Goal: Task Accomplishment & Management: Use online tool/utility

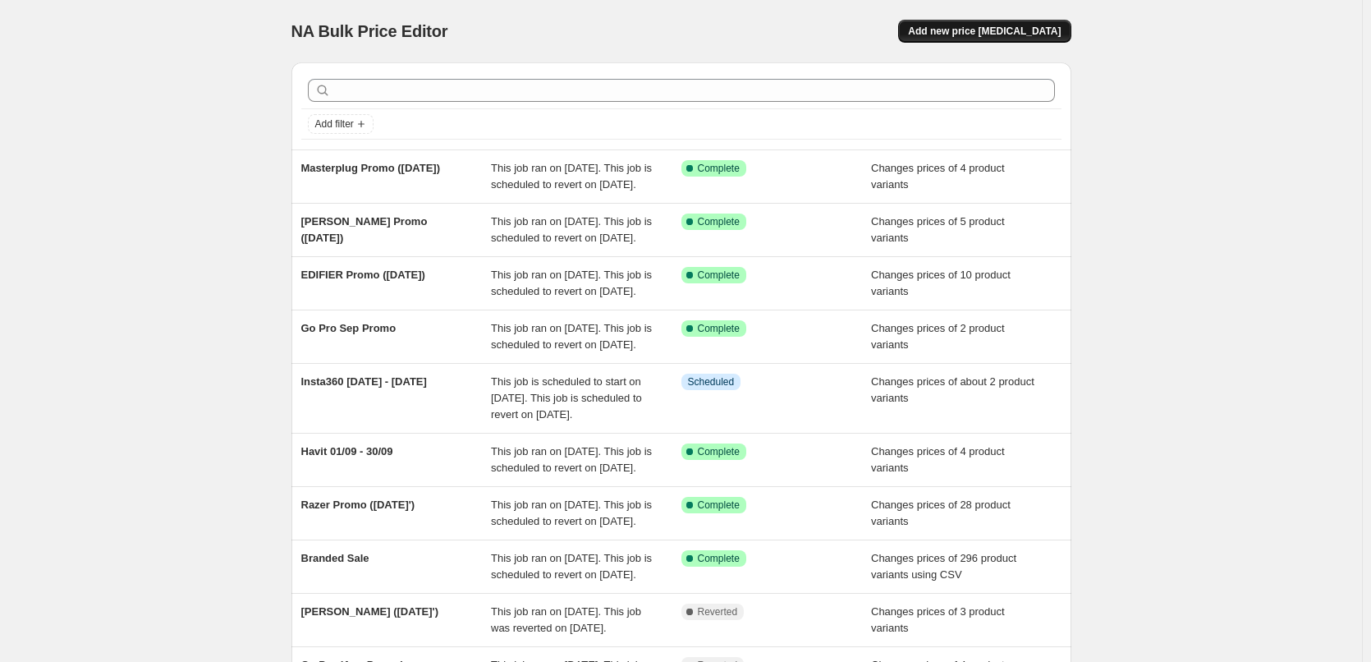
click at [972, 40] on button "Add new price [MEDICAL_DATA]" at bounding box center [984, 31] width 172 height 23
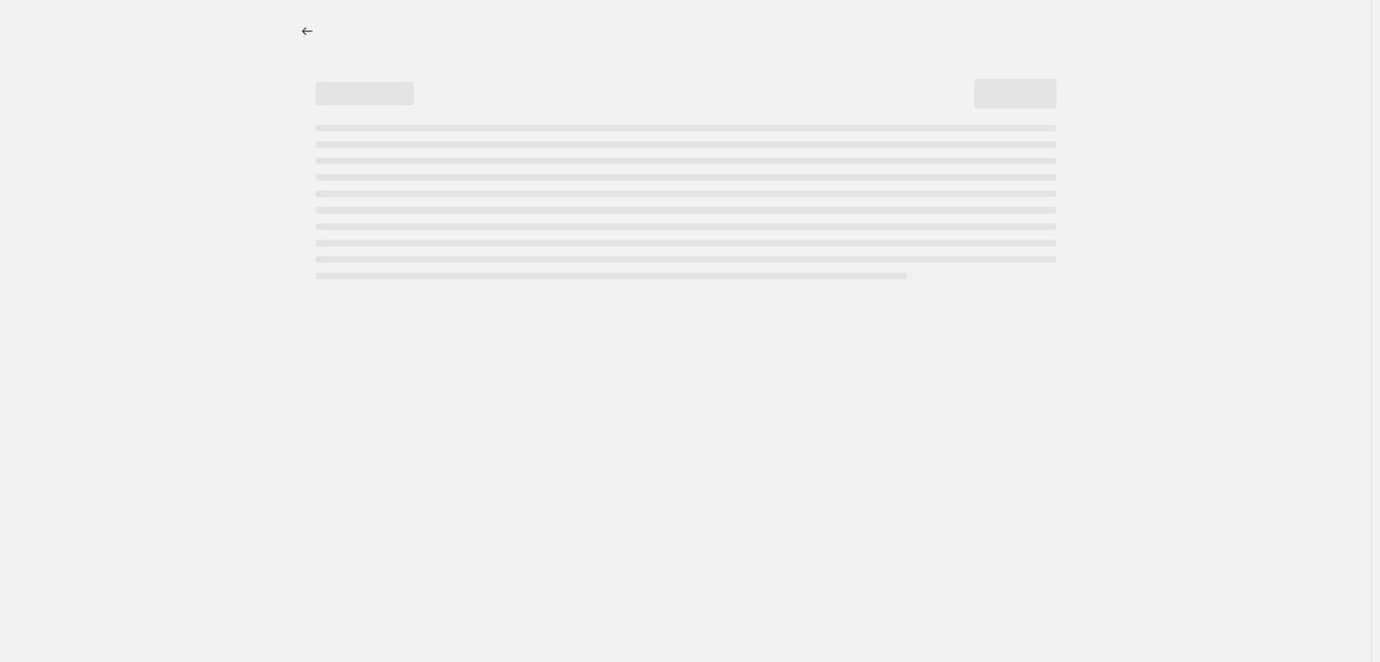
select select "percentage"
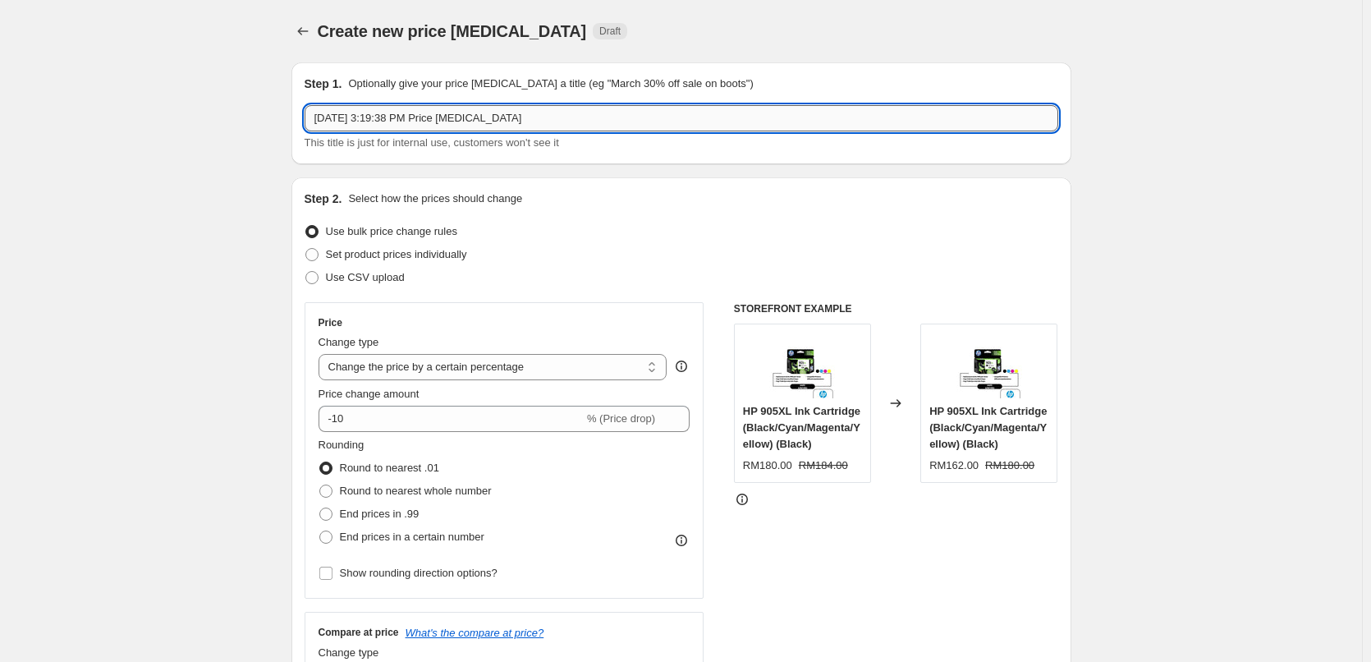
click at [425, 122] on input "Sep 5, 2025, 3:19:38 PM Price change job" at bounding box center [682, 118] width 754 height 26
type input "Logitech G Promo (1 - 26 SEPT 25')"
click at [328, 259] on label "Set product prices individually" at bounding box center [386, 254] width 163 height 23
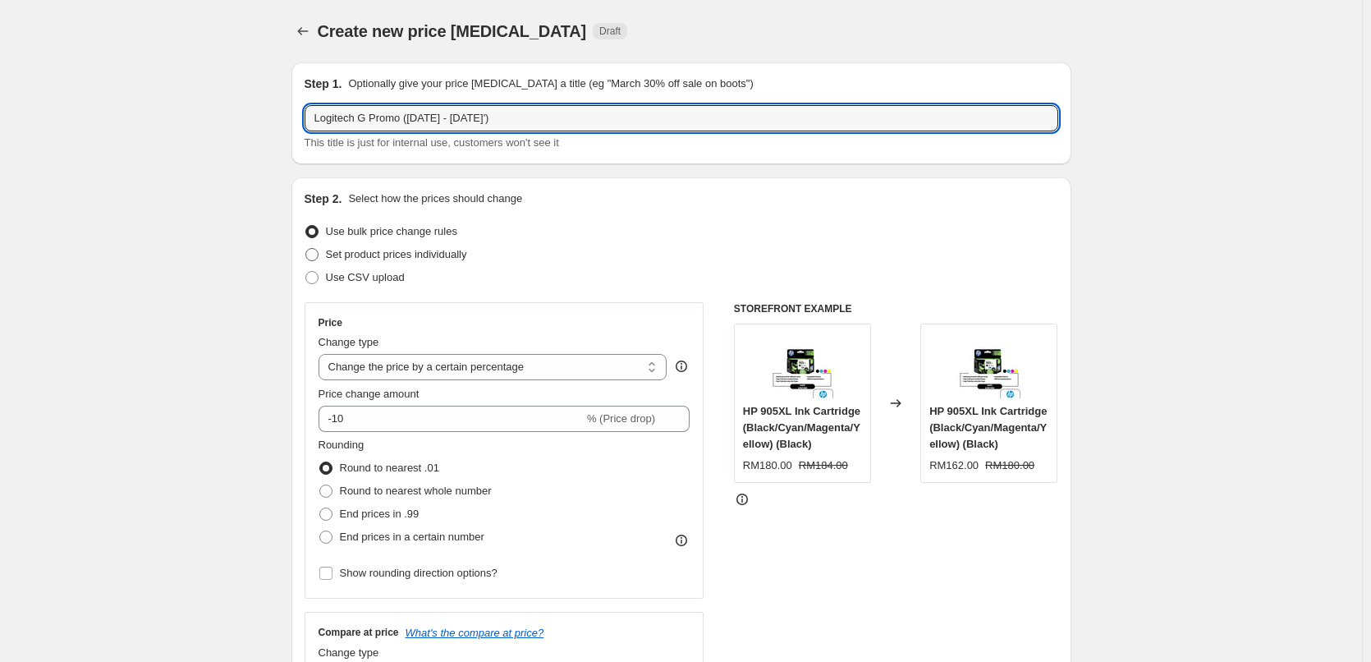
click at [306, 249] on input "Set product prices individually" at bounding box center [306, 248] width 1 height 1
radio input "true"
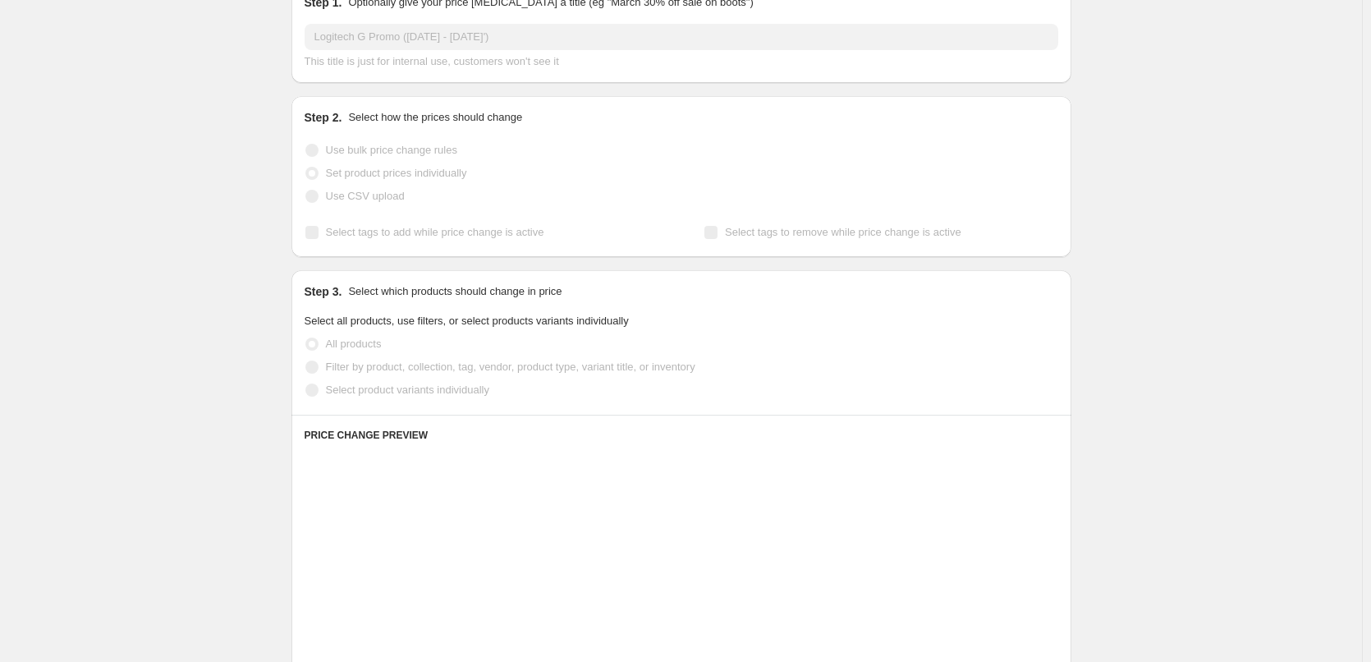
scroll to position [164, 0]
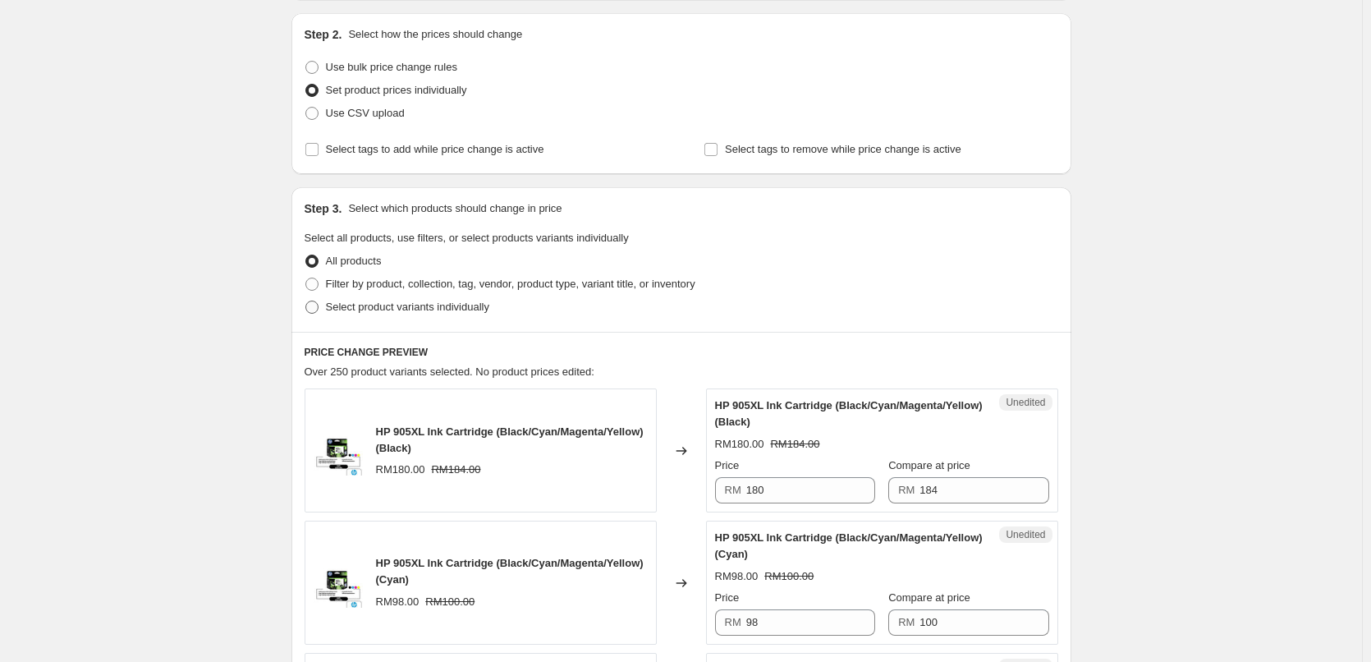
click at [319, 307] on span at bounding box center [312, 307] width 13 height 13
click at [306, 301] on input "Select product variants individually" at bounding box center [306, 301] width 1 height 1
radio input "true"
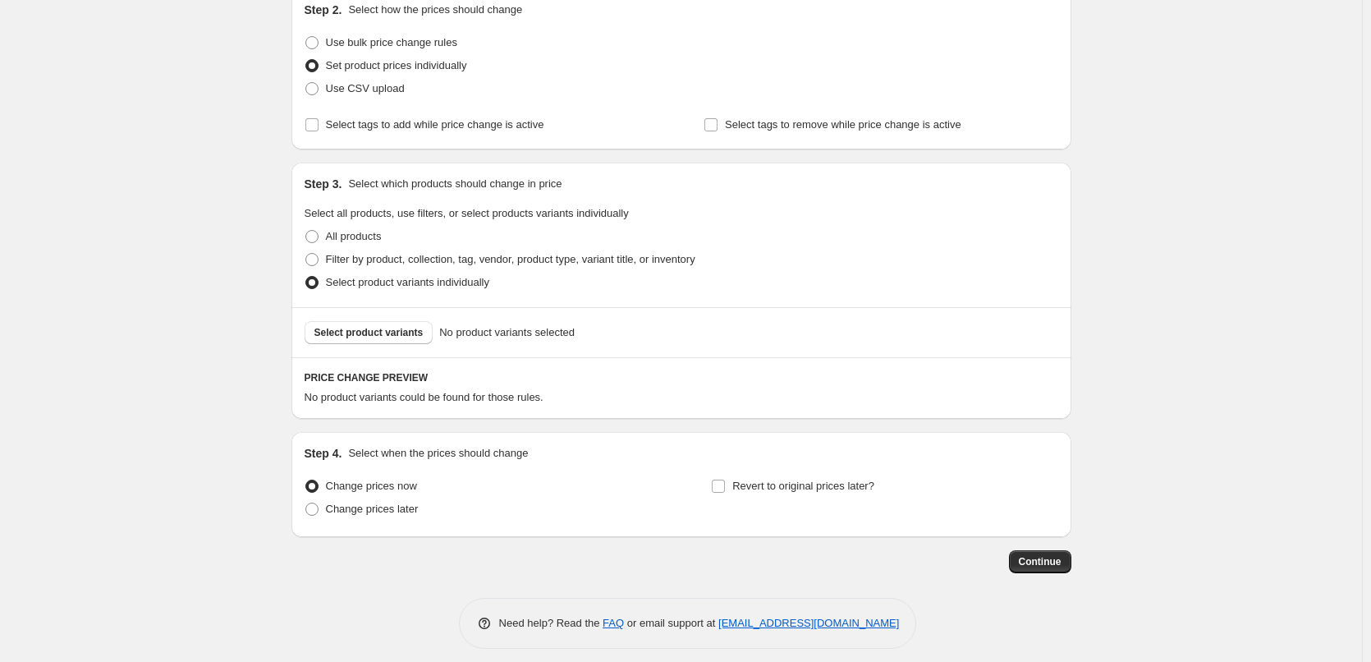
scroll to position [200, 0]
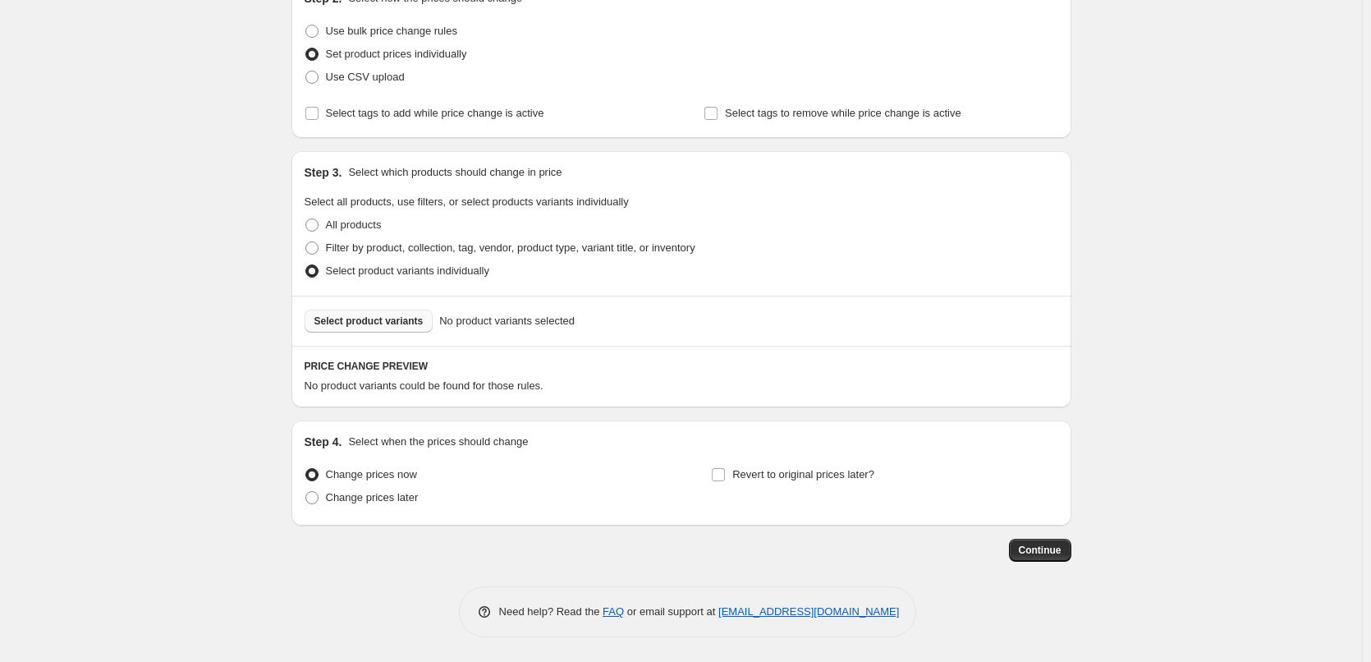
click at [357, 320] on span "Select product variants" at bounding box center [369, 321] width 109 height 13
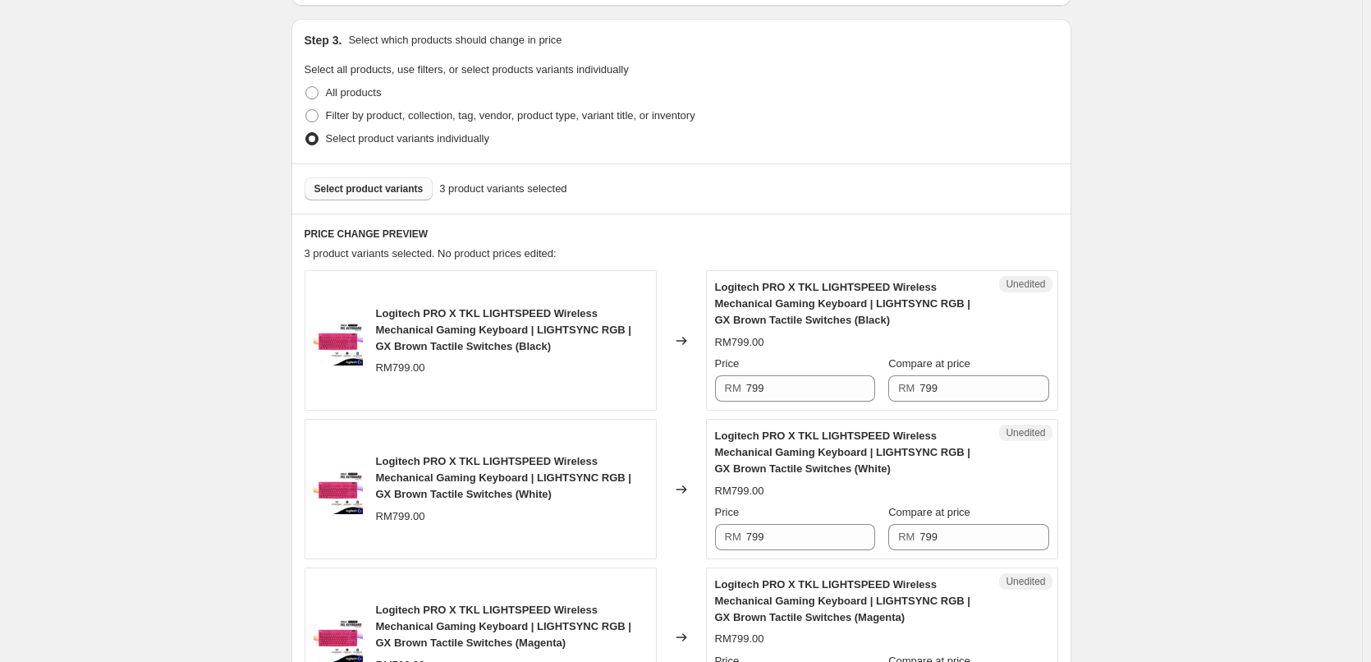
scroll to position [365, 0]
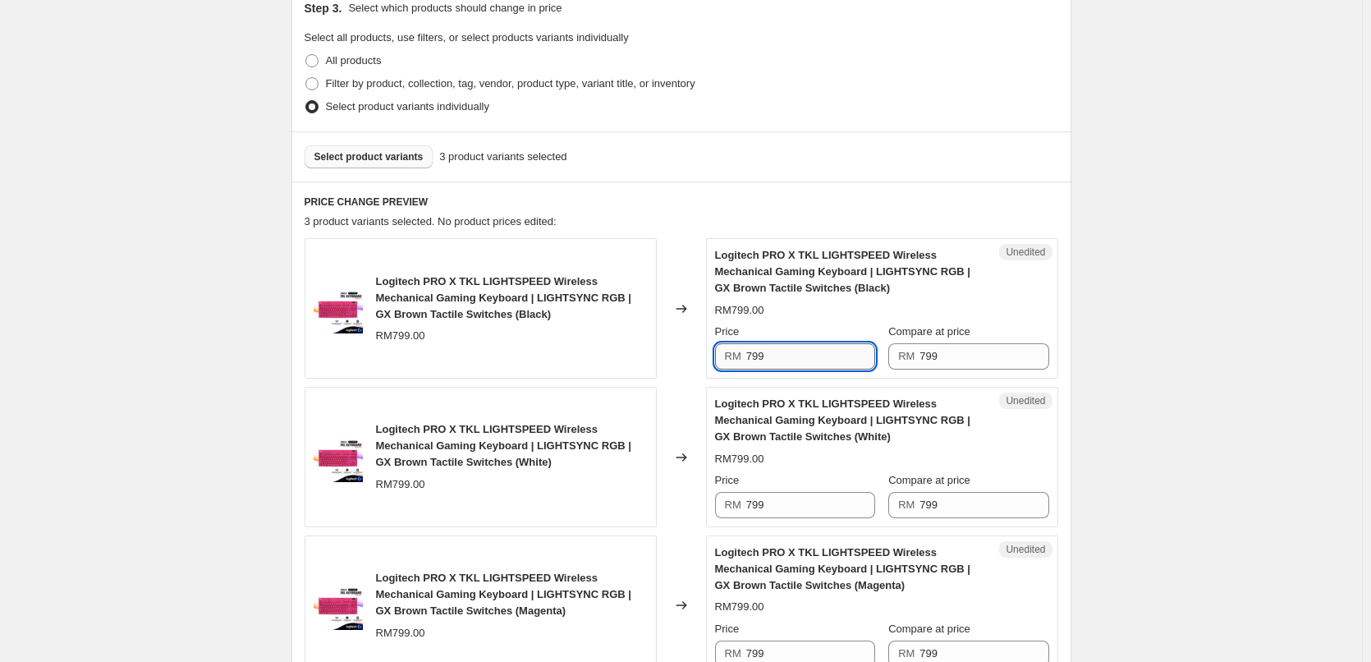
click at [764, 356] on input "799" at bounding box center [811, 356] width 129 height 26
click at [774, 356] on input "642" at bounding box center [811, 356] width 129 height 26
type input "642"
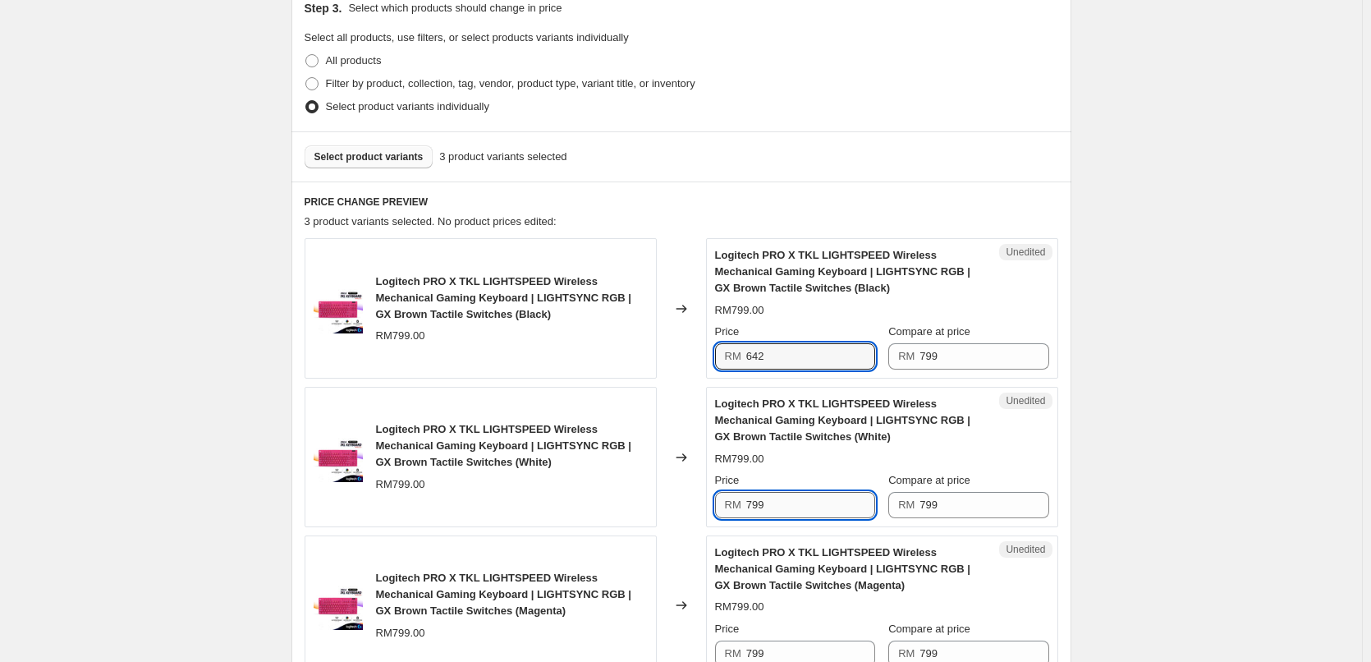
click at [777, 501] on input "799" at bounding box center [811, 505] width 129 height 26
paste input "642"
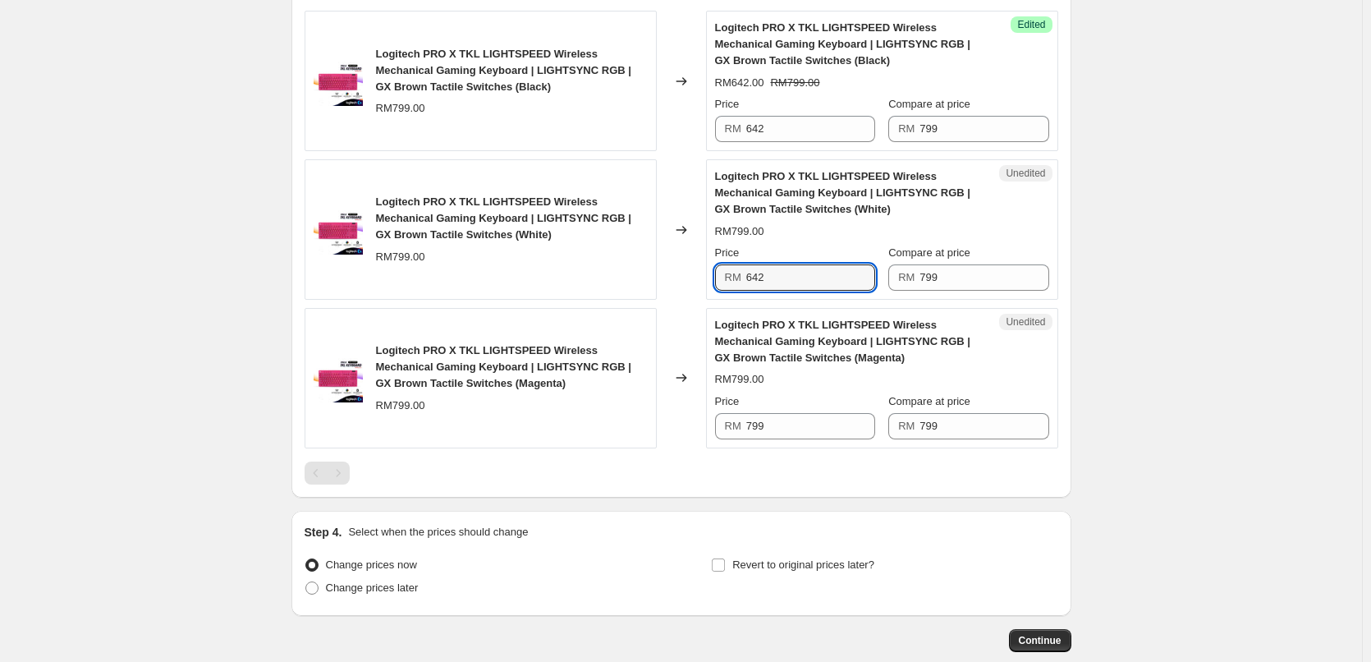
scroll to position [611, 0]
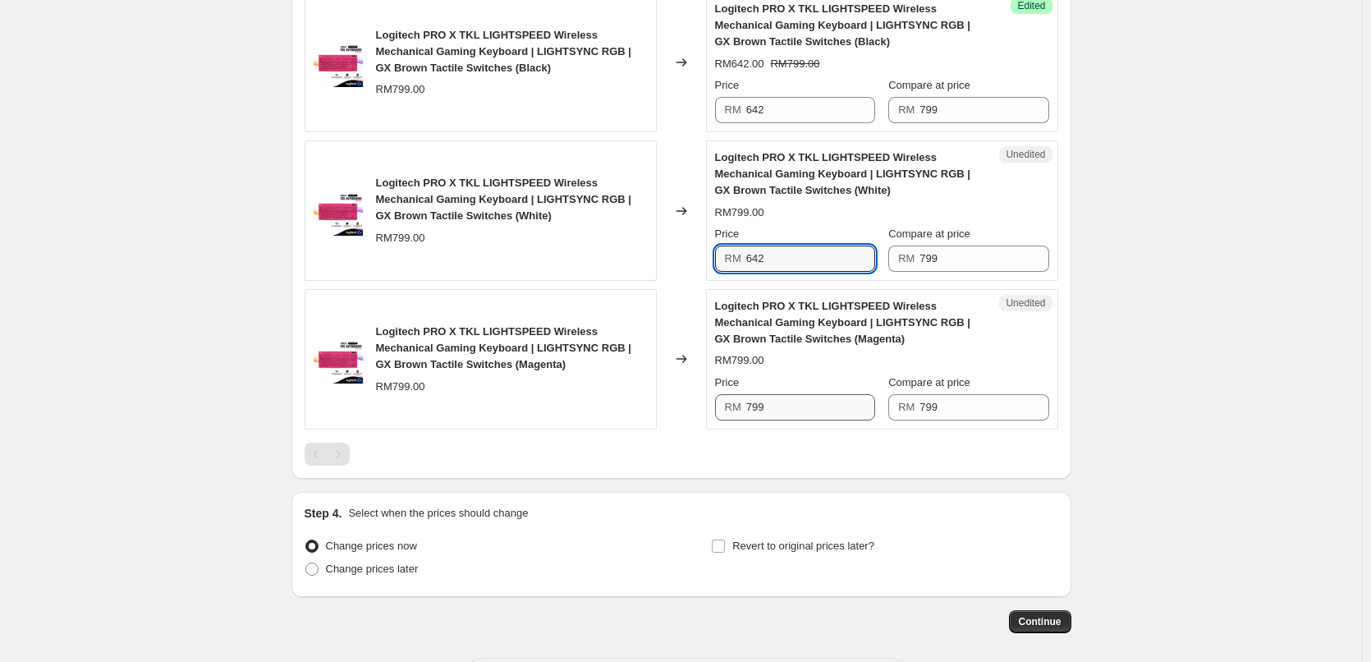
type input "642"
click at [797, 405] on input "799" at bounding box center [811, 407] width 129 height 26
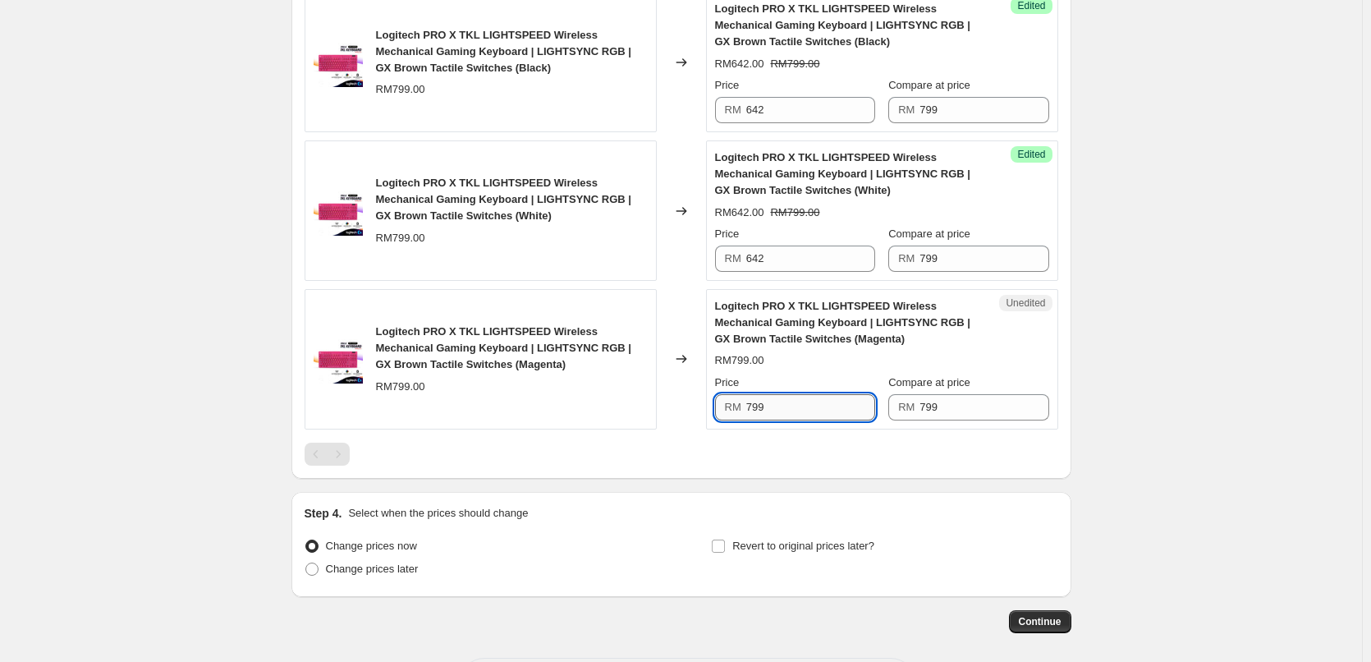
click at [797, 405] on input "799" at bounding box center [811, 407] width 129 height 26
paste input "642"
type input "642"
click at [1277, 310] on div "Create new price change job. This page is ready Create new price change job Dra…" at bounding box center [681, 61] width 1362 height 1344
click at [164, 129] on div "Create new price change job. This page is ready Create new price change job Dra…" at bounding box center [681, 61] width 1362 height 1344
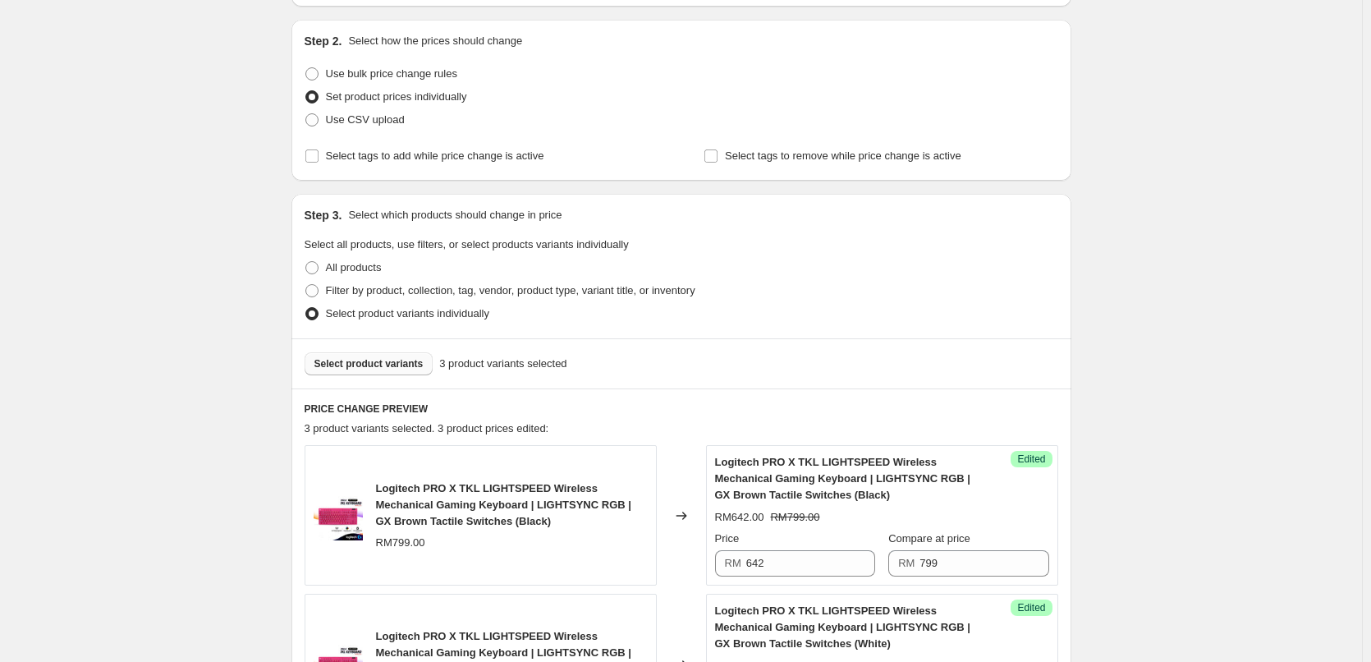
scroll to position [36, 0]
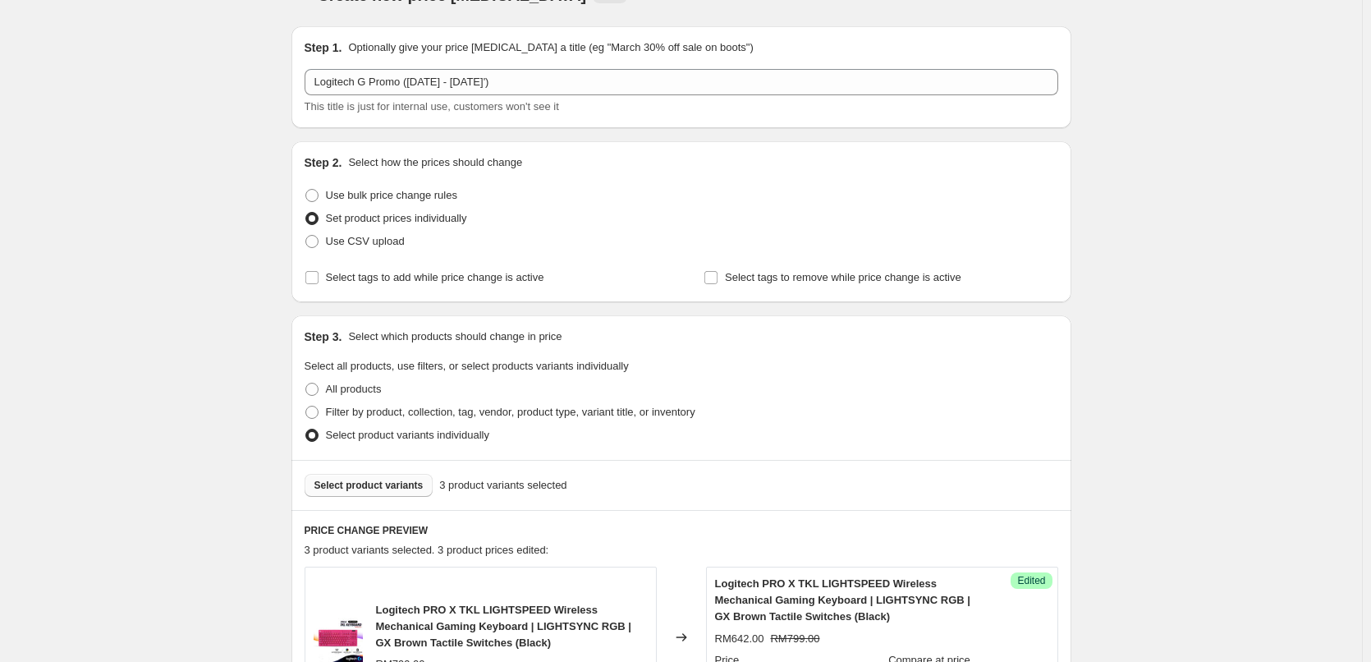
click at [325, 490] on span "Select product variants" at bounding box center [369, 485] width 109 height 13
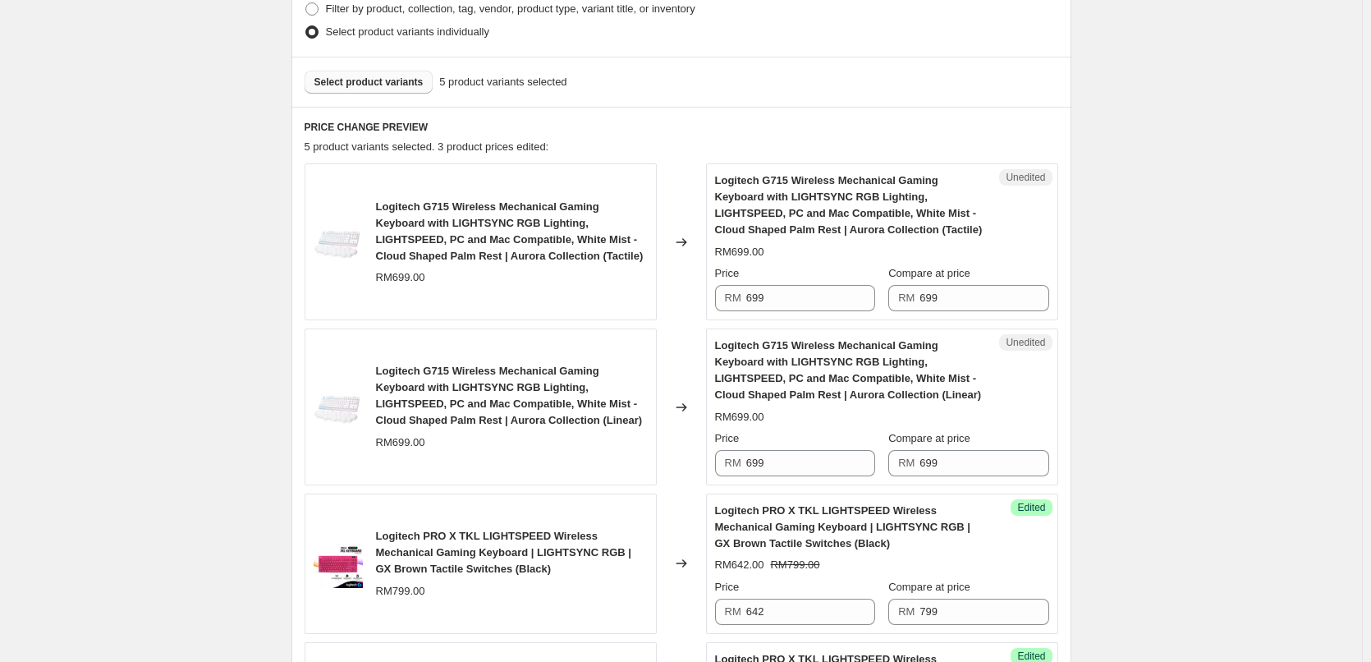
scroll to position [447, 0]
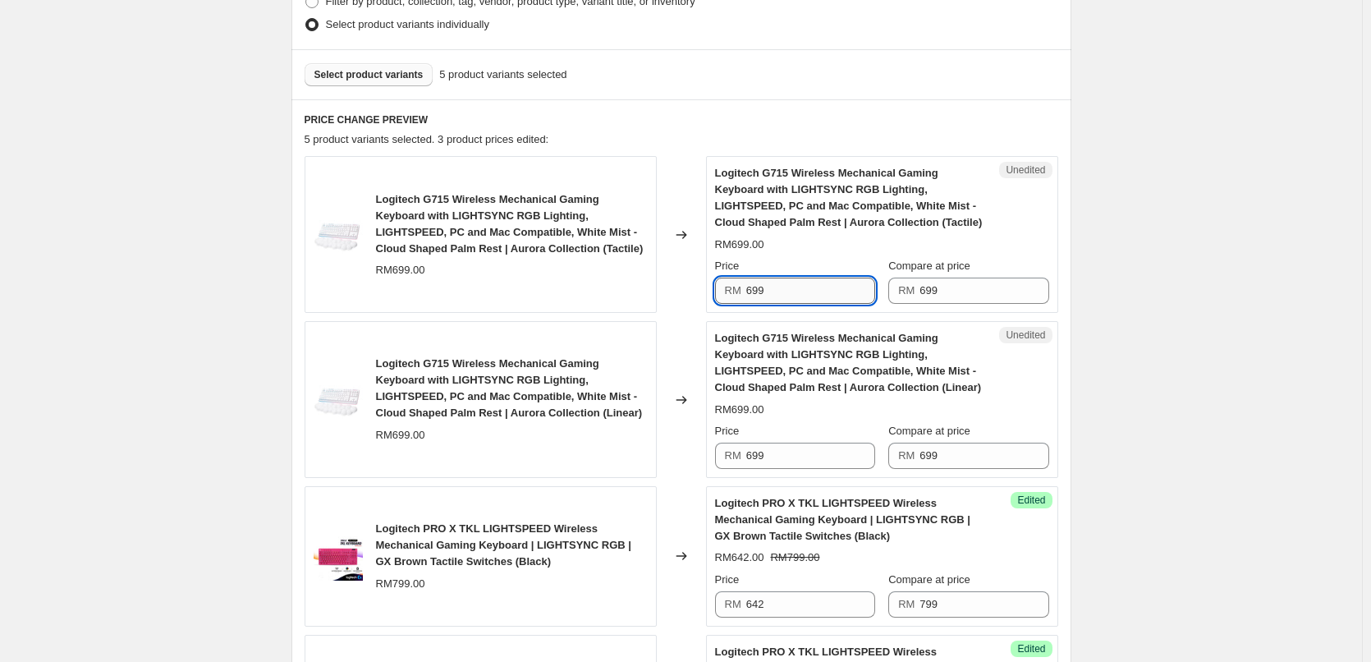
click at [764, 291] on input "699" at bounding box center [811, 291] width 129 height 26
click at [764, 291] on input "598" at bounding box center [811, 291] width 129 height 26
type input "598"
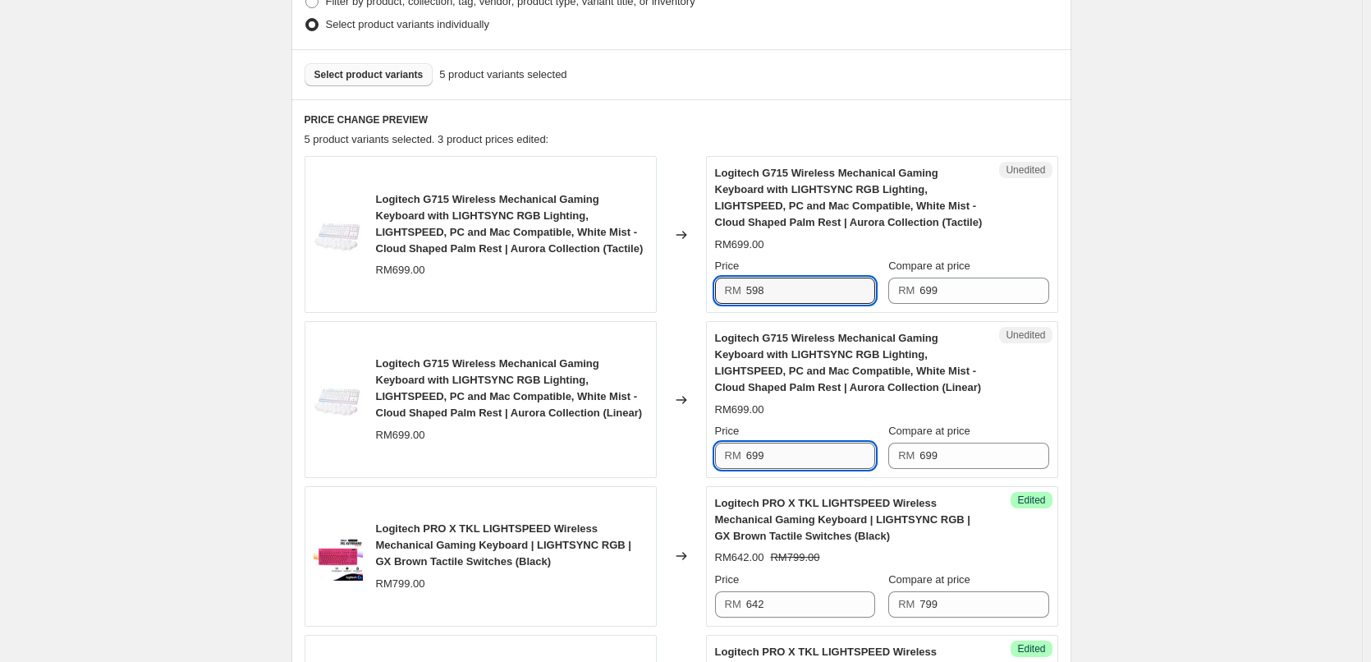
click at [776, 451] on input "699" at bounding box center [811, 456] width 129 height 26
paste input "598"
click at [1190, 338] on div "Create new price change job. This page is ready Create new price change job Dra…" at bounding box center [681, 390] width 1362 height 1674
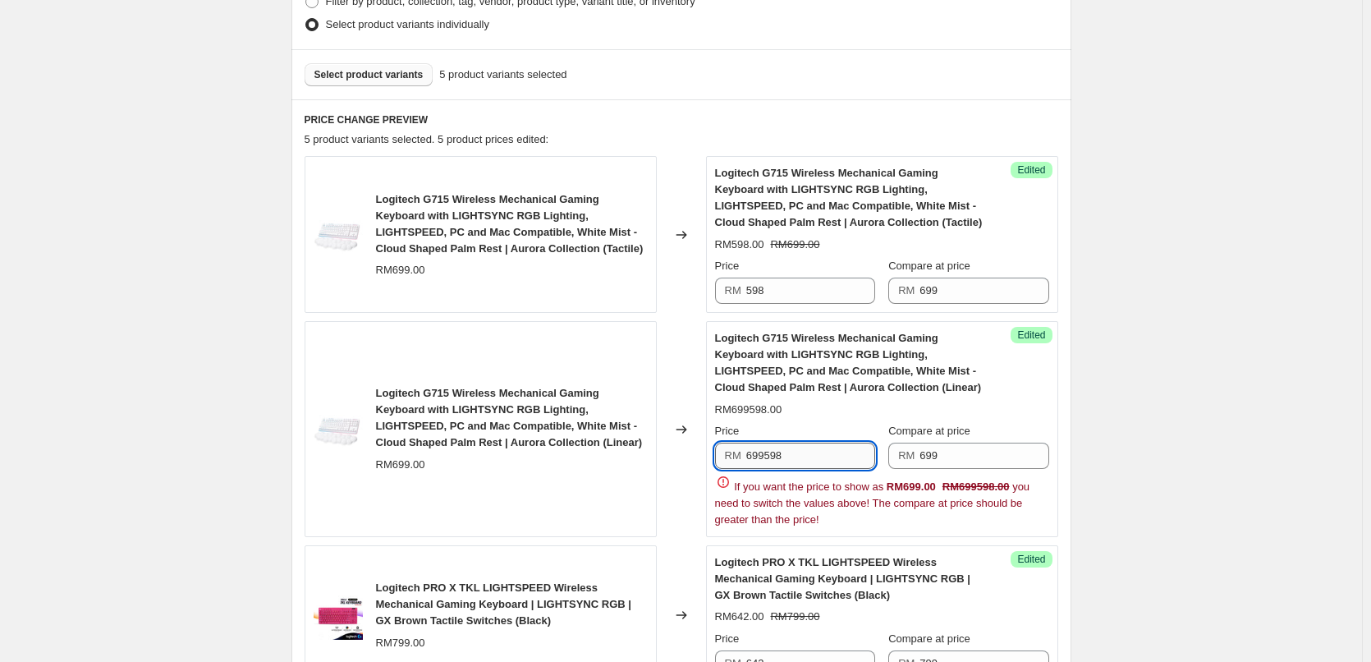
click at [806, 456] on input "699598" at bounding box center [811, 456] width 129 height 26
paste input "text"
type input "598"
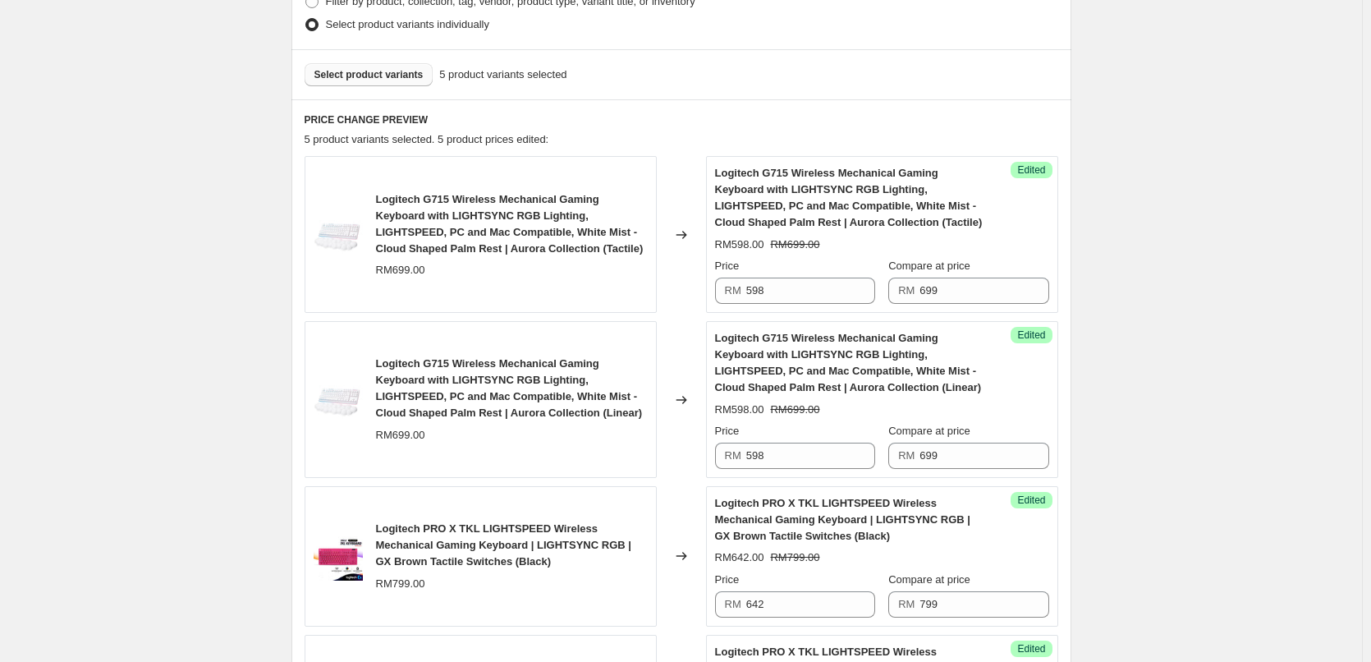
click at [1105, 401] on div "Create new price change job. This page is ready Create new price change job Dra…" at bounding box center [681, 390] width 1362 height 1674
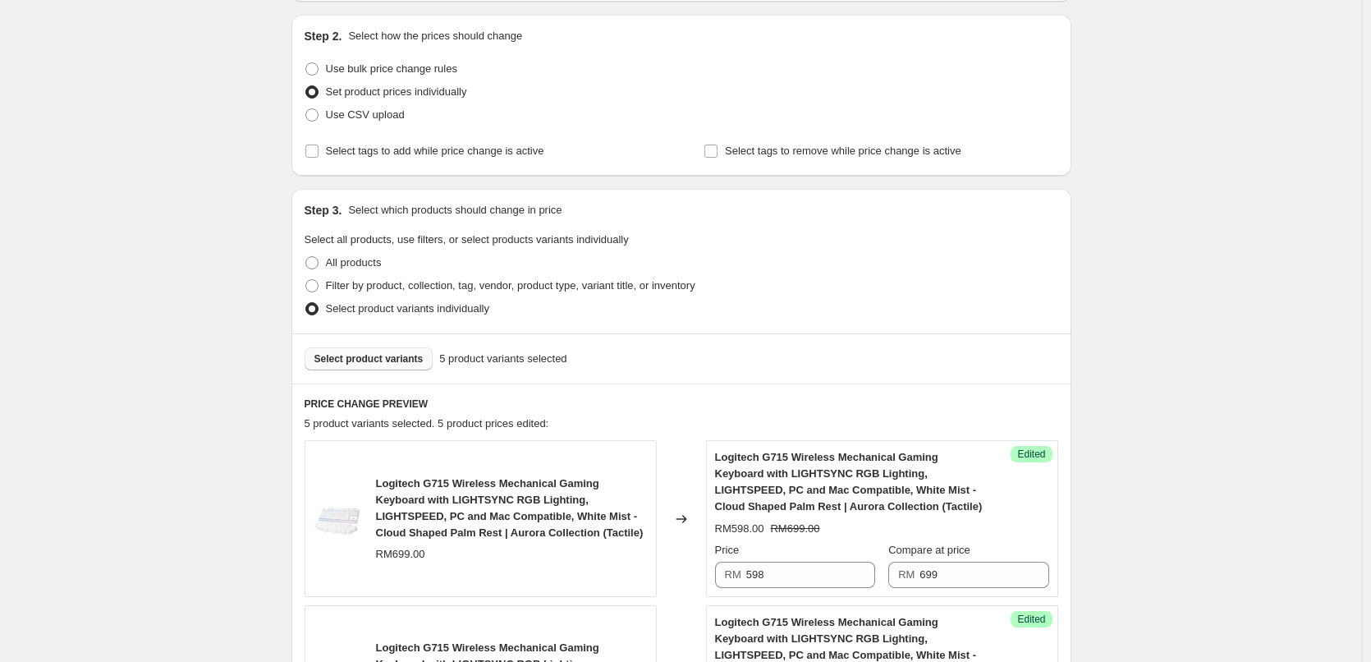
scroll to position [118, 0]
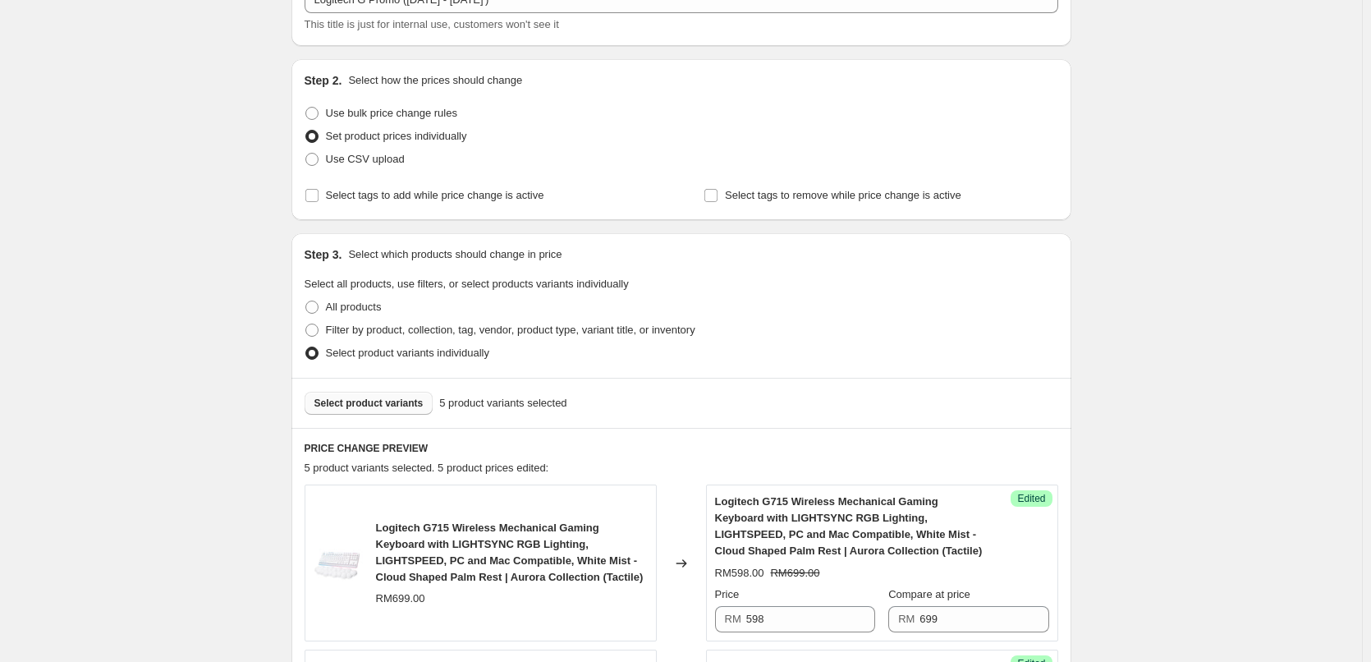
click at [329, 399] on span "Select product variants" at bounding box center [369, 403] width 109 height 13
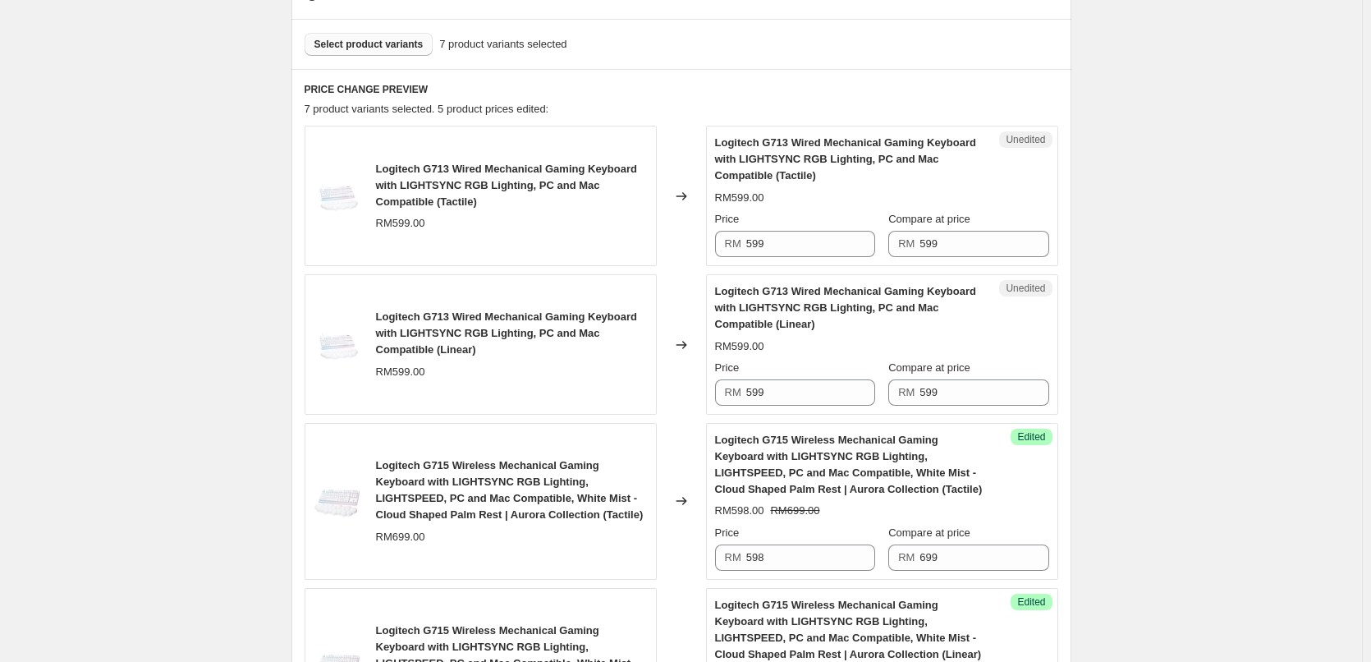
scroll to position [529, 0]
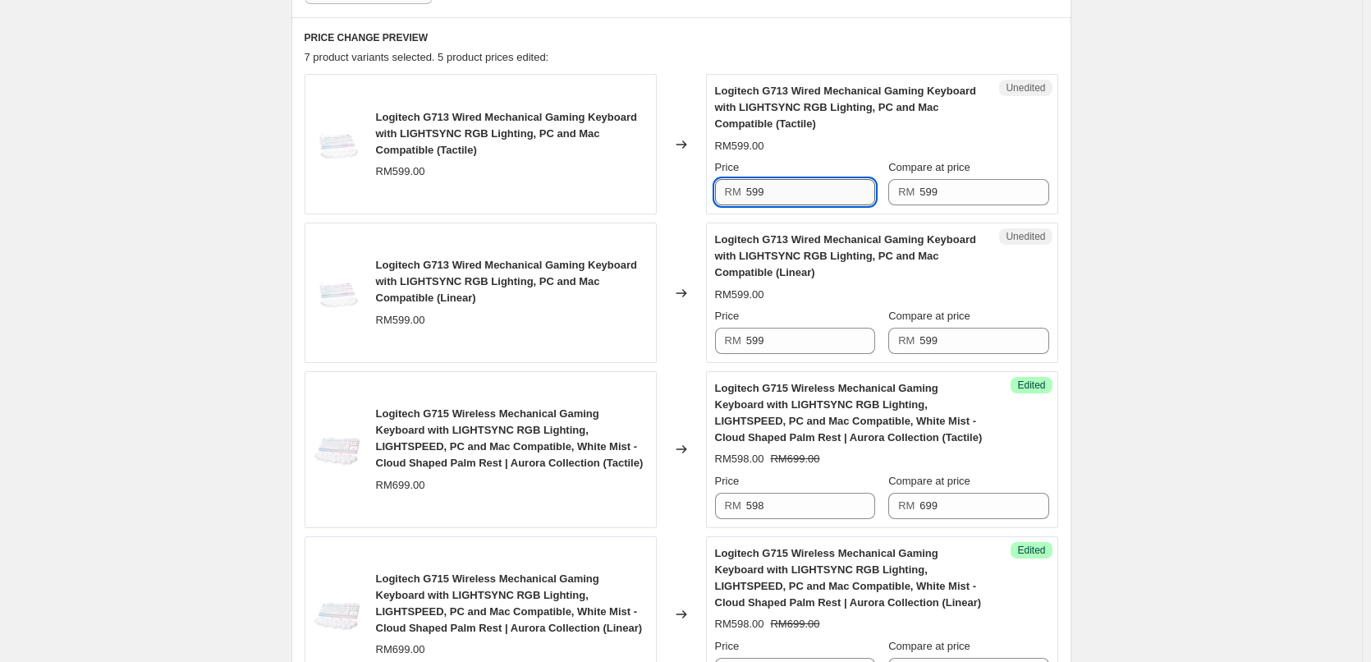
click at [772, 194] on input "599" at bounding box center [811, 192] width 129 height 26
click at [772, 194] on input "498" at bounding box center [811, 192] width 129 height 26
type input "498"
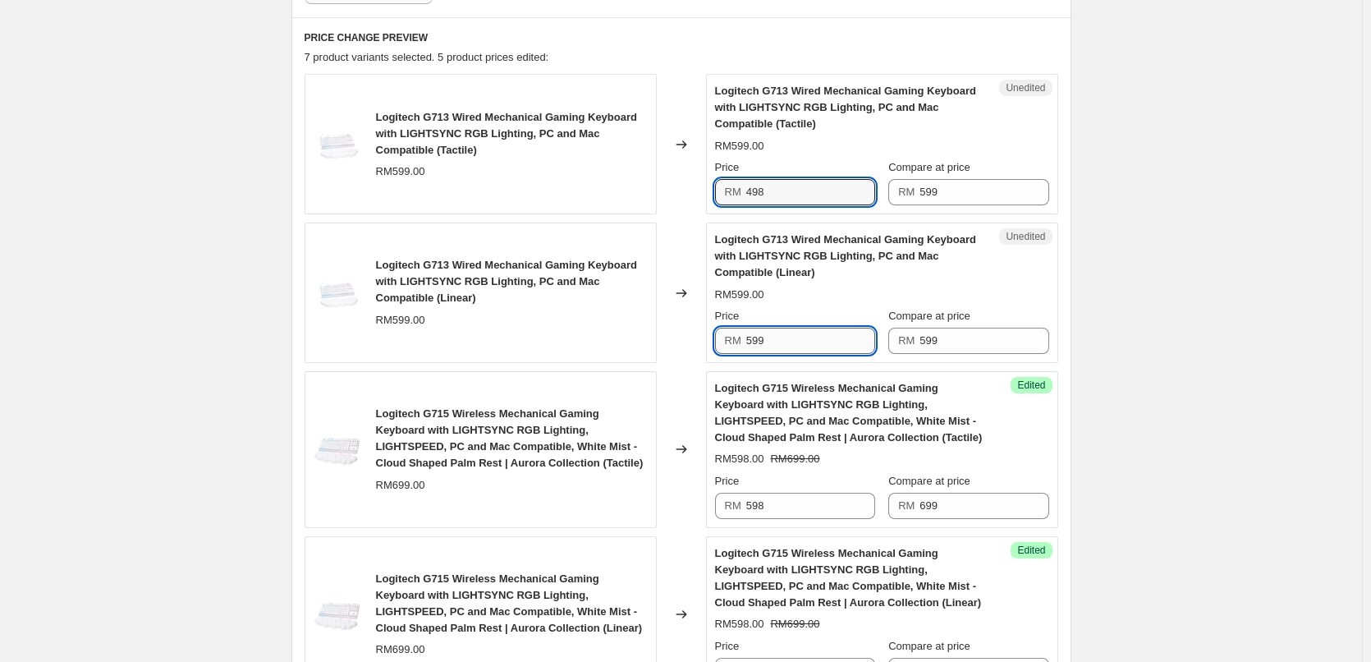
click at [770, 337] on input "599" at bounding box center [811, 341] width 129 height 26
paste input "498"
type input "498"
click at [1266, 273] on div "Create new price change job. This page is ready Create new price change job Dra…" at bounding box center [681, 456] width 1362 height 1971
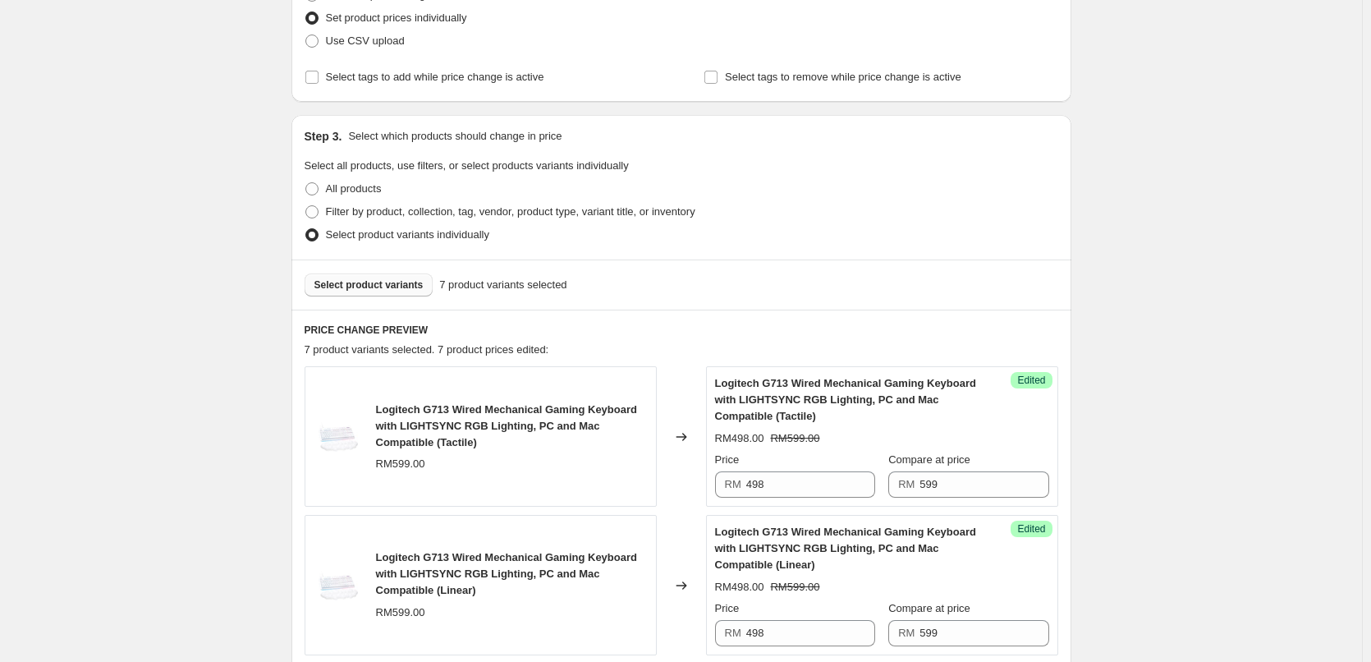
scroll to position [200, 0]
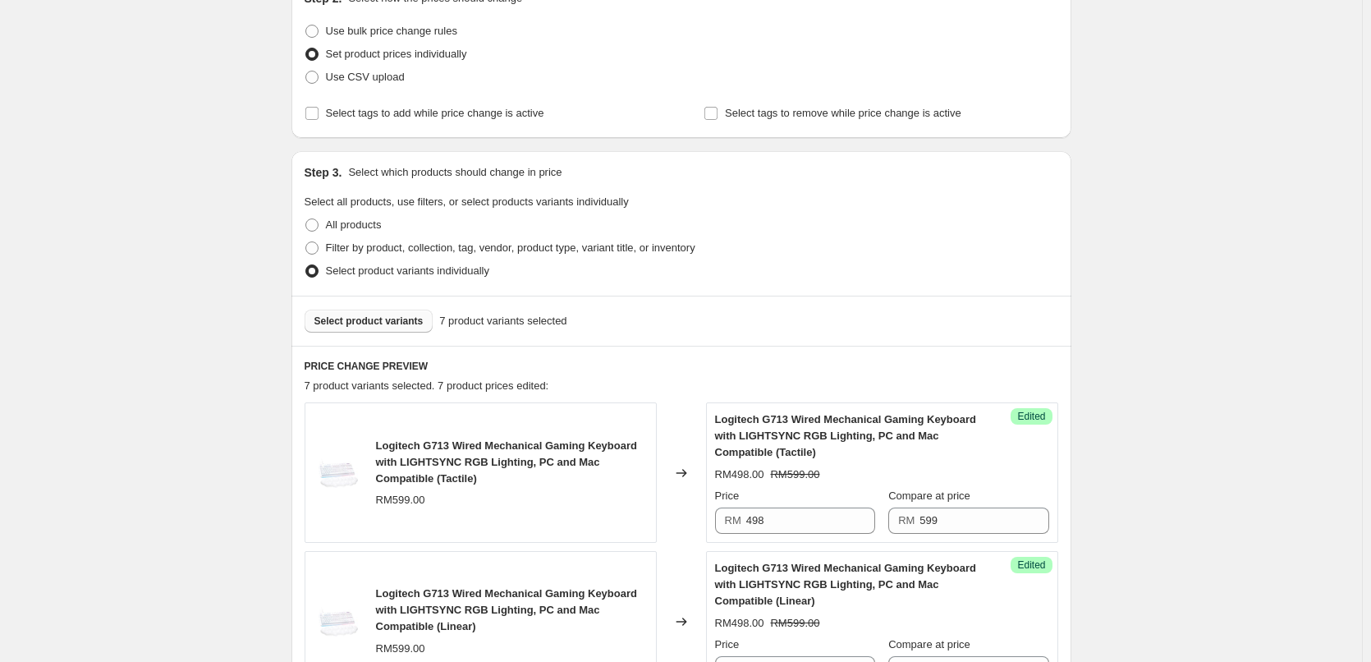
click at [343, 326] on span "Select product variants" at bounding box center [369, 321] width 109 height 13
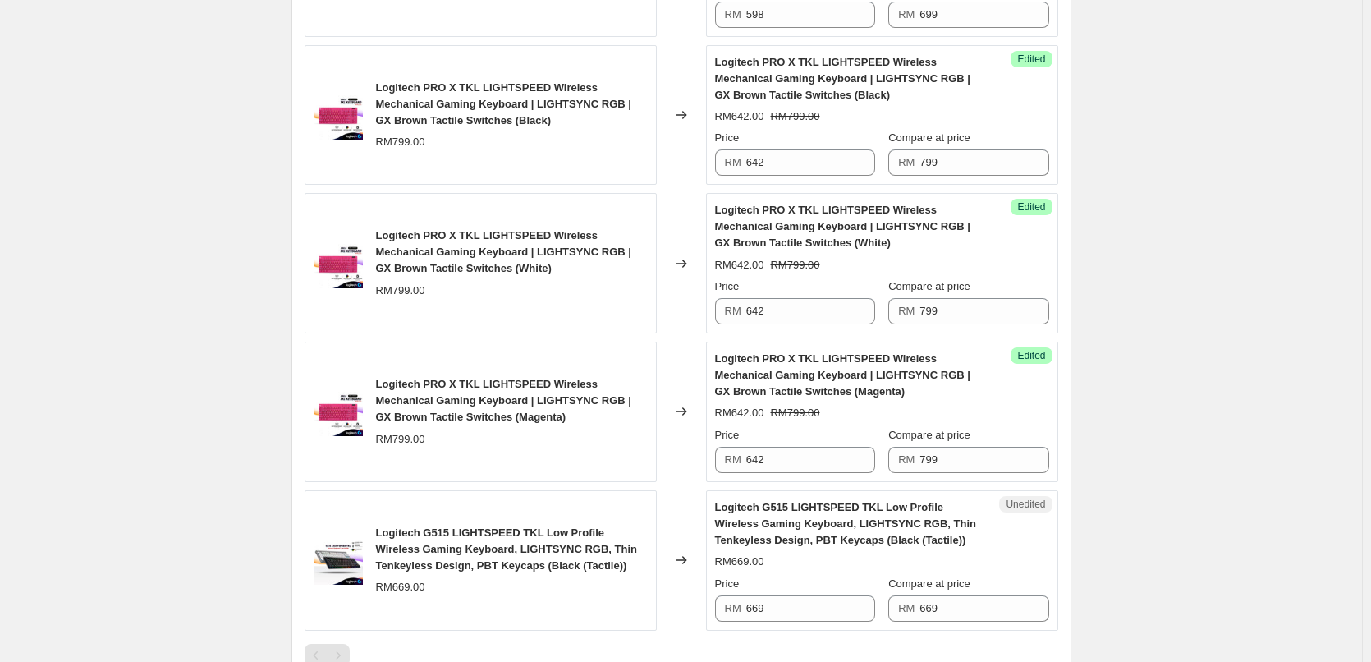
scroll to position [1350, 0]
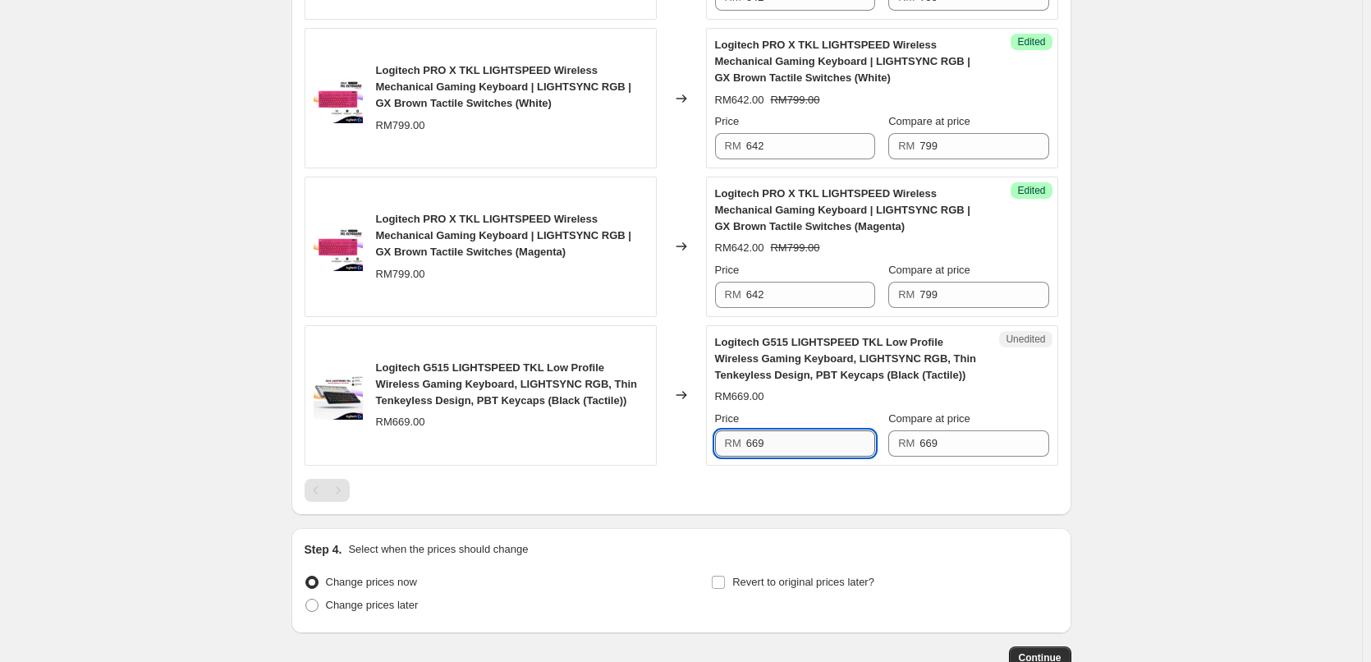
click at [814, 434] on input "669" at bounding box center [811, 443] width 129 height 26
type input "488"
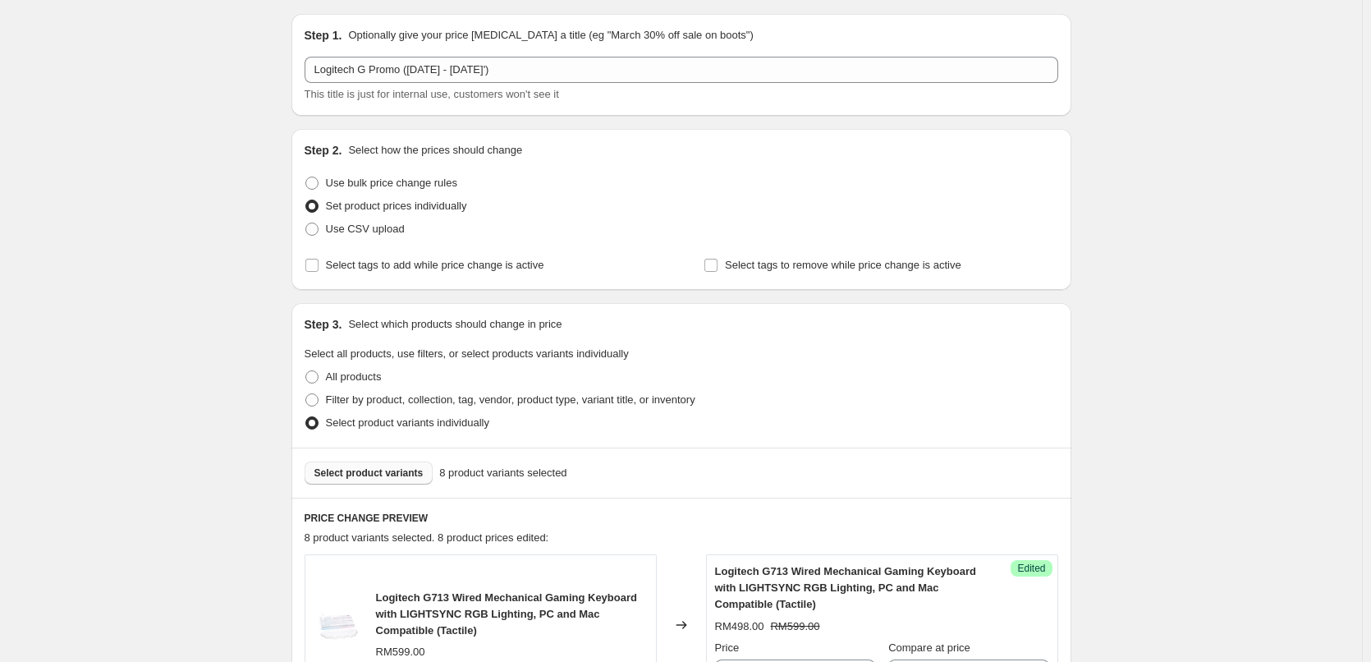
scroll to position [36, 0]
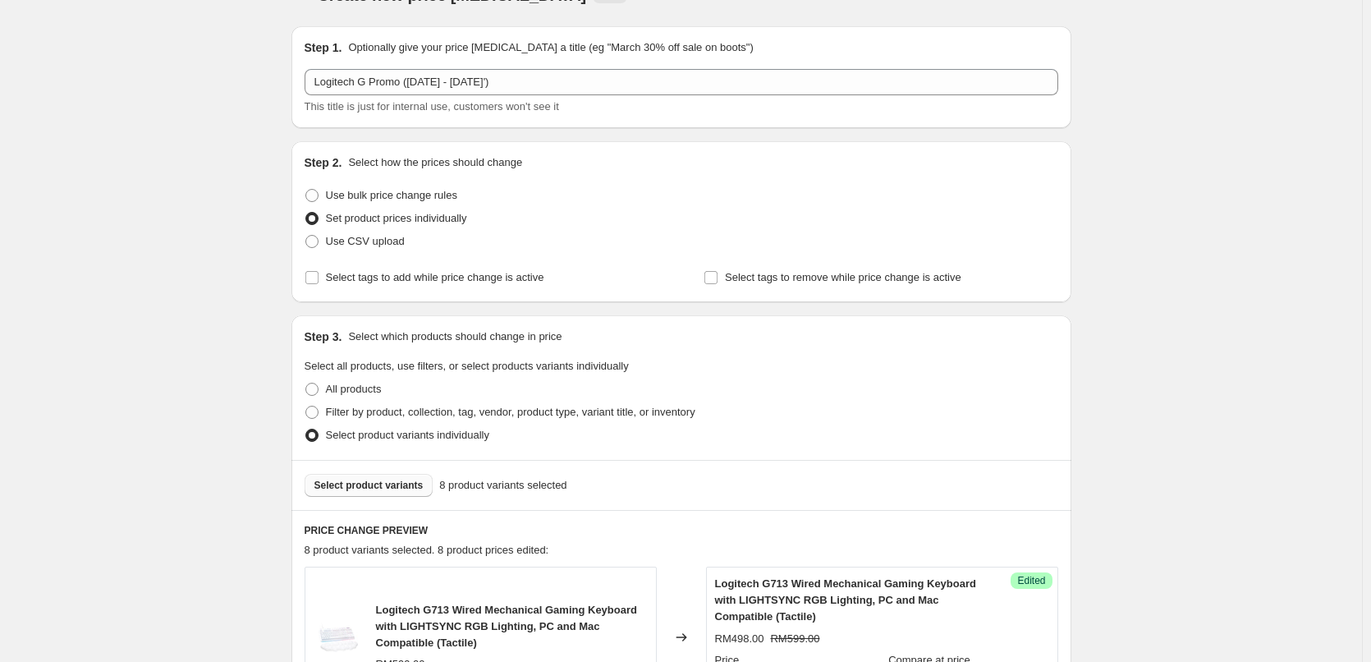
click at [343, 485] on span "Select product variants" at bounding box center [369, 485] width 109 height 13
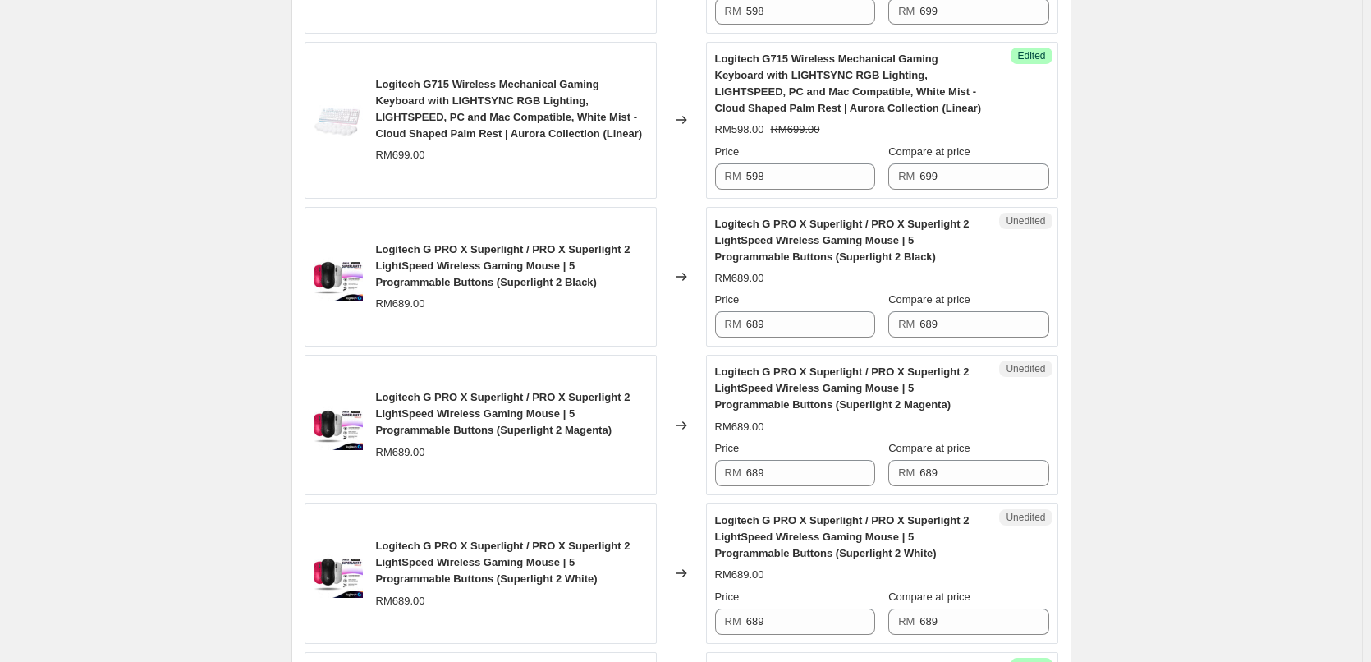
scroll to position [1022, 0]
click at [770, 324] on input "689" at bounding box center [811, 326] width 129 height 26
click at [770, 323] on input "689" at bounding box center [811, 326] width 129 height 26
click at [770, 323] on input "510" at bounding box center [811, 326] width 129 height 26
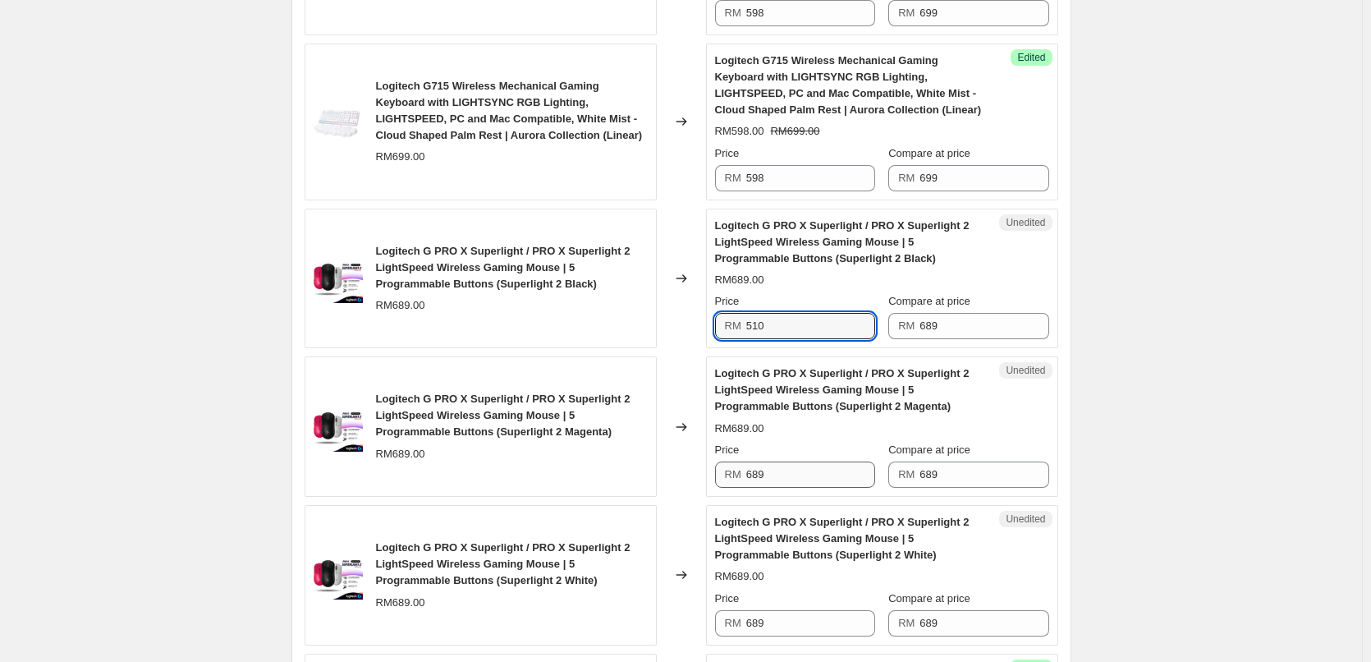
type input "510"
click at [762, 479] on input "689" at bounding box center [811, 475] width 129 height 26
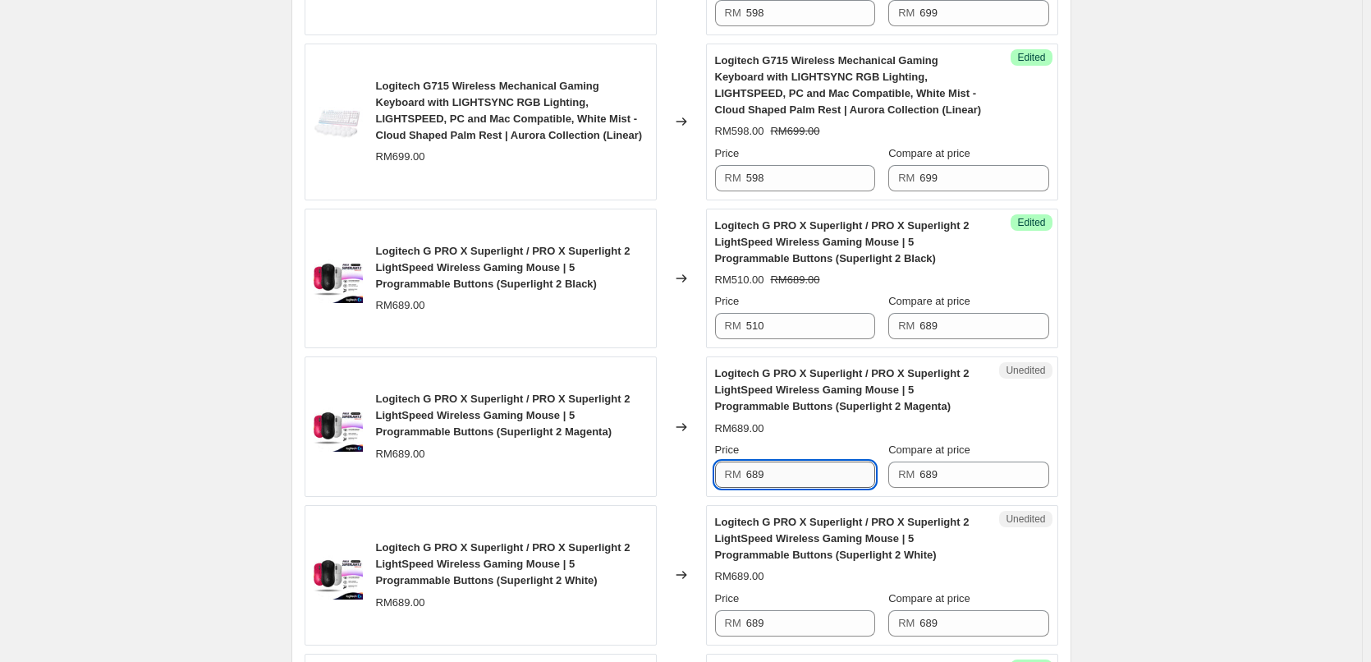
click at [762, 479] on input "689" at bounding box center [811, 475] width 129 height 26
paste input "510"
type input "510"
click at [645, 448] on div "RM689.00" at bounding box center [512, 454] width 272 height 16
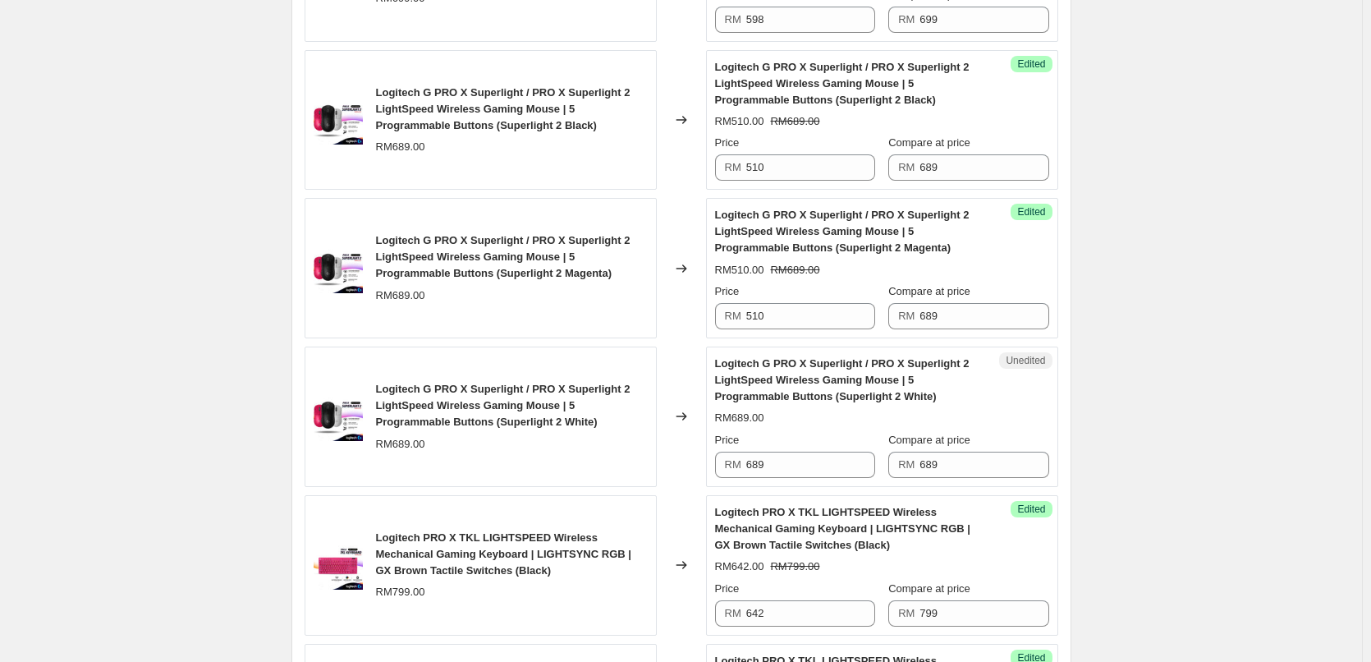
scroll to position [1186, 0]
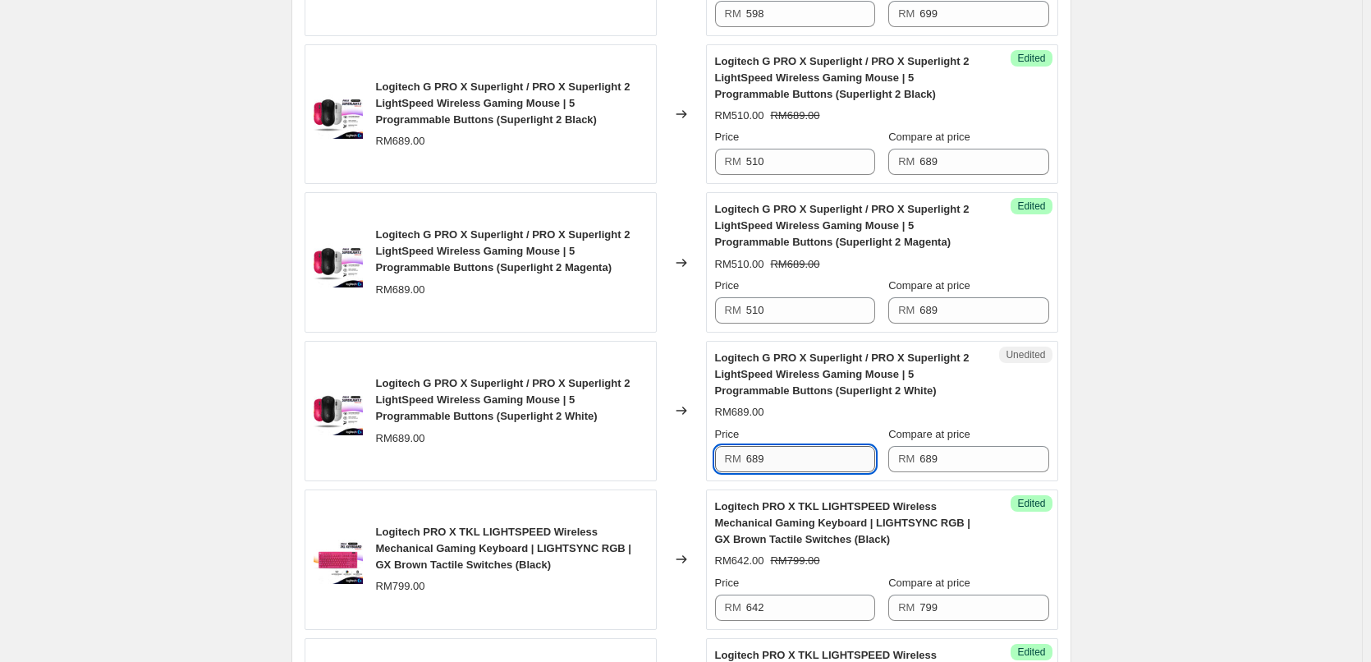
click at [765, 453] on input "689" at bounding box center [811, 459] width 129 height 26
paste input "510"
type input "510"
click at [1059, 381] on div "Success Edited Logitech G PRO X Superlight / PRO X Superlight 2 LightSpeed Wire…" at bounding box center [882, 411] width 352 height 140
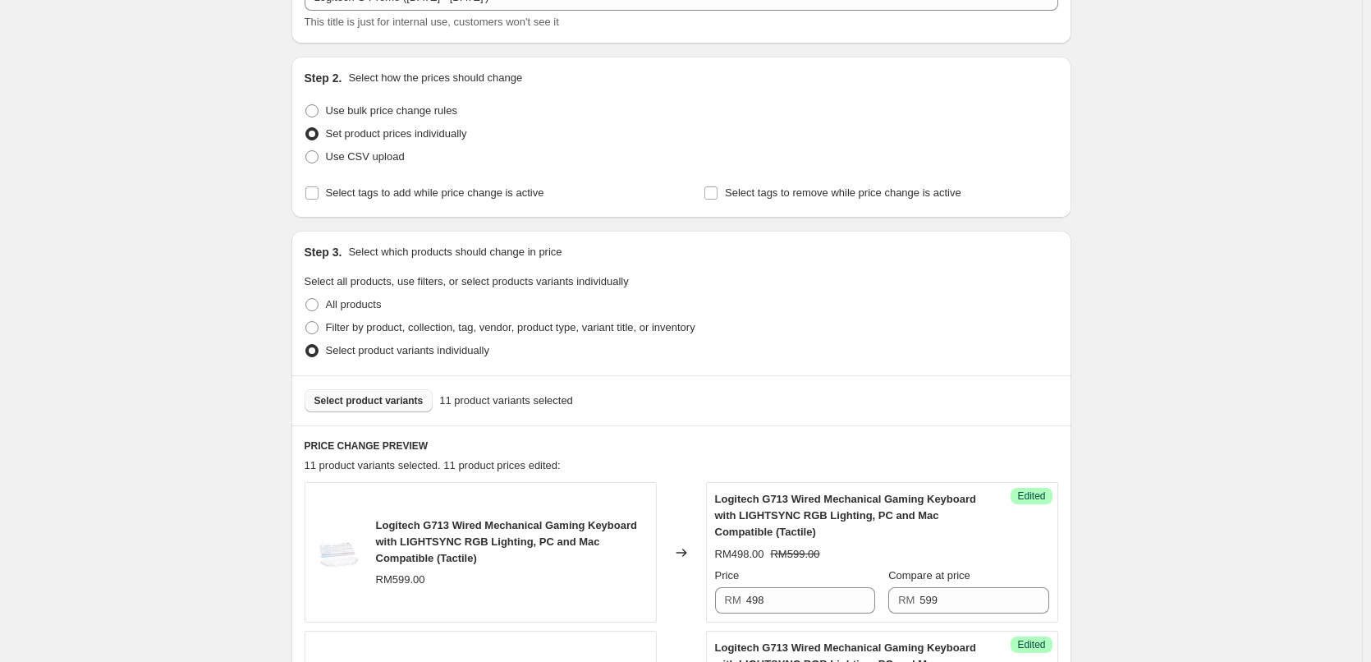
scroll to position [118, 0]
click at [326, 409] on span "Select product variants" at bounding box center [369, 403] width 109 height 13
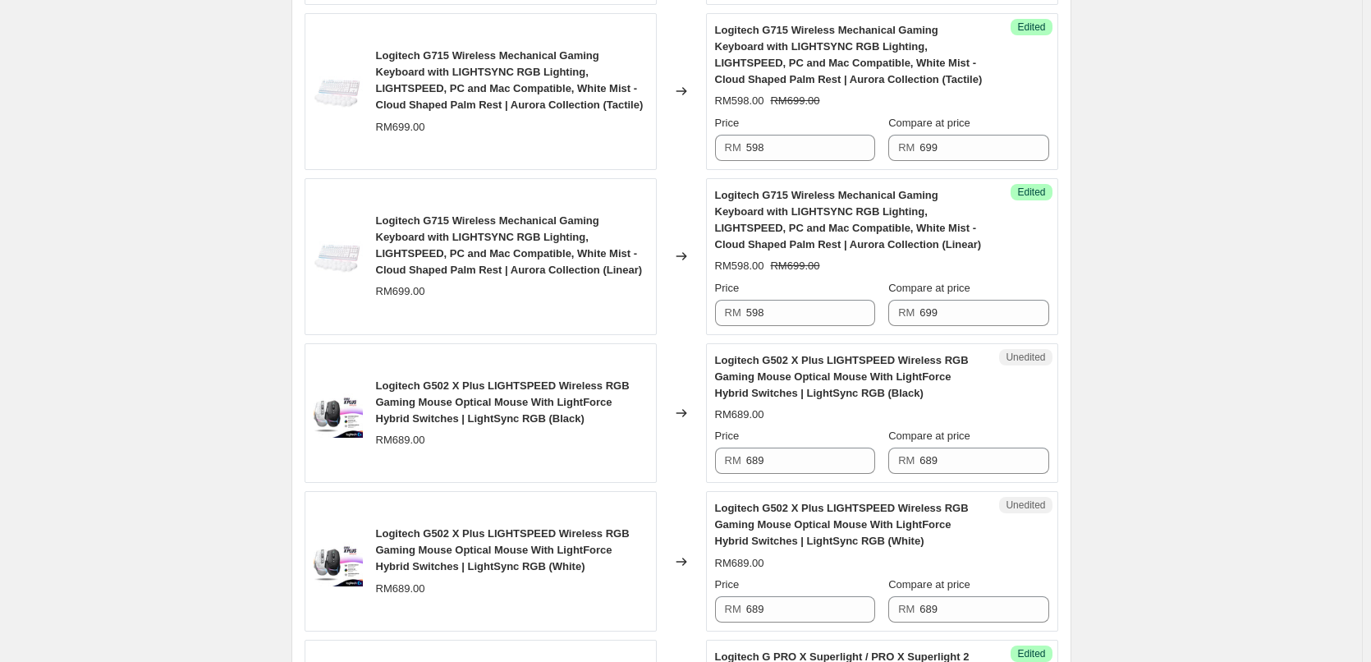
scroll to position [1104, 0]
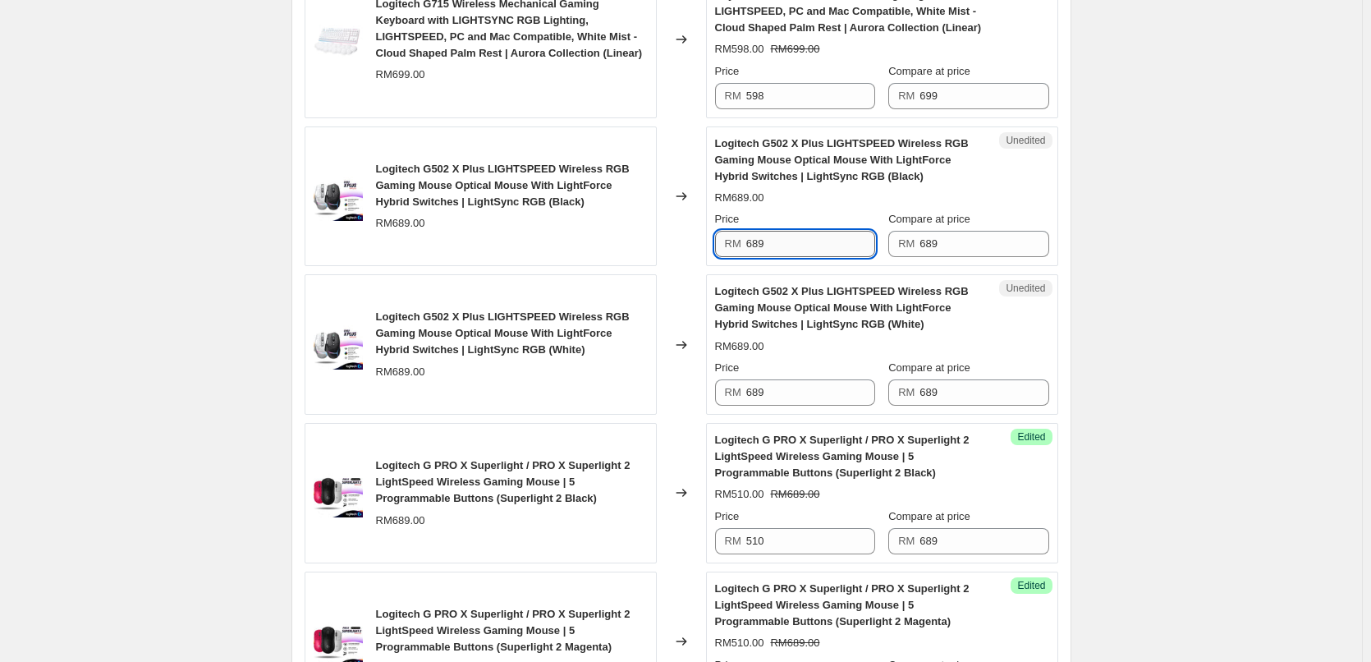
click at [797, 247] on input "689" at bounding box center [811, 244] width 129 height 26
click at [797, 247] on input "520" at bounding box center [811, 244] width 129 height 26
type input "520"
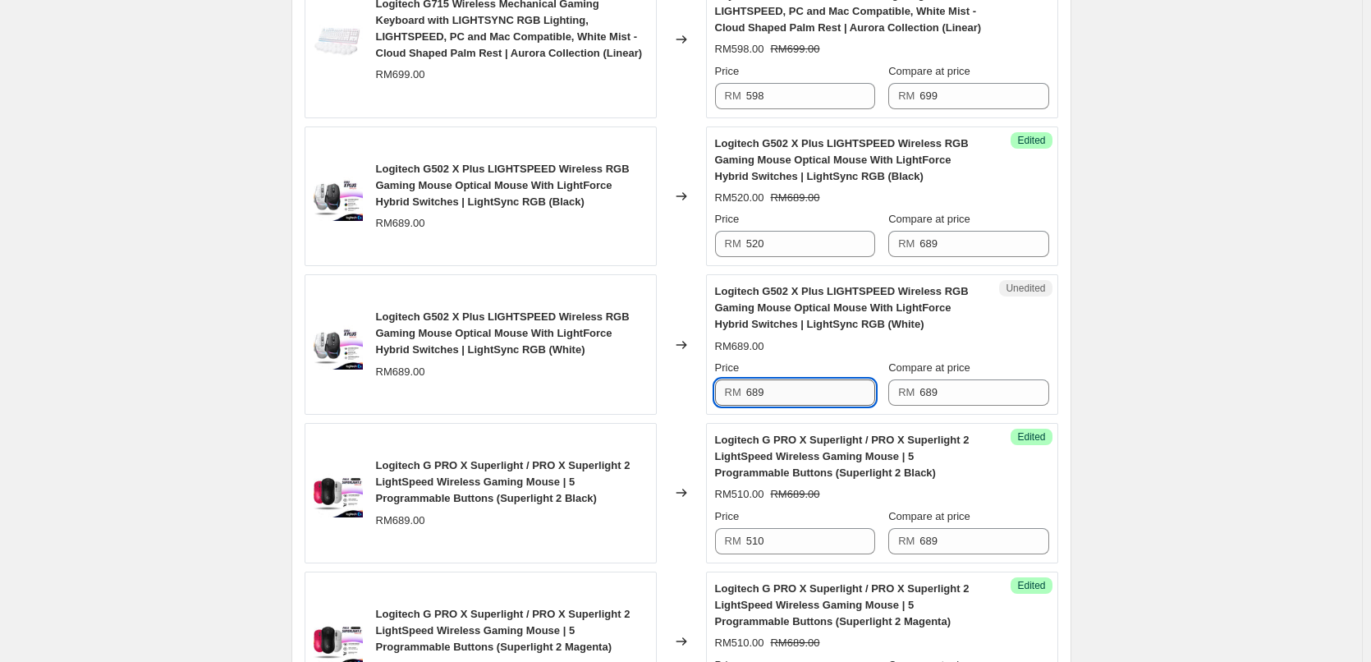
click at [780, 393] on input "689" at bounding box center [811, 392] width 129 height 26
paste input "520"
click at [762, 386] on input "689520" at bounding box center [811, 392] width 129 height 26
paste input "text"
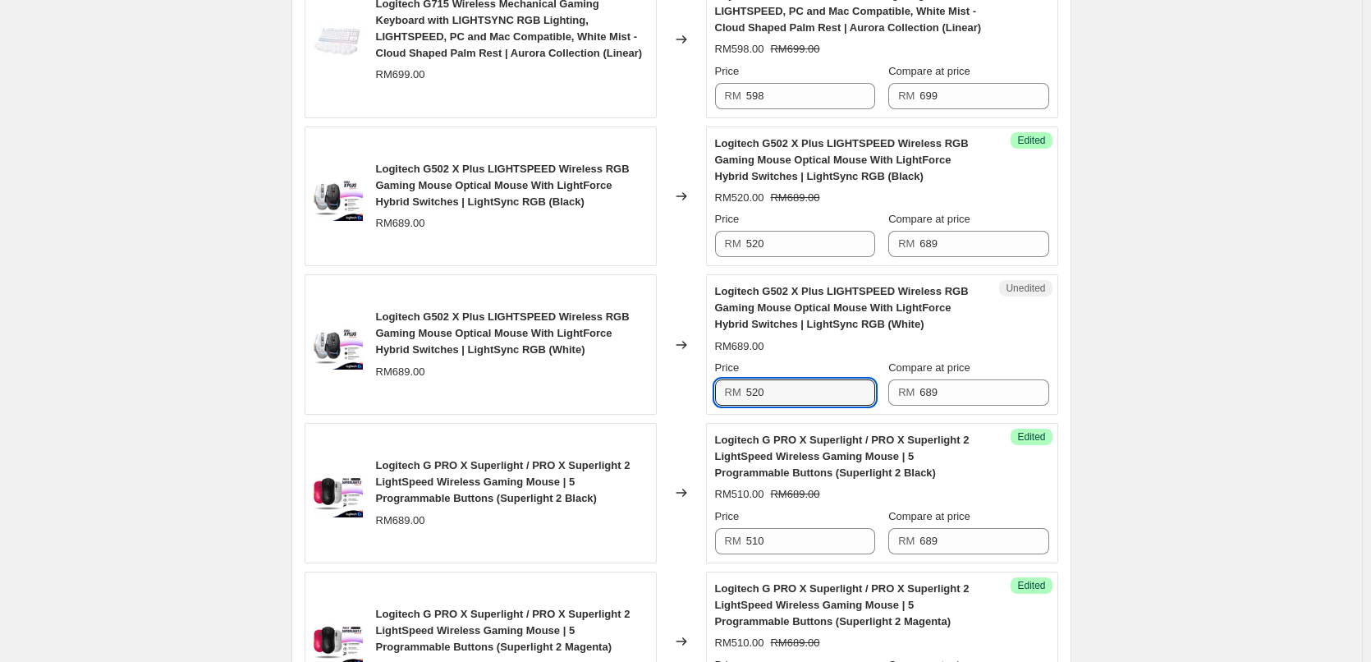
type input "520"
click at [1161, 315] on div "Create new price change job. This page is ready Create new price change job Dra…" at bounding box center [681, 327] width 1362 height 2862
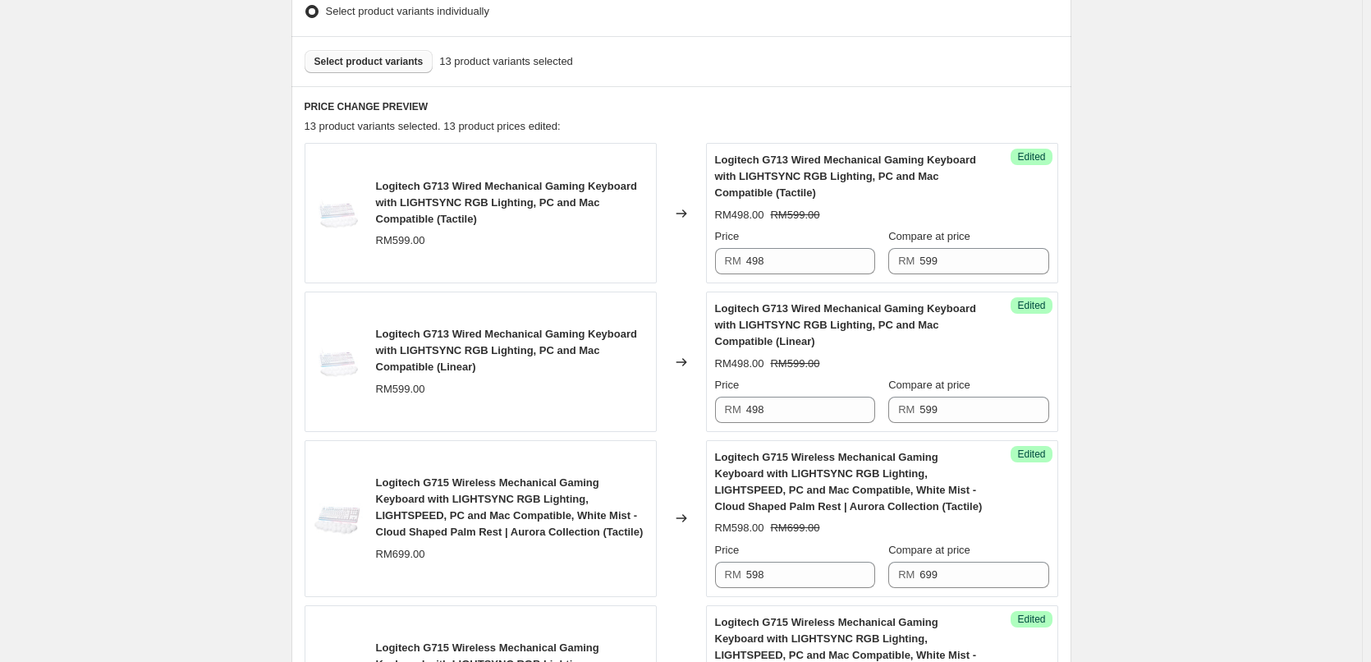
scroll to position [283, 0]
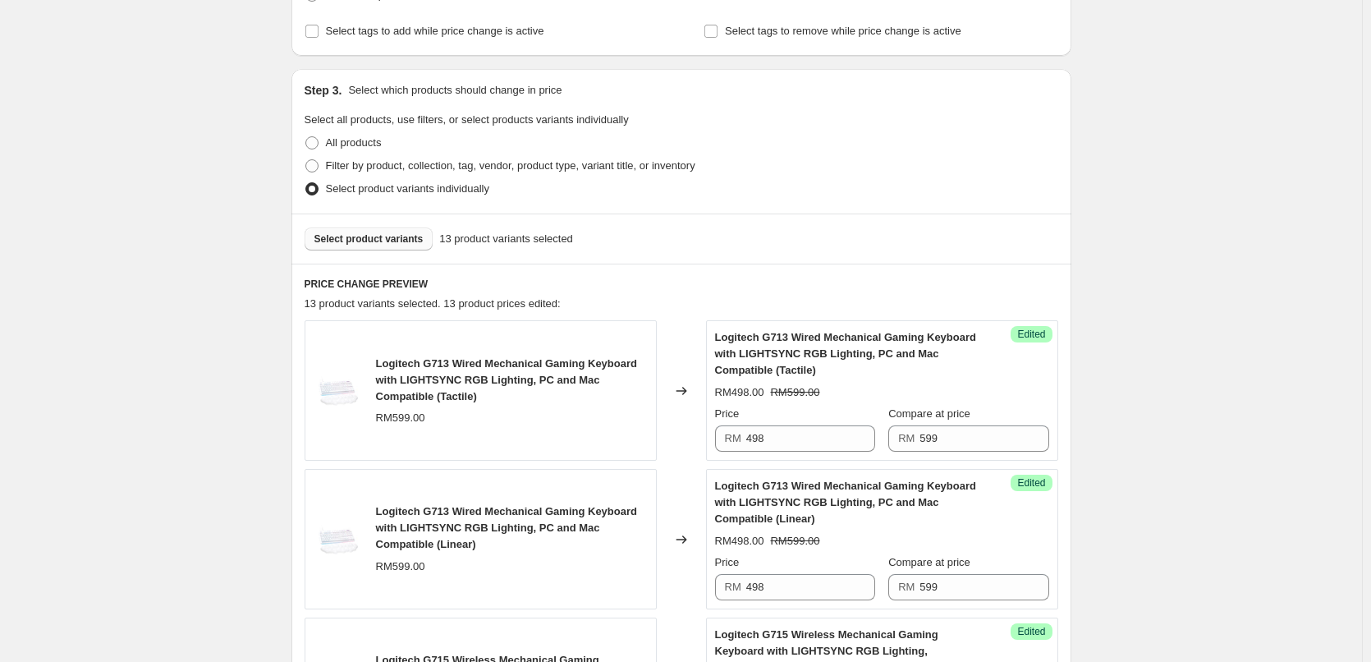
click at [350, 241] on span "Select product variants" at bounding box center [369, 238] width 109 height 13
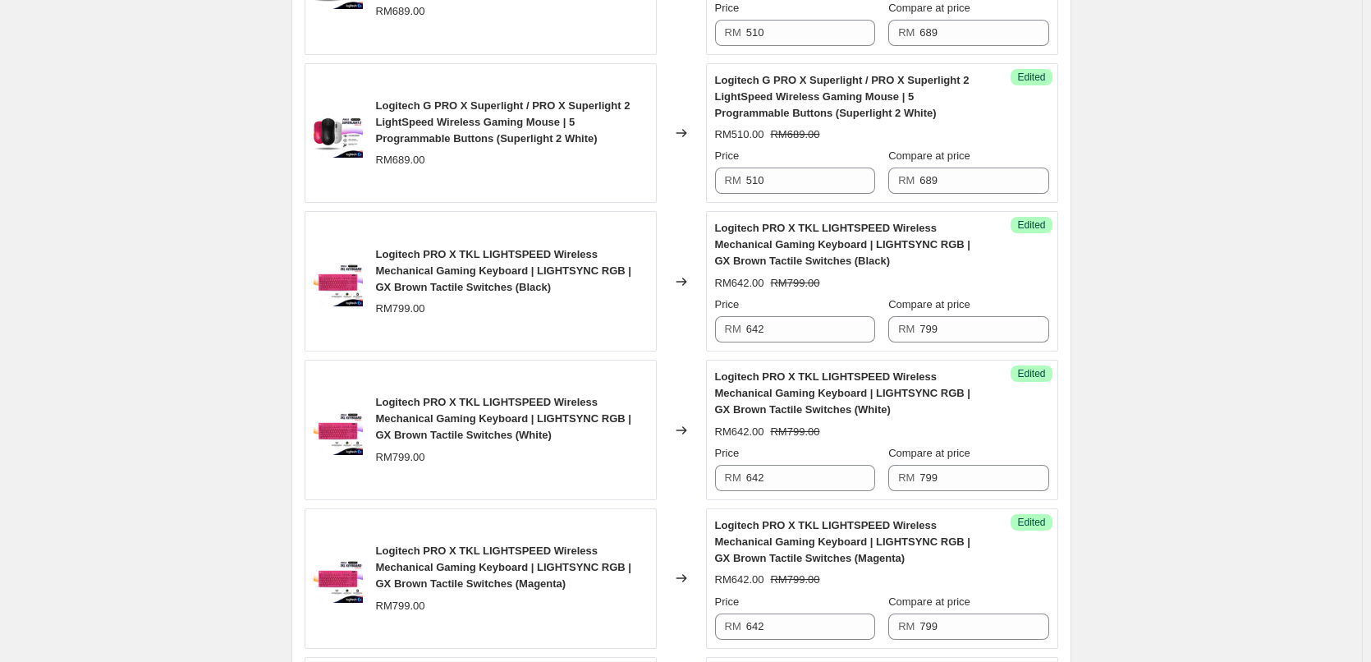
scroll to position [2253, 0]
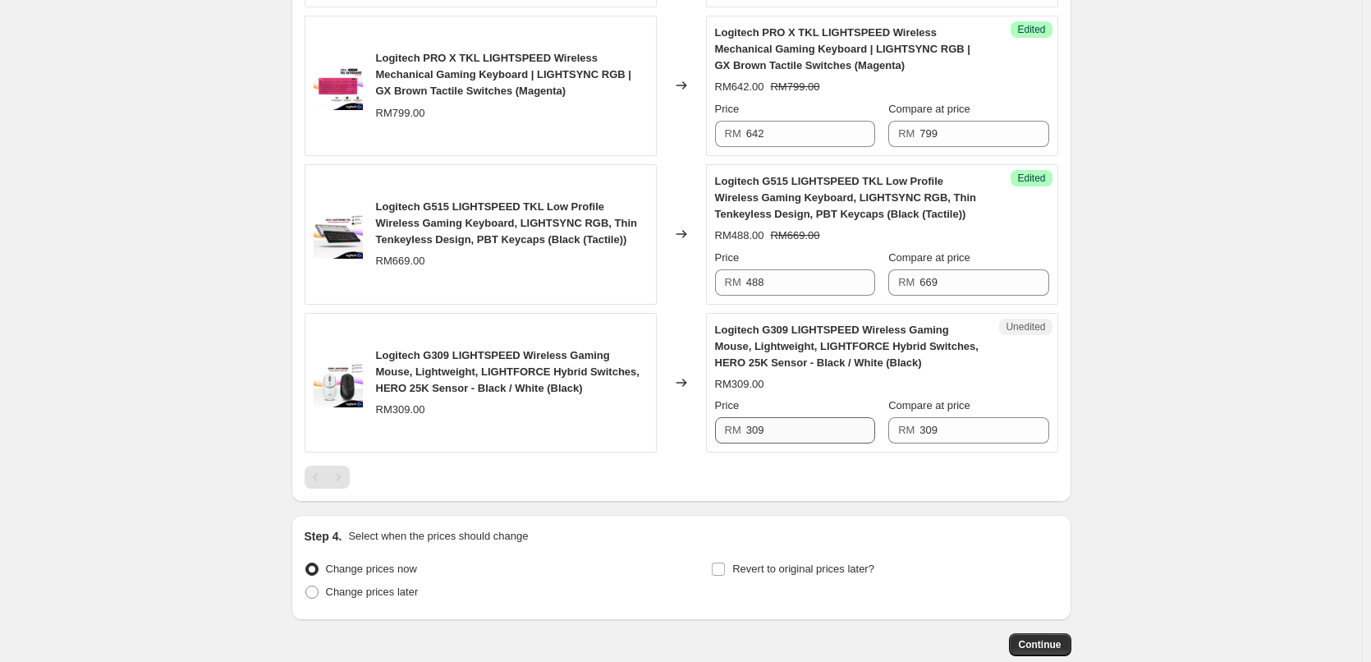
click at [749, 420] on div "RM 309" at bounding box center [795, 430] width 160 height 26
click at [754, 425] on input "309" at bounding box center [811, 430] width 129 height 26
type input "262"
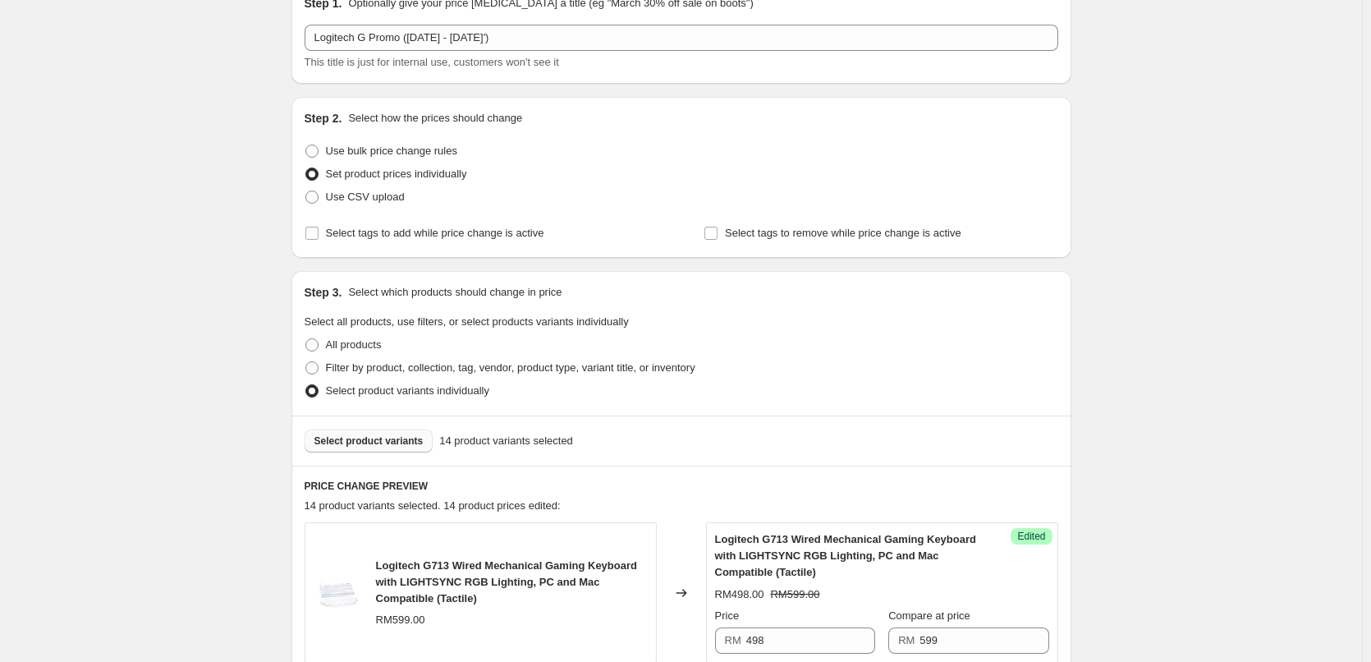
scroll to position [0, 0]
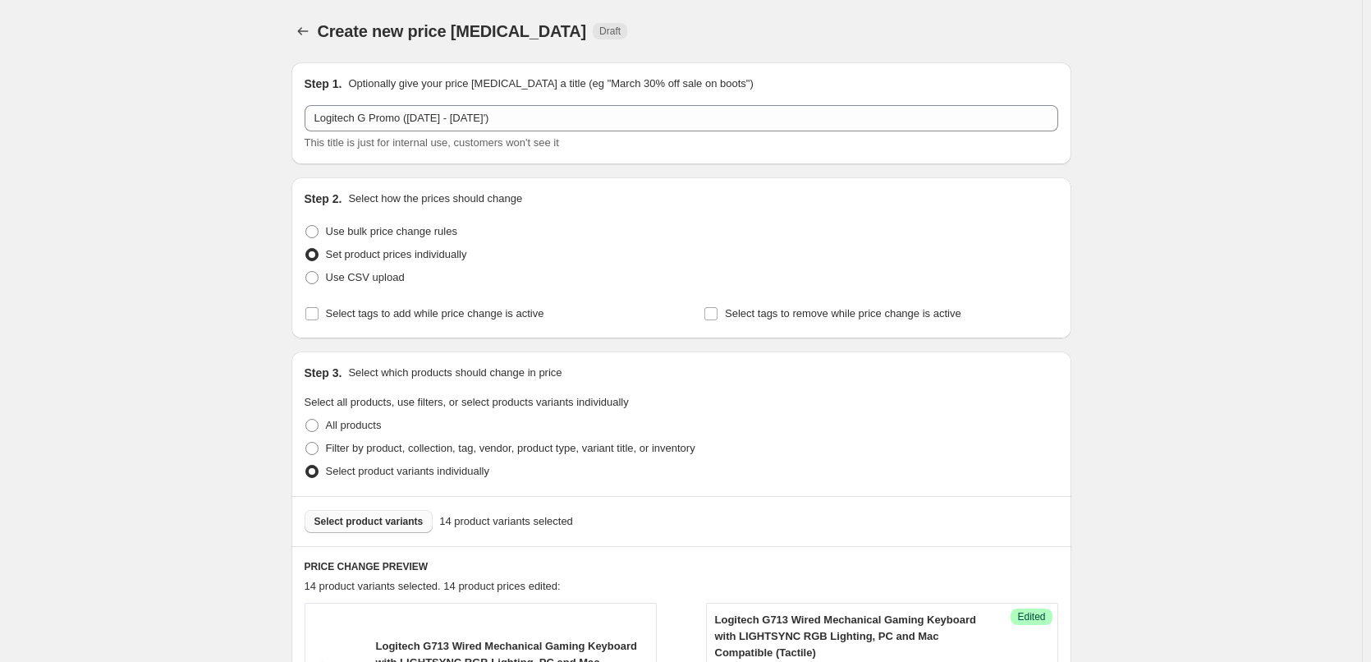
click at [355, 527] on span "Select product variants" at bounding box center [369, 521] width 109 height 13
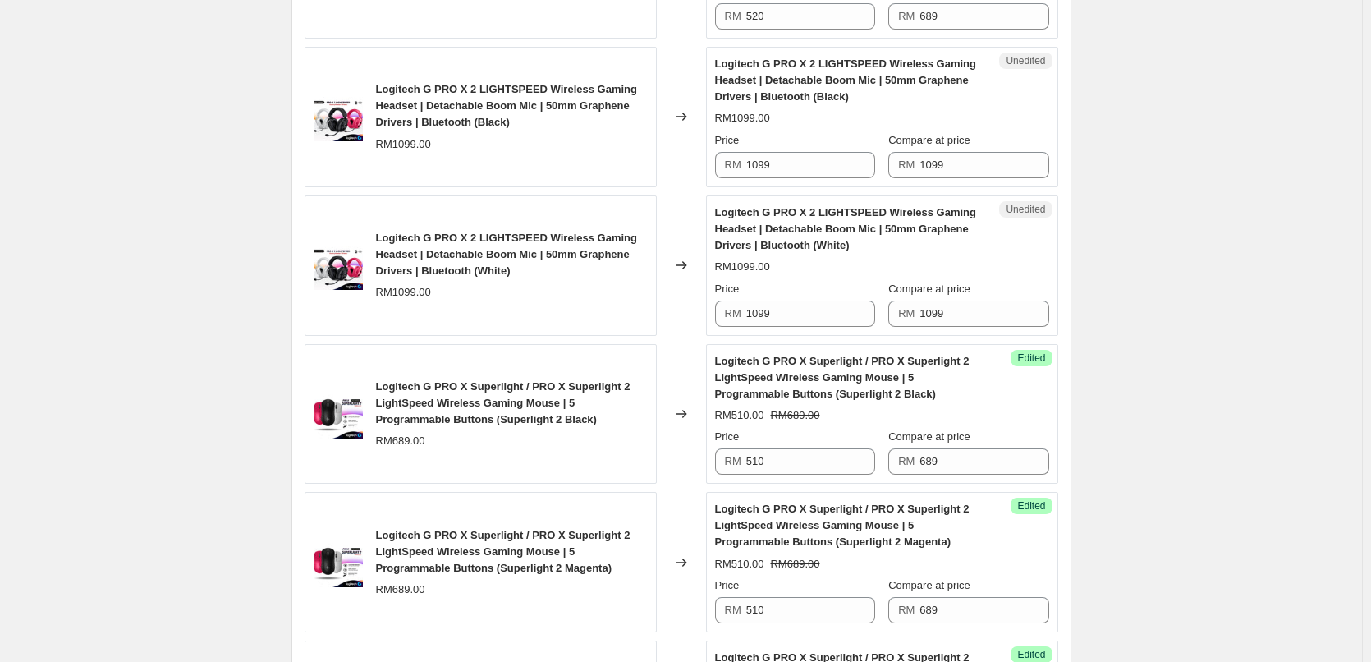
scroll to position [1396, 0]
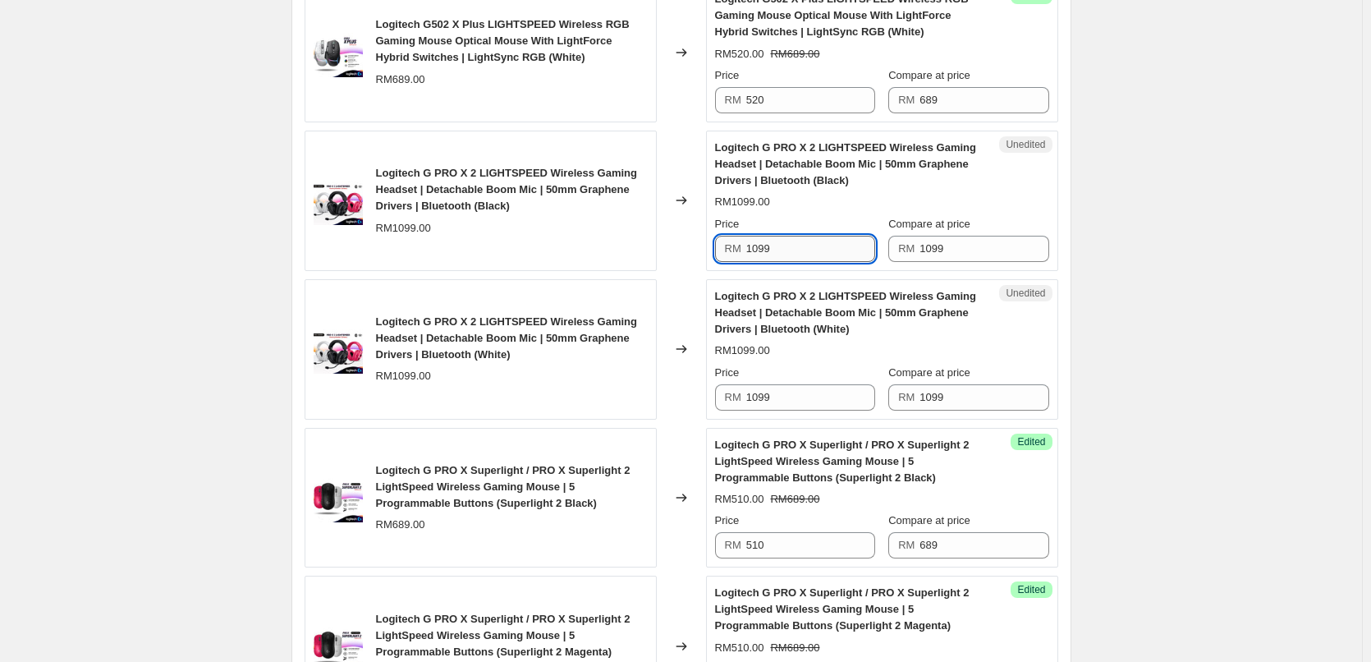
click at [809, 244] on input "1099" at bounding box center [811, 249] width 129 height 26
click at [809, 244] on input "797" at bounding box center [811, 249] width 129 height 26
type input "797"
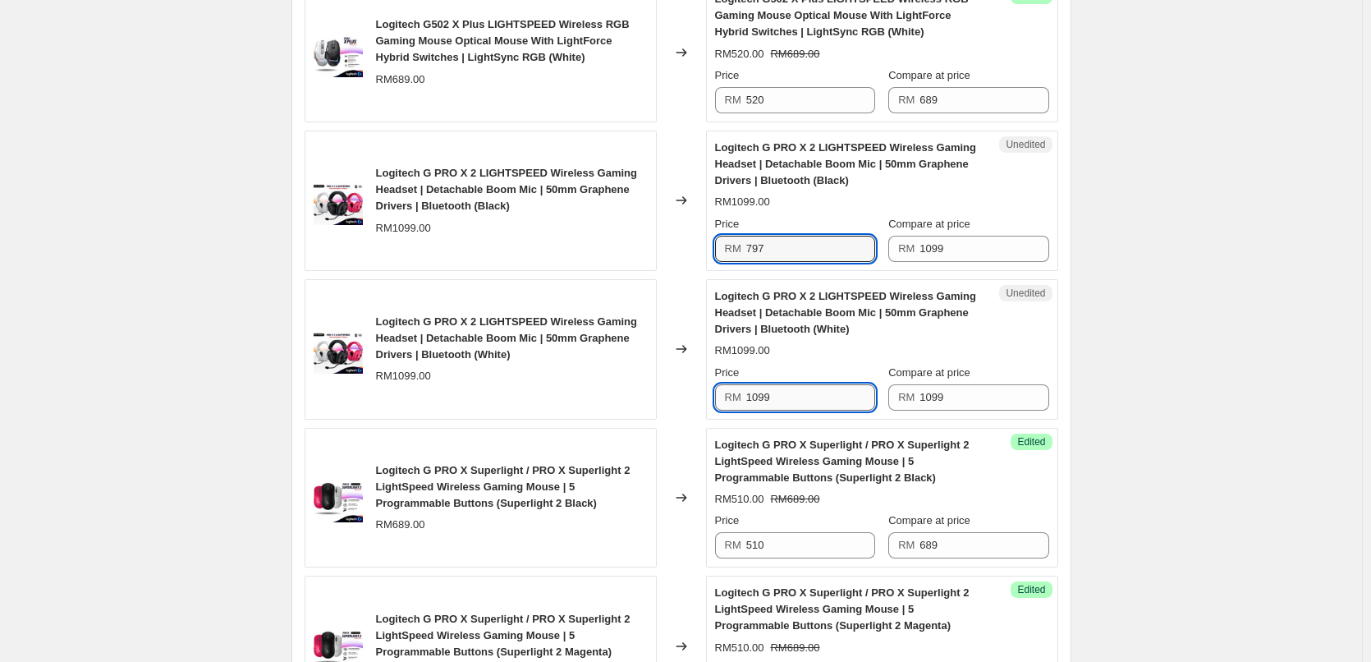
click at [783, 393] on input "1099" at bounding box center [811, 397] width 129 height 26
paste input "797"
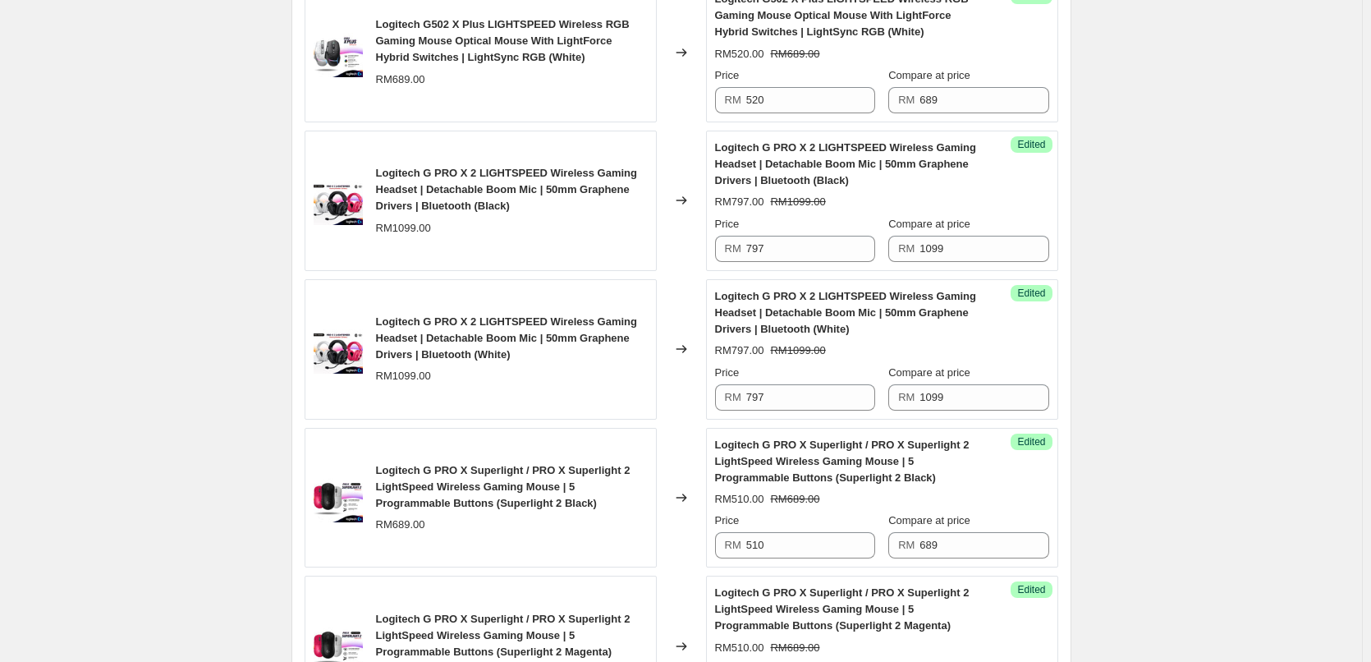
click at [1170, 299] on div "Create new price change job. This page is ready Create new price change job Dra…" at bounding box center [681, 257] width 1362 height 3307
click at [819, 396] on input "797" at bounding box center [811, 397] width 129 height 26
type input "1099"
click at [1263, 349] on div "Create new price change job. This page is ready Create new price change job Dra…" at bounding box center [681, 257] width 1362 height 3307
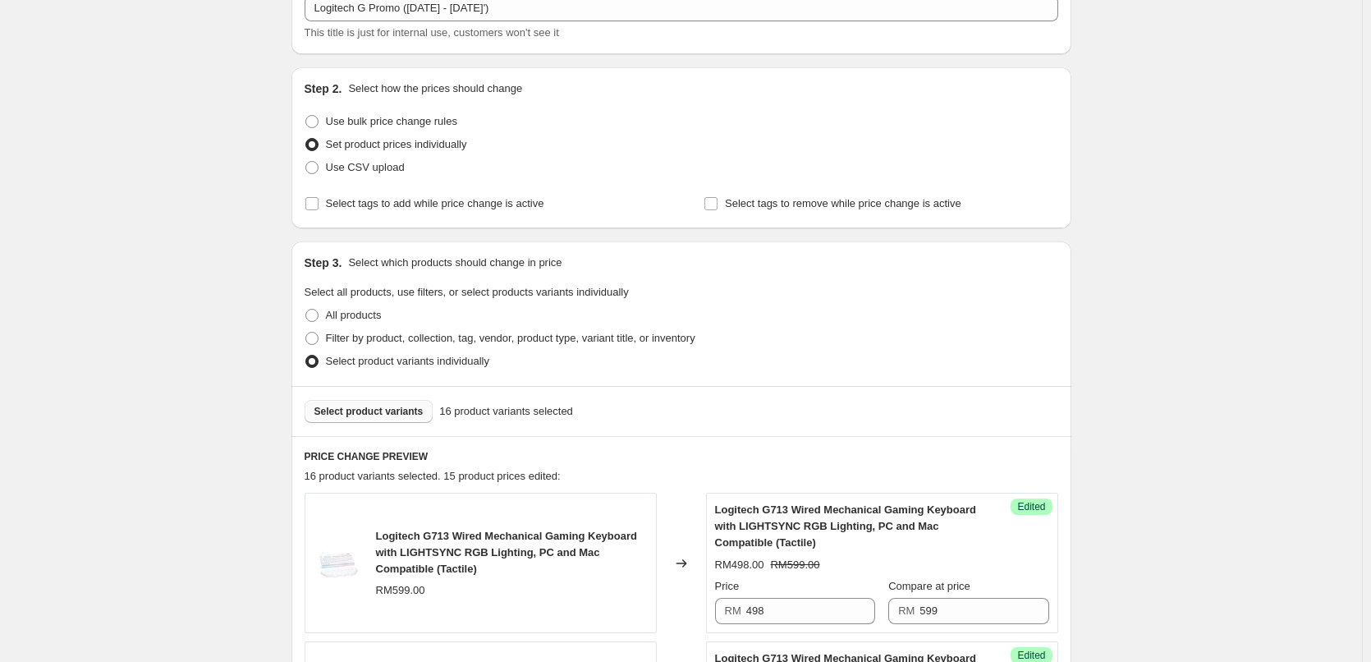
scroll to position [0, 0]
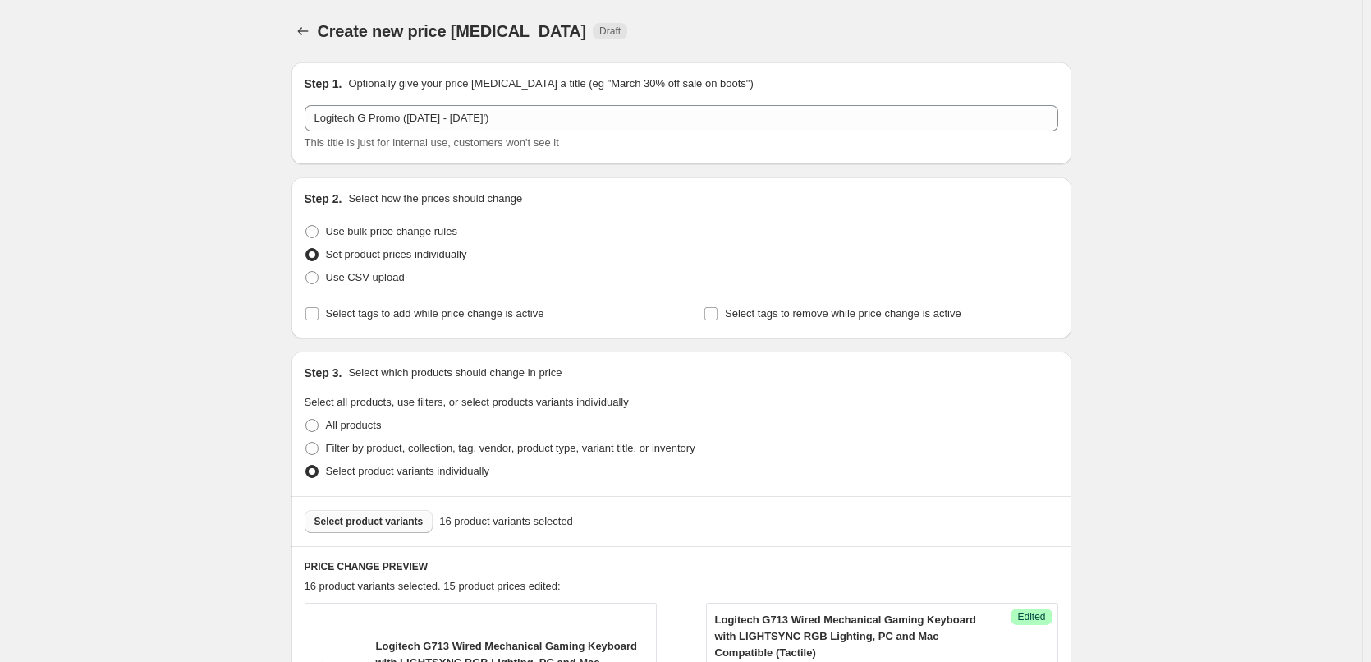
click at [349, 508] on div "Select product variants 16 product variants selected" at bounding box center [682, 521] width 780 height 50
click at [350, 518] on span "Select product variants" at bounding box center [369, 521] width 109 height 13
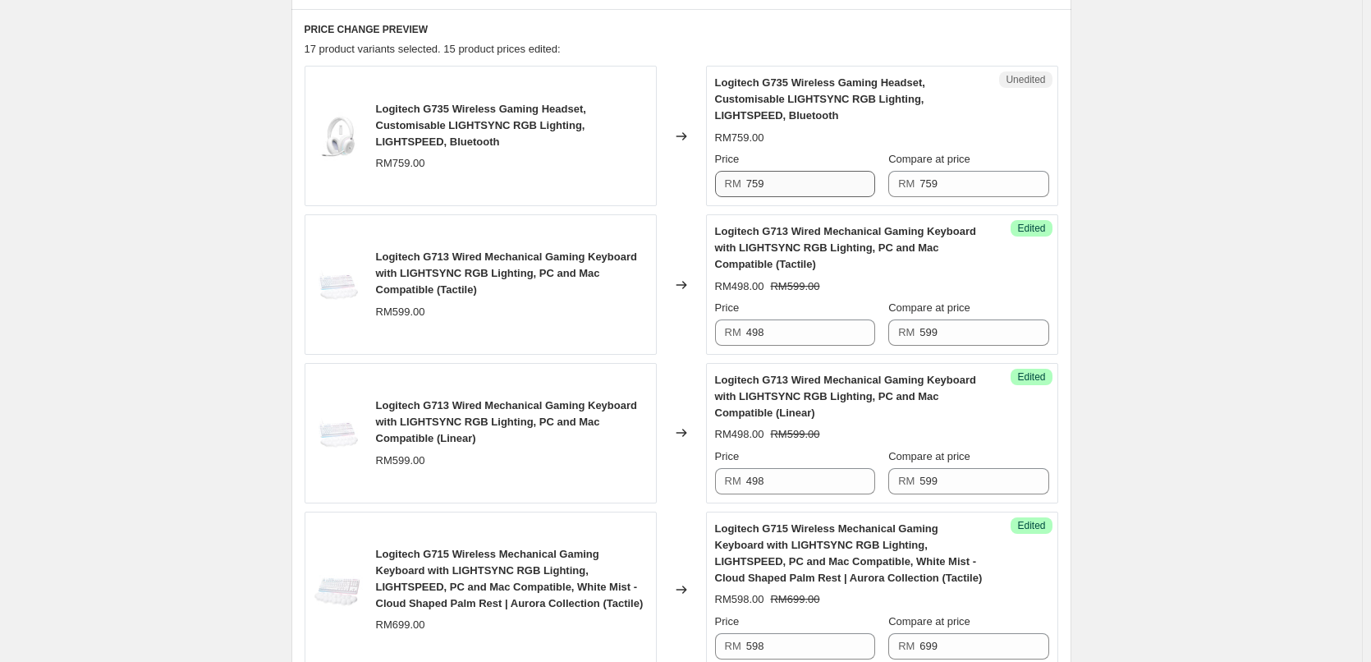
scroll to position [493, 0]
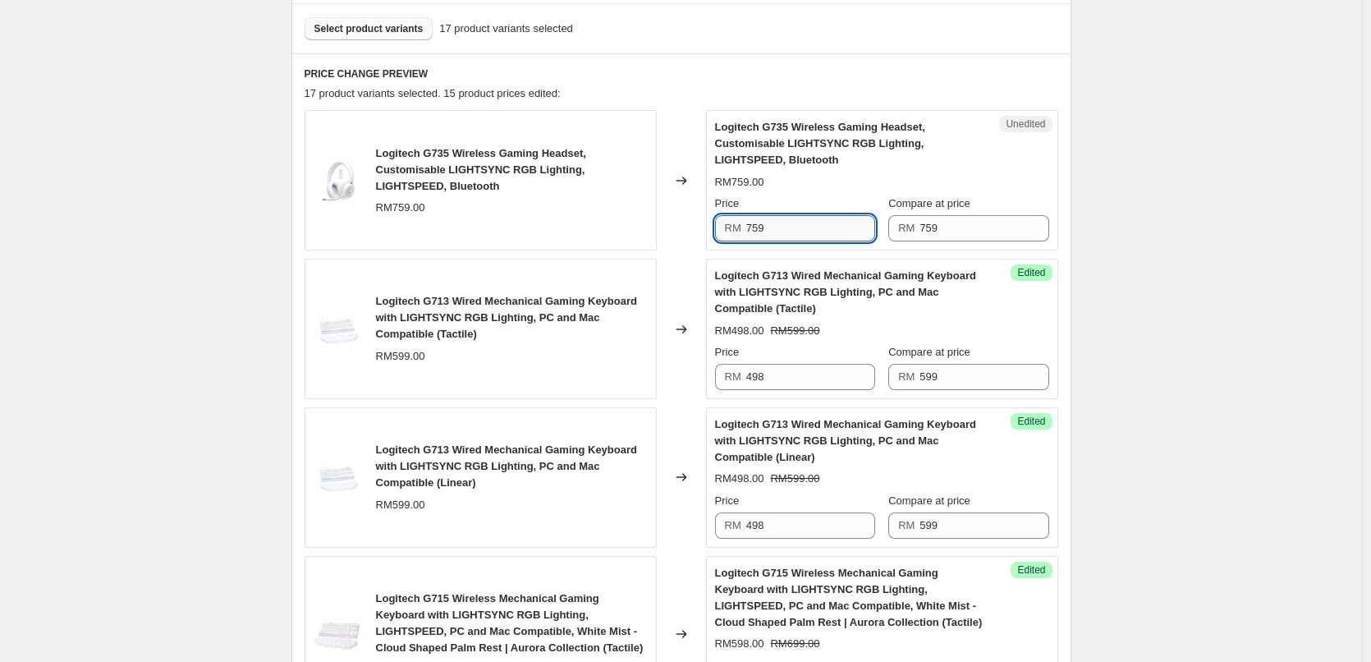
click at [762, 232] on input "759" at bounding box center [811, 228] width 129 height 26
type input "697"
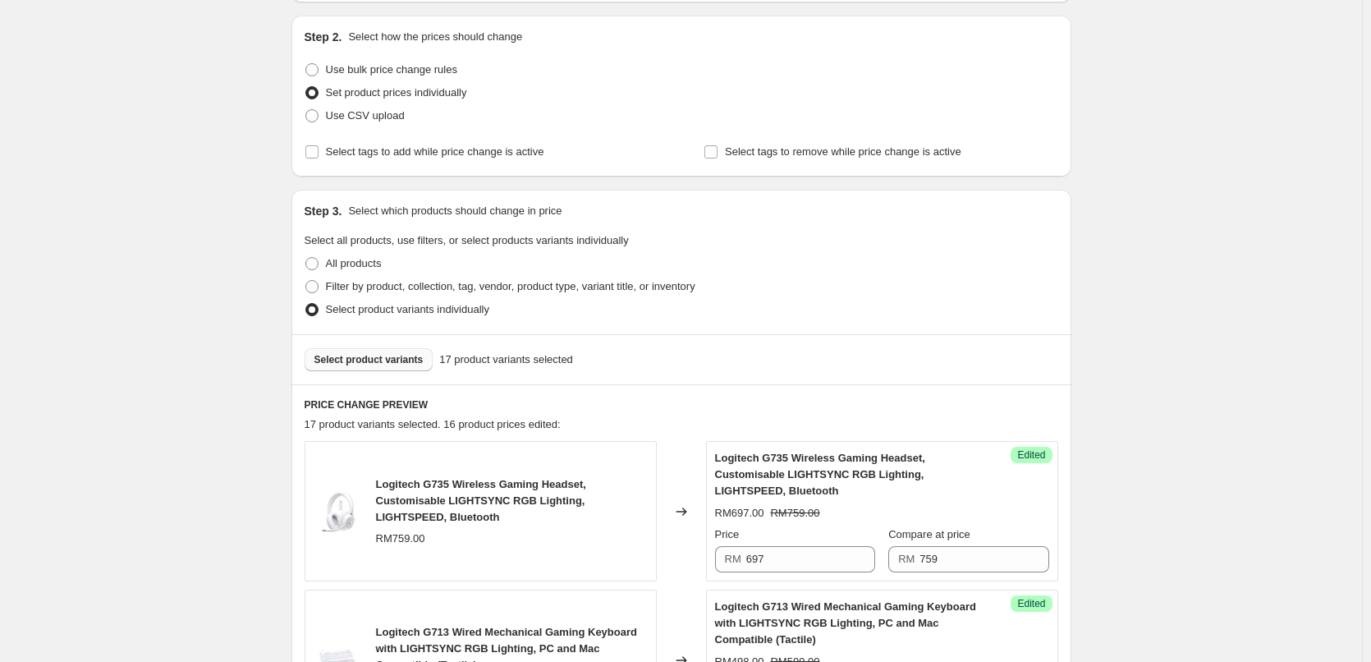
scroll to position [82, 0]
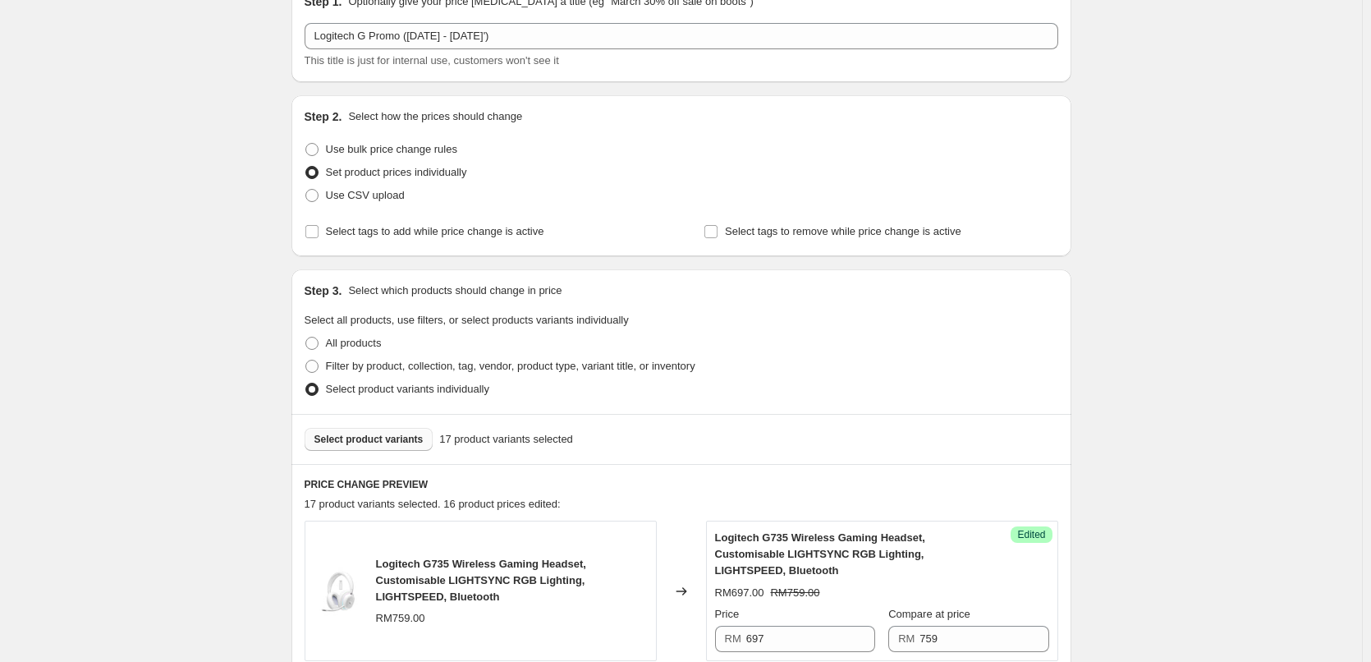
click at [366, 441] on span "Select product variants" at bounding box center [369, 439] width 109 height 13
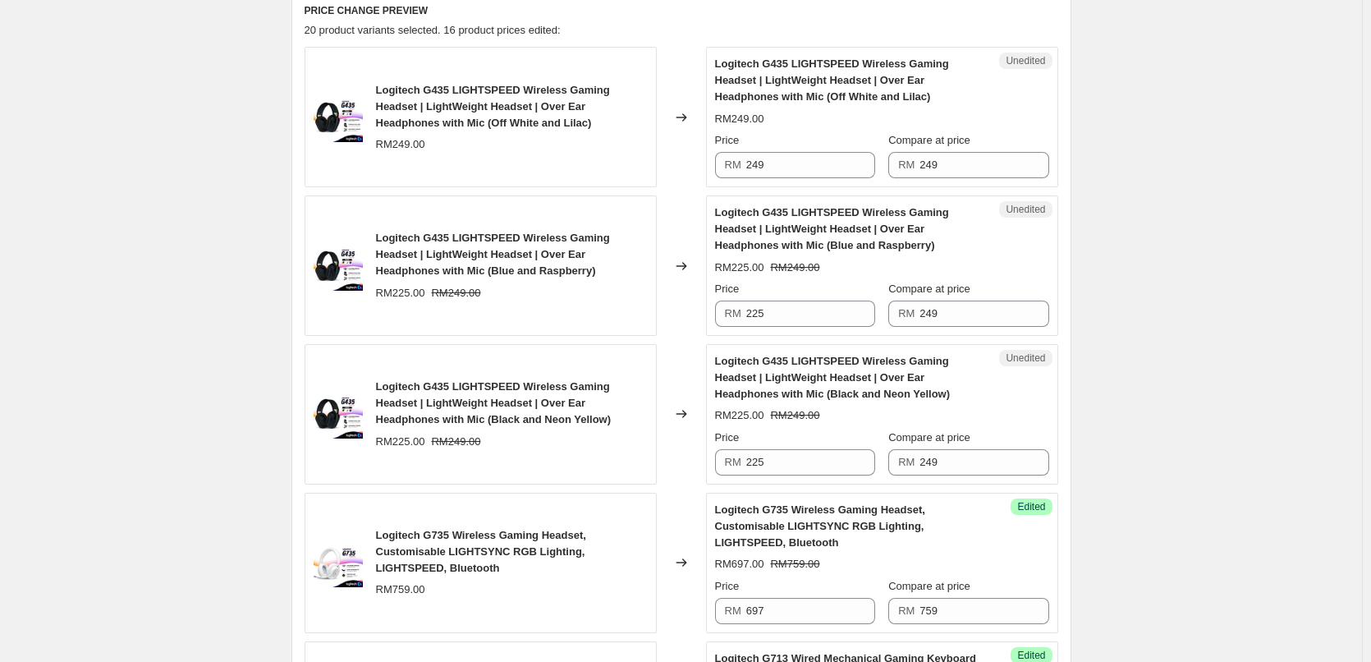
scroll to position [575, 0]
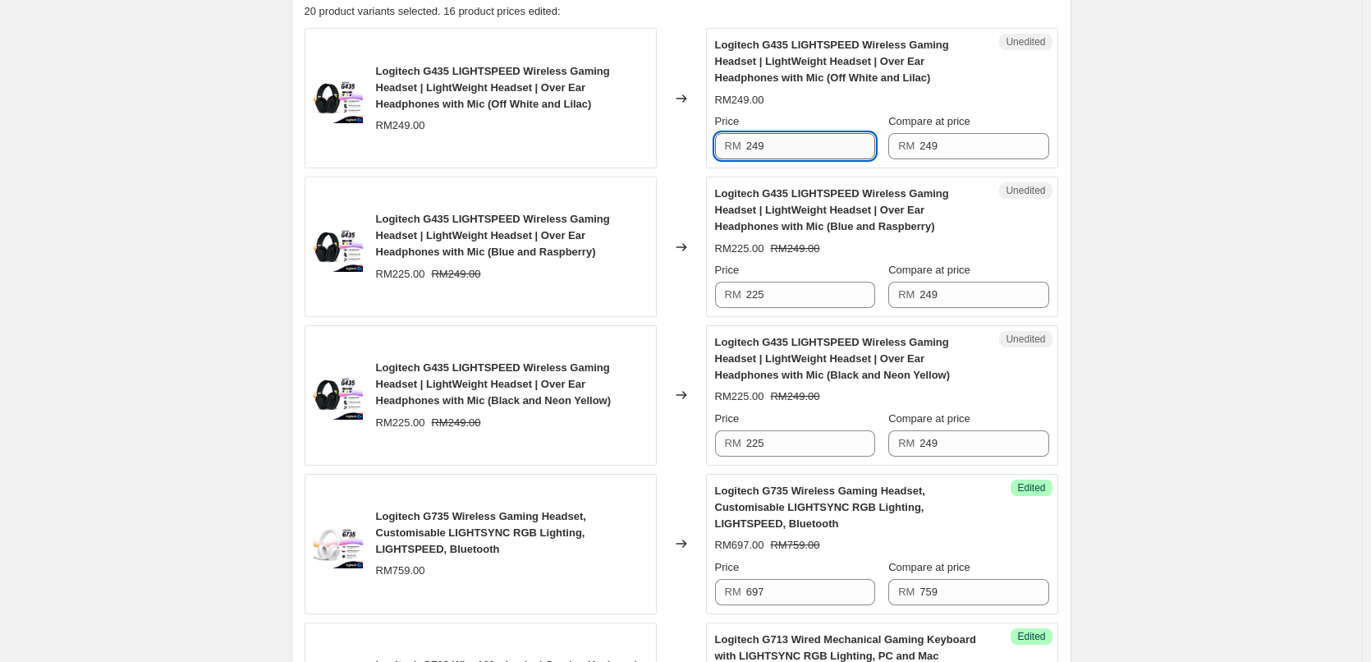
click at [751, 137] on input "249" at bounding box center [811, 146] width 129 height 26
click at [774, 145] on input "215" at bounding box center [811, 146] width 129 height 26
type input "215"
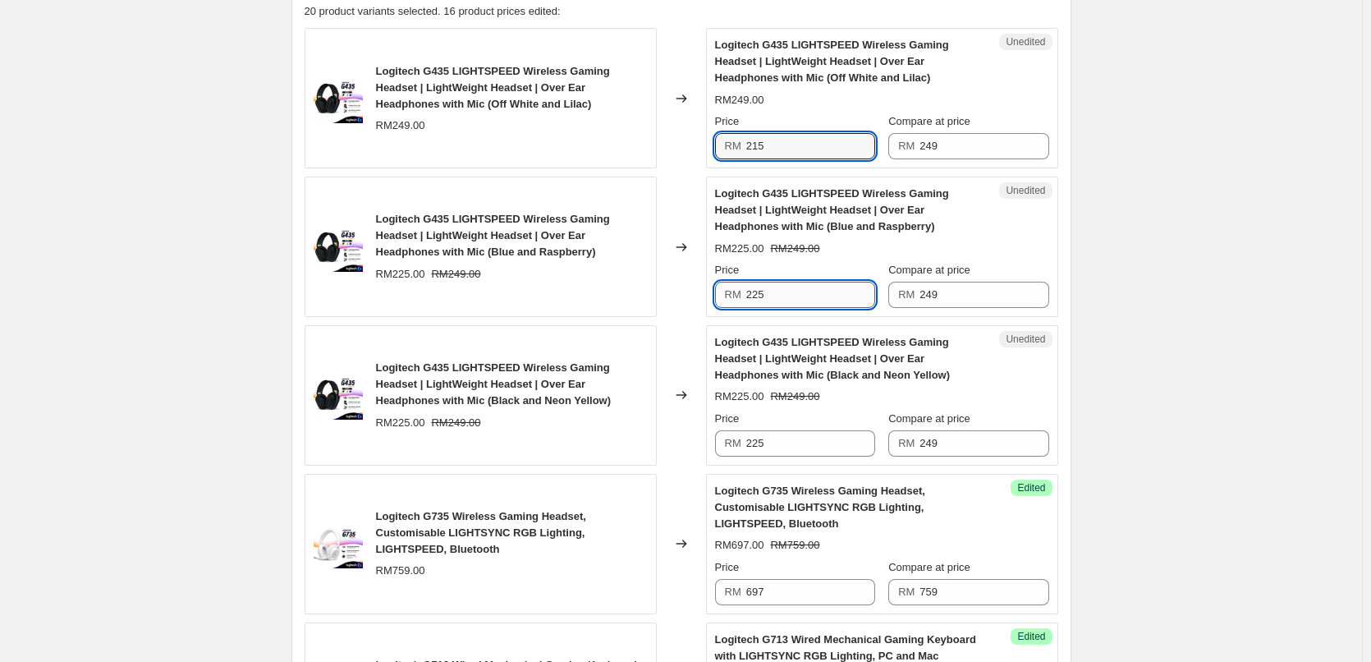
click at [774, 289] on input "225" at bounding box center [811, 295] width 129 height 26
paste input "1"
type input "215"
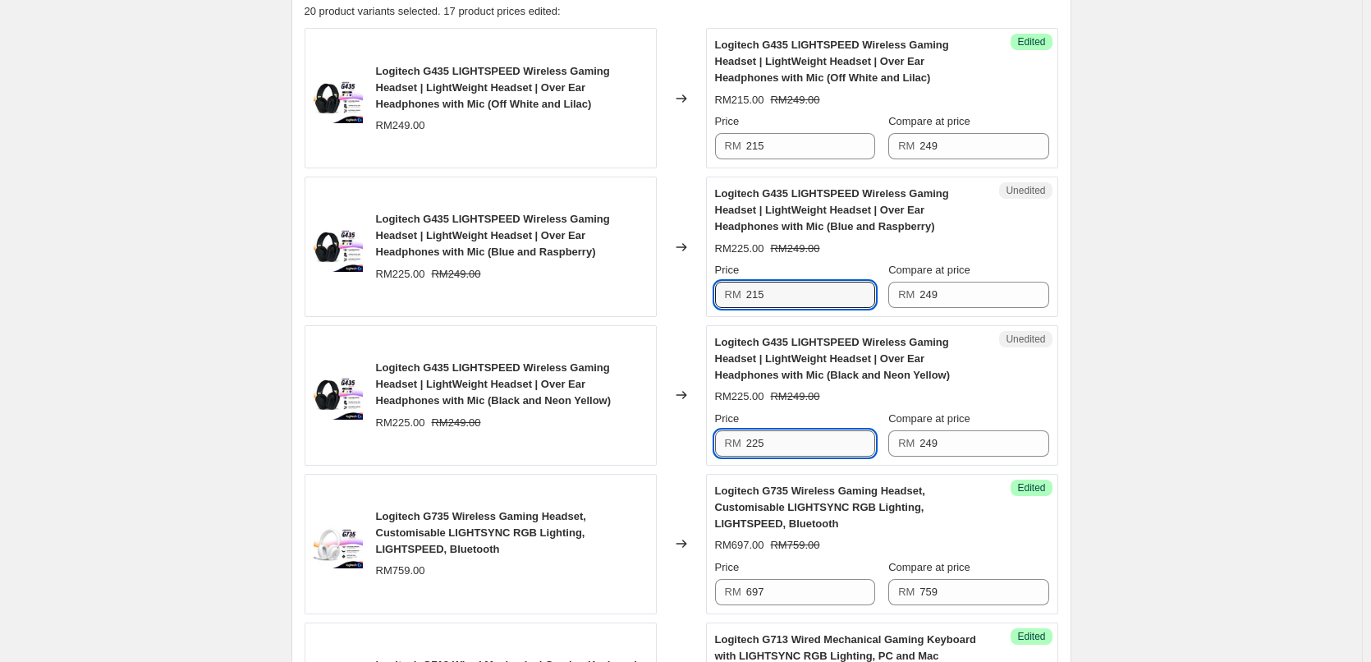
click at [784, 442] on input "225" at bounding box center [811, 443] width 129 height 26
paste input "1"
type input "215"
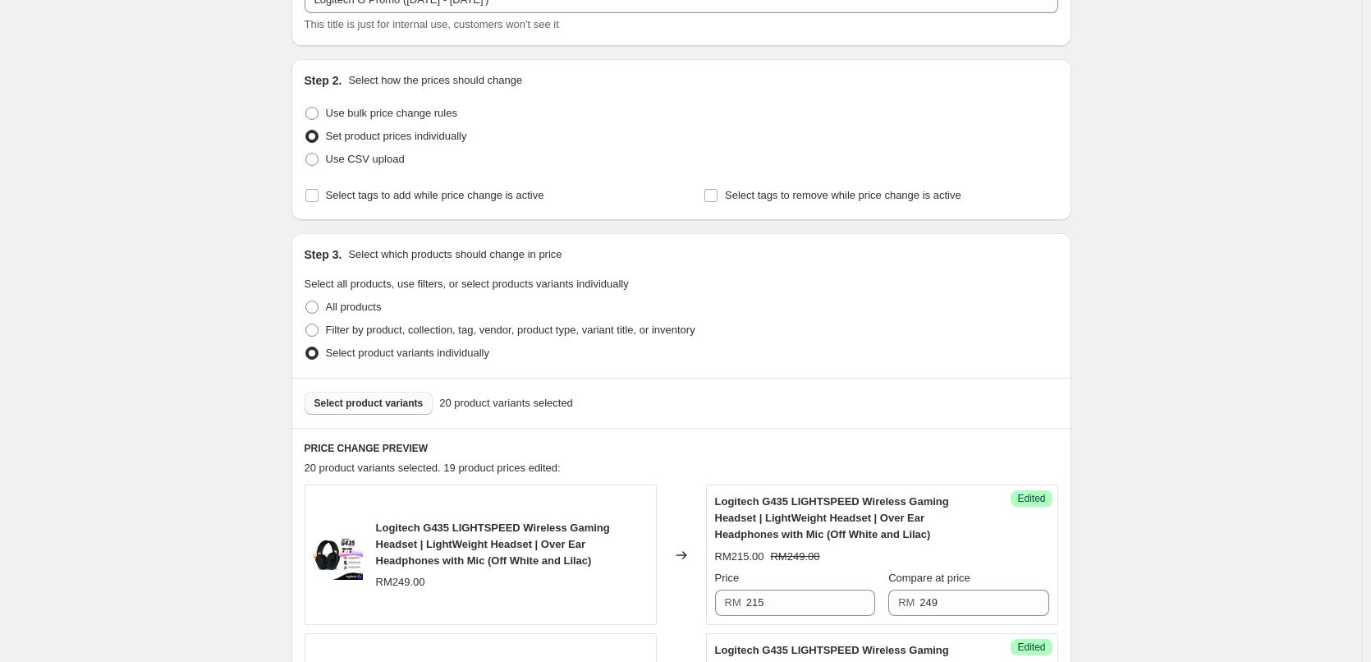
scroll to position [0, 0]
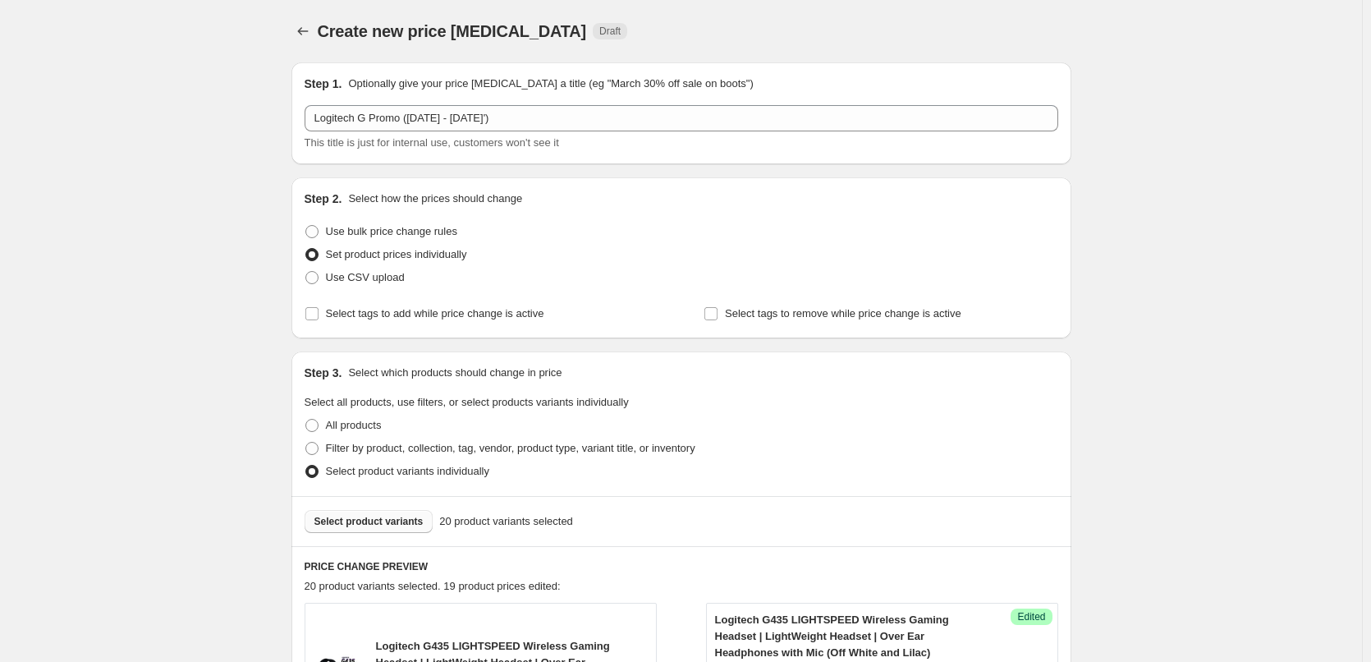
click at [320, 531] on button "Select product variants" at bounding box center [369, 521] width 129 height 23
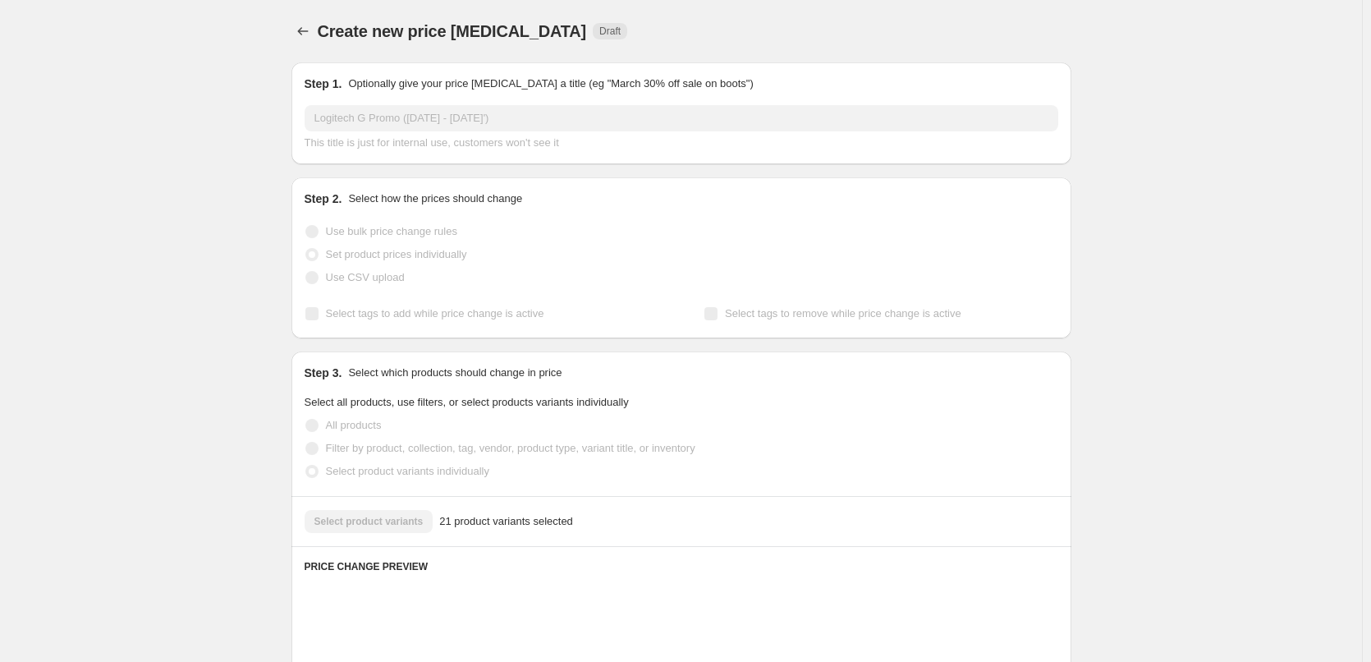
scroll to position [328, 0]
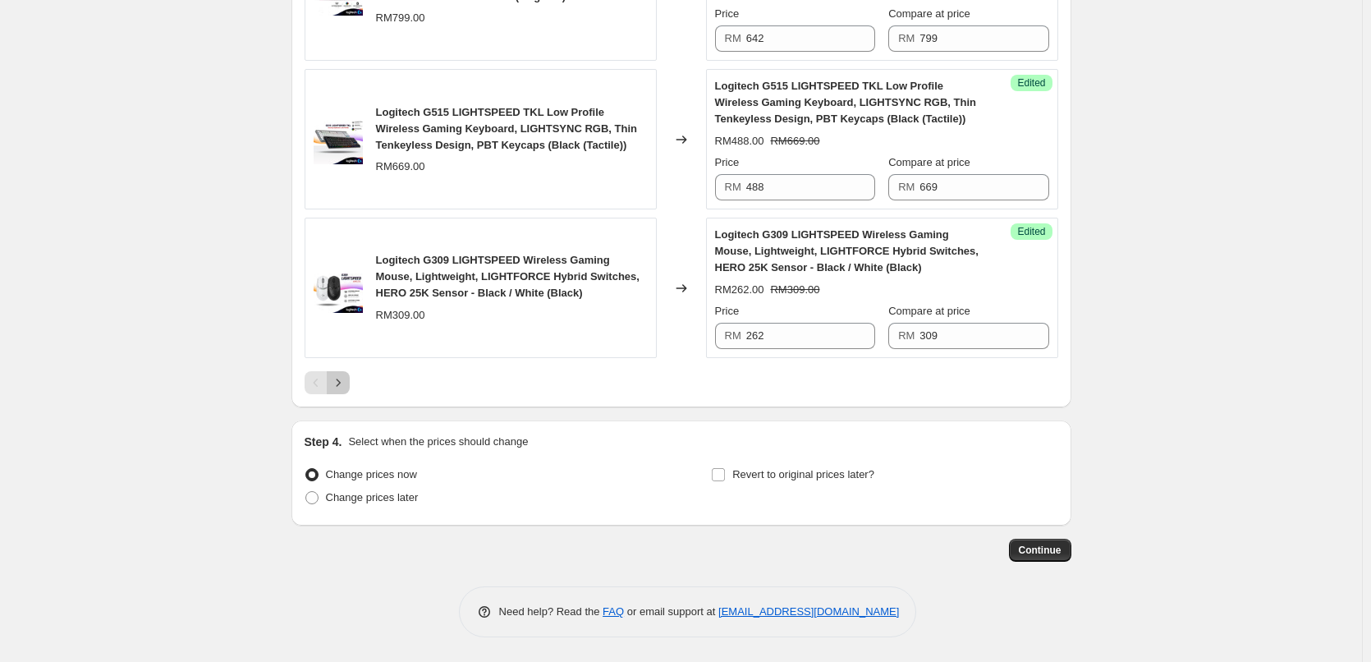
click at [343, 386] on icon "Next" at bounding box center [338, 382] width 16 height 16
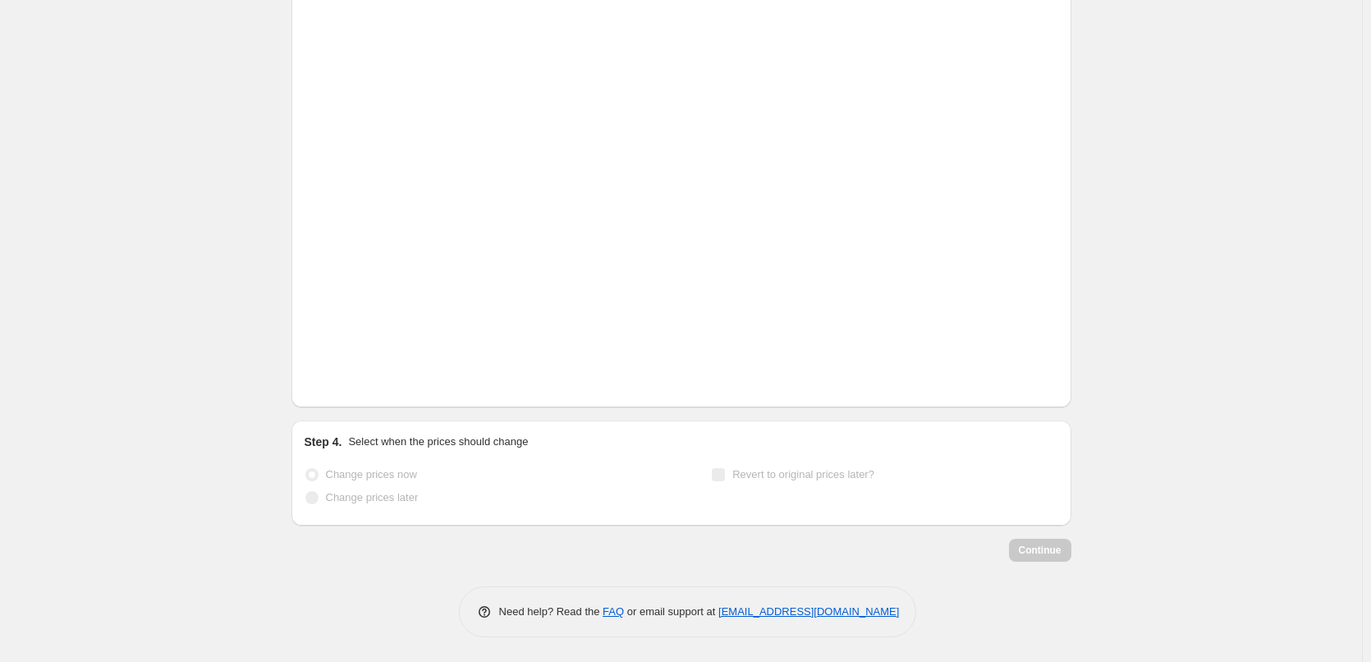
scroll to position [383, 0]
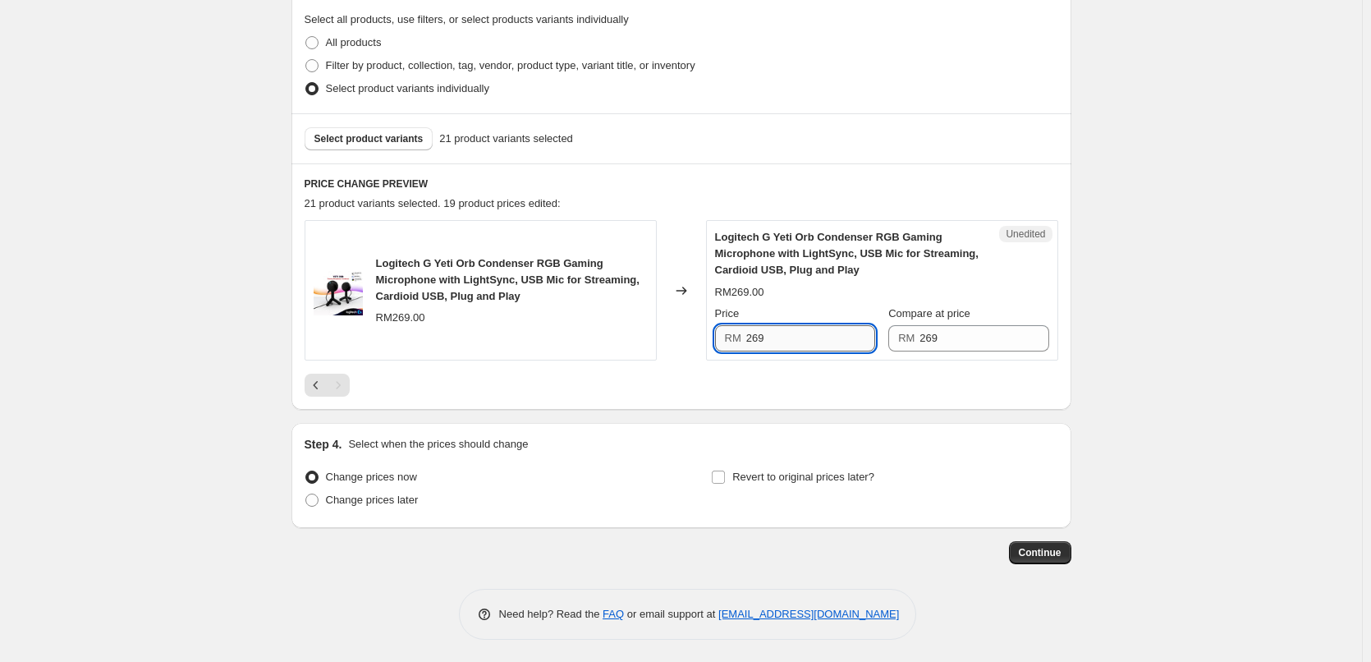
click at [783, 339] on input "269" at bounding box center [811, 338] width 129 height 26
type input "179"
click at [1119, 292] on div "Create new price change job. This page is ready Create new price change job Dra…" at bounding box center [681, 140] width 1362 height 1047
click at [741, 478] on span "Revert to original prices later?" at bounding box center [804, 477] width 142 height 12
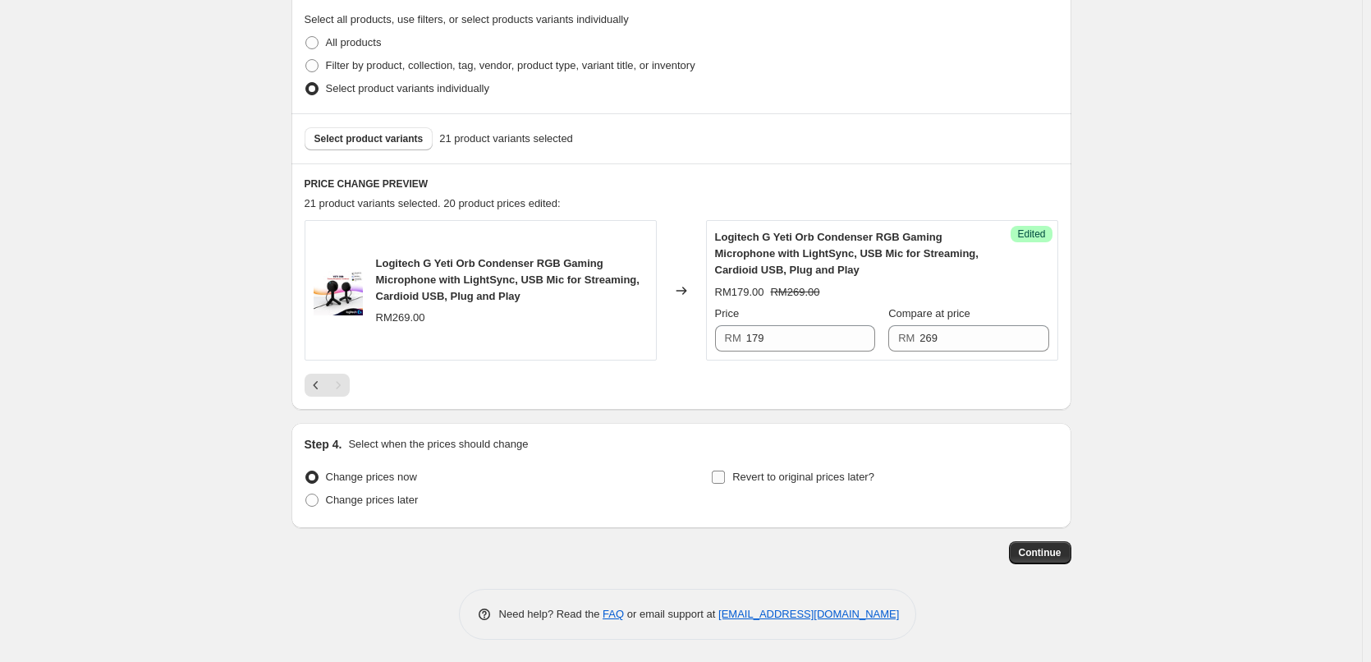
click at [725, 478] on input "Revert to original prices later?" at bounding box center [718, 477] width 13 height 13
checkbox input "true"
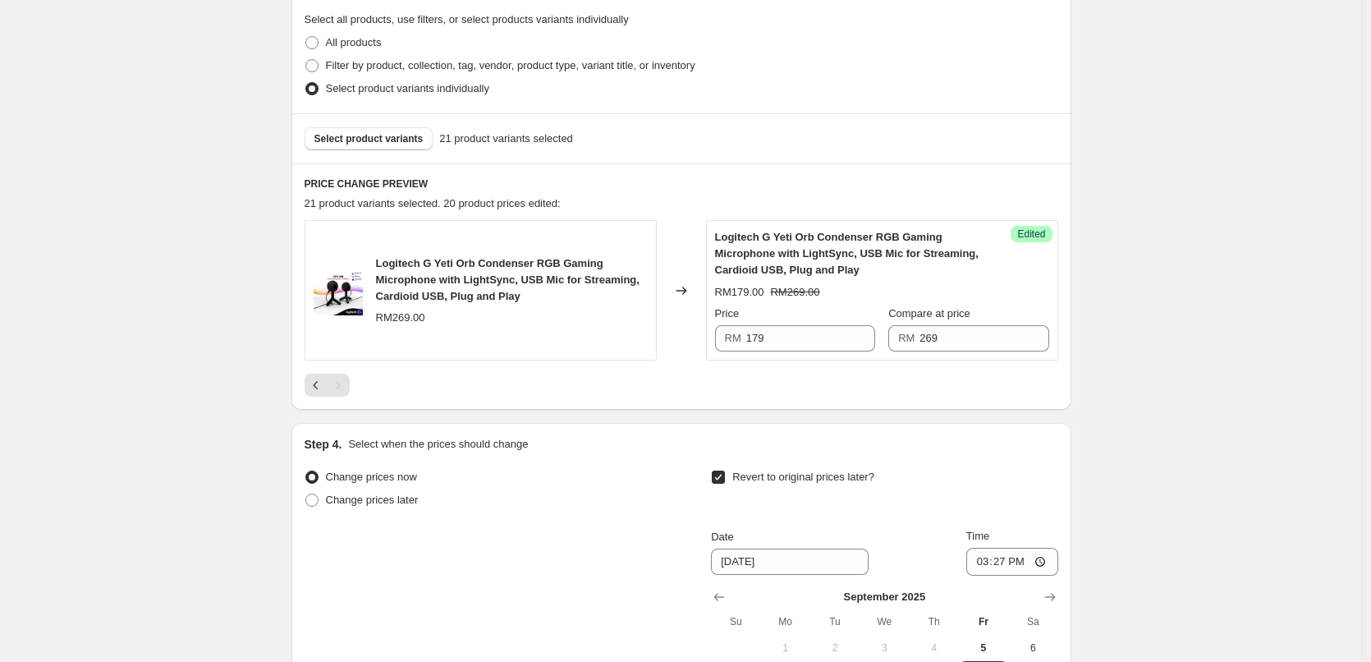
scroll to position [629, 0]
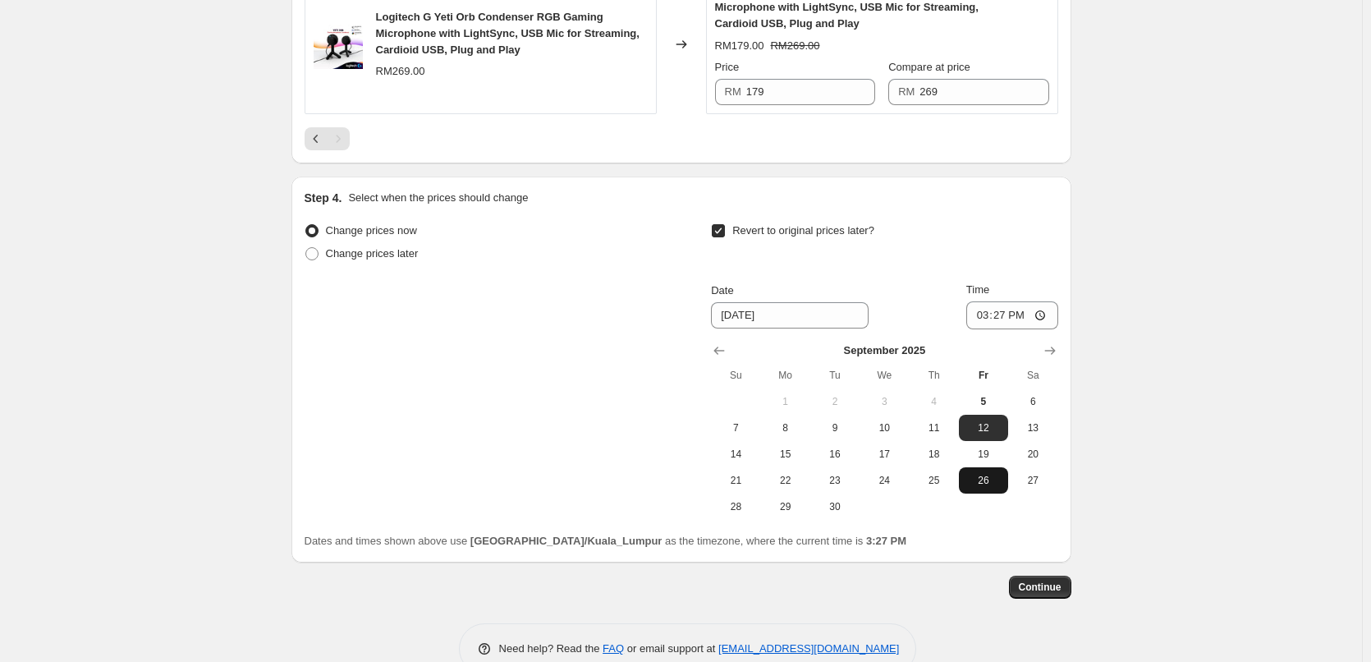
click at [980, 490] on button "26" at bounding box center [983, 480] width 49 height 26
type input "9/26/2025"
click at [1047, 318] on input "15:27" at bounding box center [1013, 315] width 92 height 28
type input "23:59"
click at [1181, 535] on div "Create new price change job. This page is ready Create new price change job Dra…" at bounding box center [681, 35] width 1362 height 1328
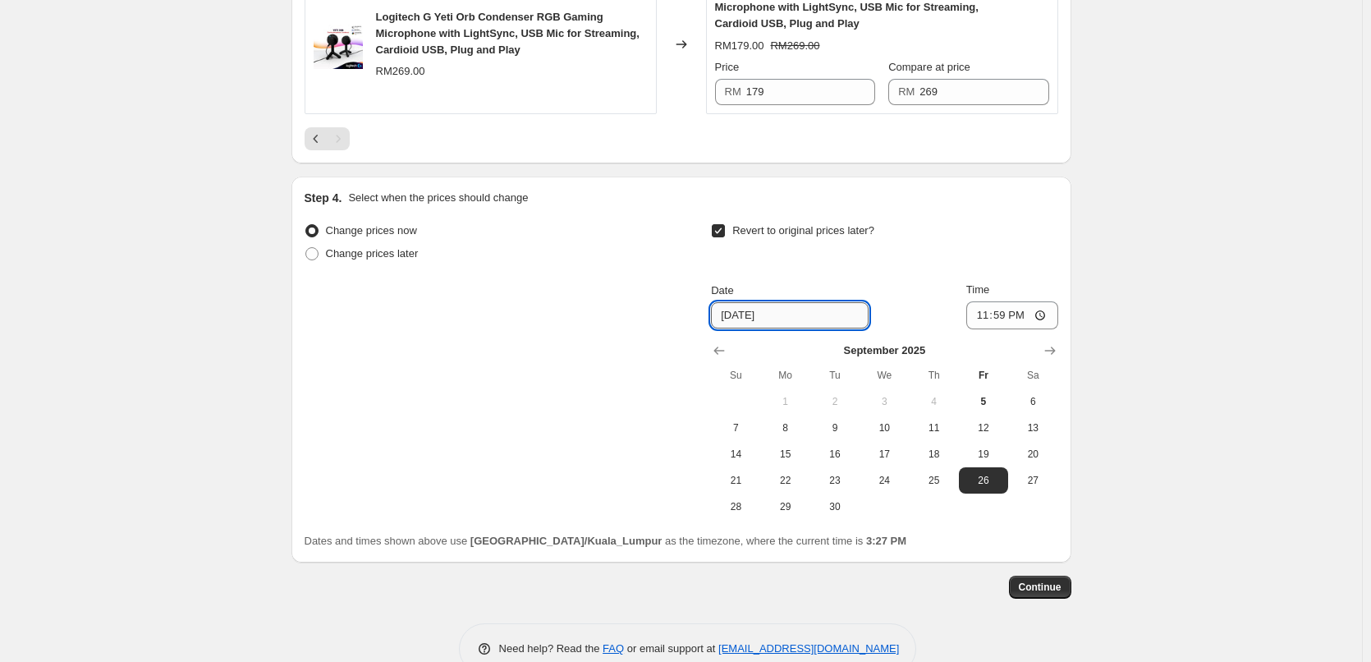
click at [787, 310] on input "9/26/2025" at bounding box center [790, 315] width 158 height 26
click at [735, 320] on input "9/26/2025" at bounding box center [790, 315] width 158 height 26
click at [834, 279] on div "Revert to original prices later? Date 9/26/2025 Time 23:59 September 2025 Su Mo…" at bounding box center [884, 369] width 347 height 301
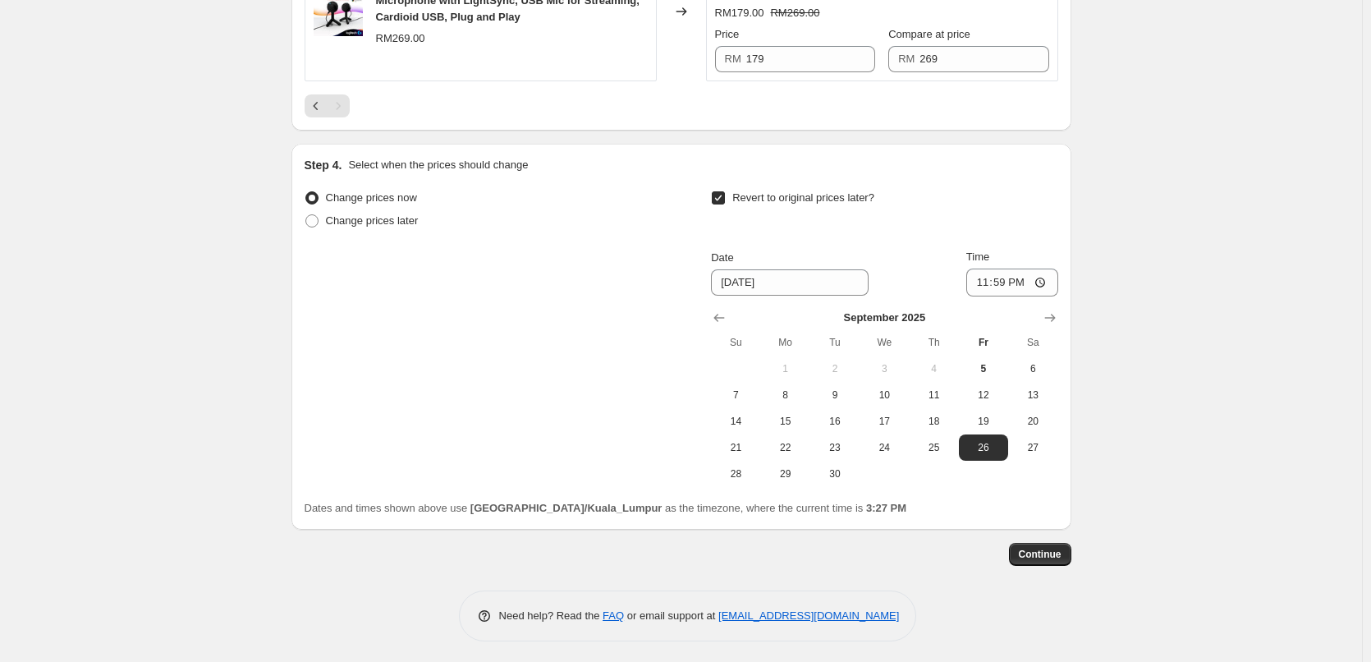
scroll to position [666, 0]
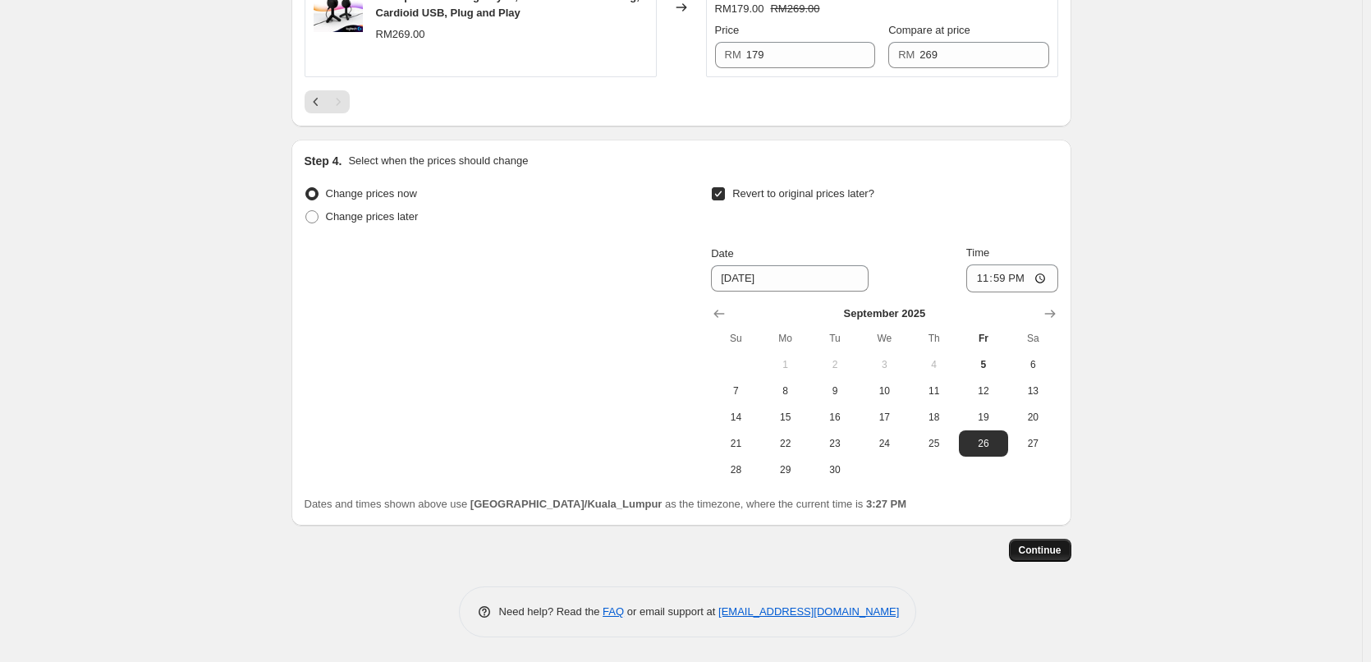
click at [1056, 546] on span "Continue" at bounding box center [1040, 550] width 43 height 13
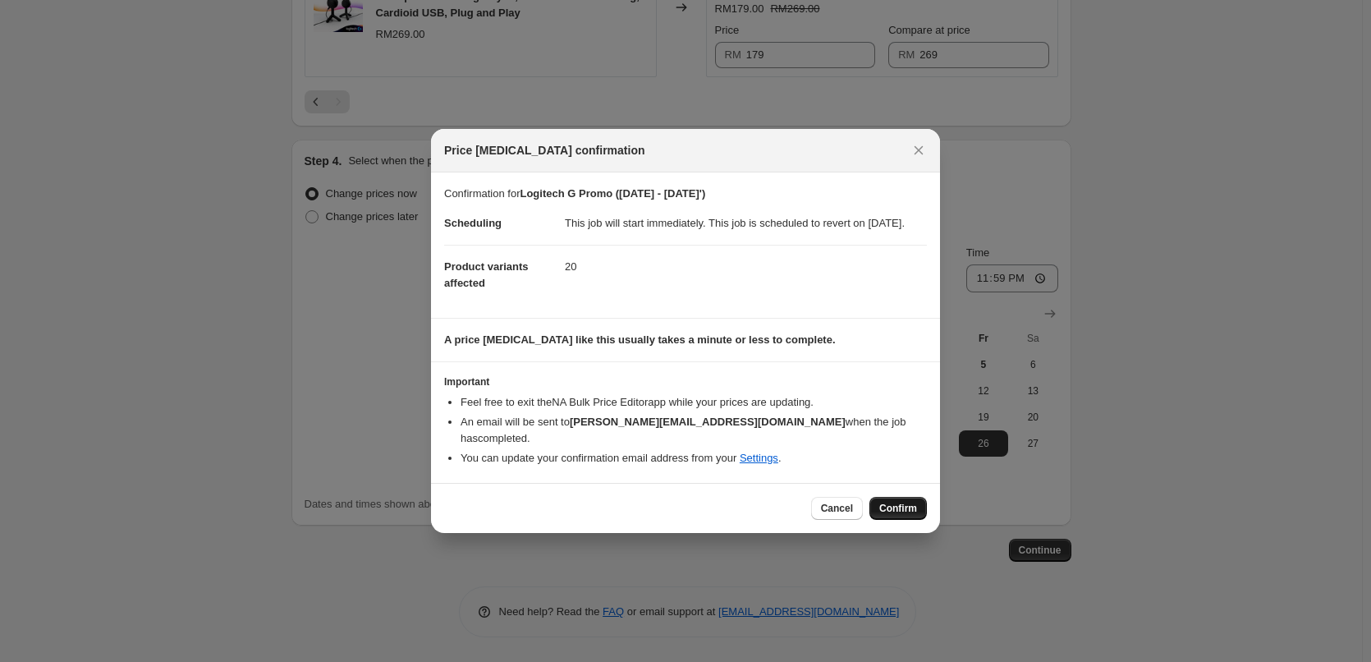
click at [908, 500] on button "Confirm" at bounding box center [898, 508] width 57 height 23
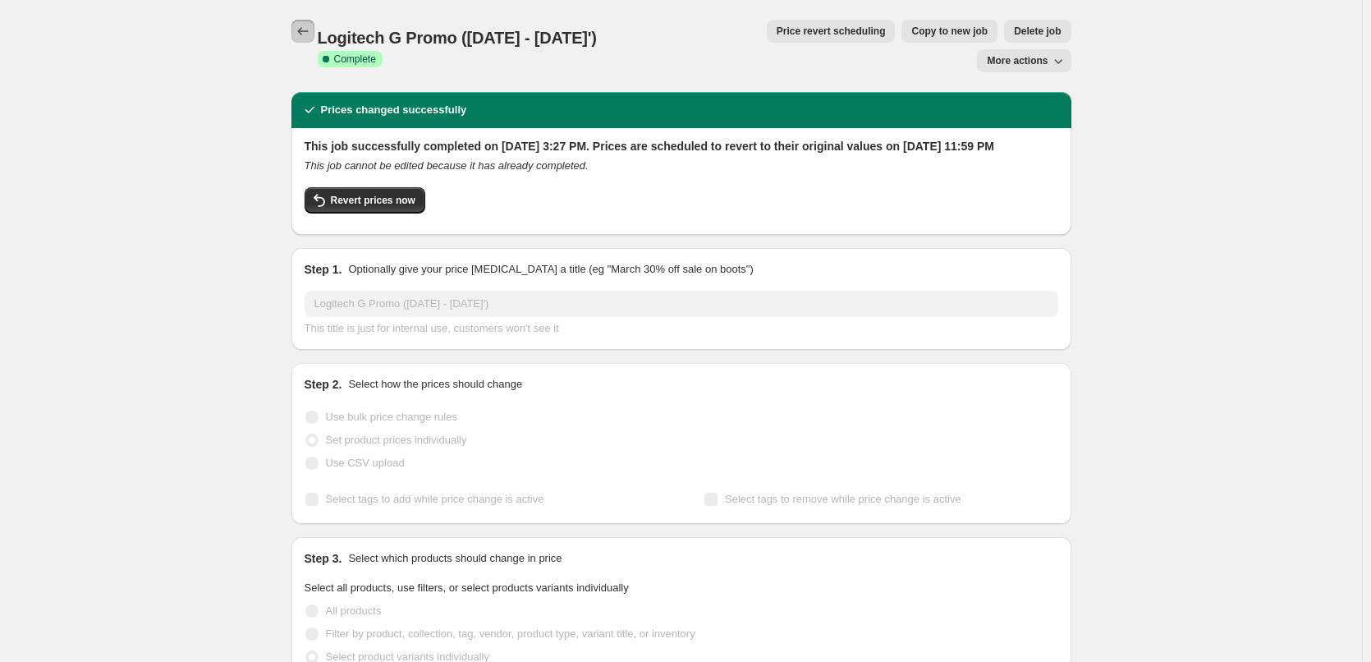
click at [309, 26] on icon "Price change jobs" at bounding box center [303, 31] width 16 height 16
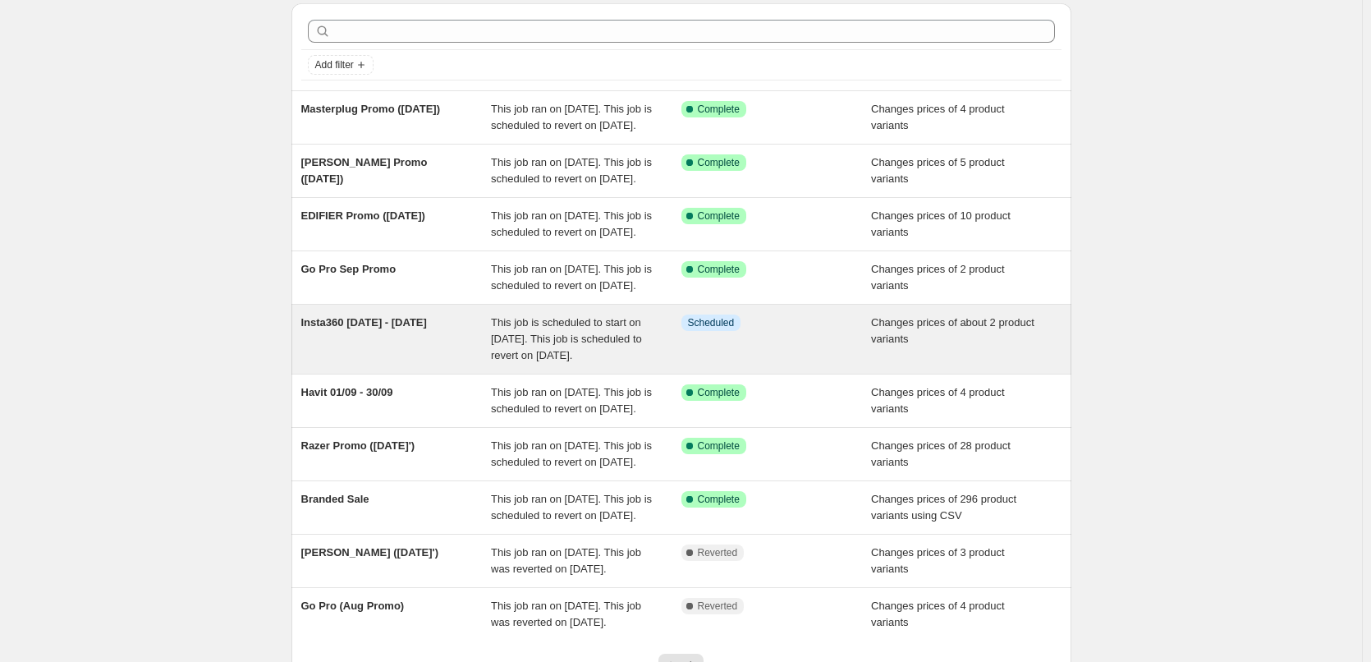
scroll to position [164, 0]
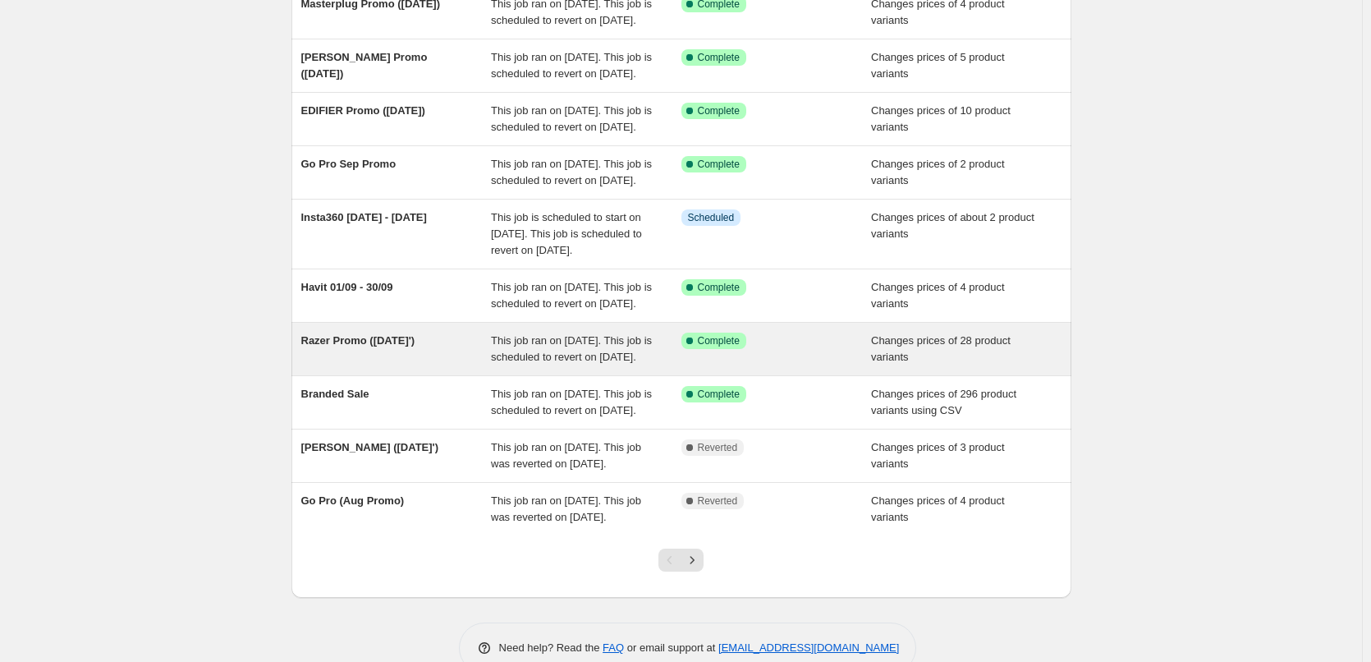
click at [338, 365] on div "Razer Promo ([DATE]')" at bounding box center [396, 349] width 191 height 33
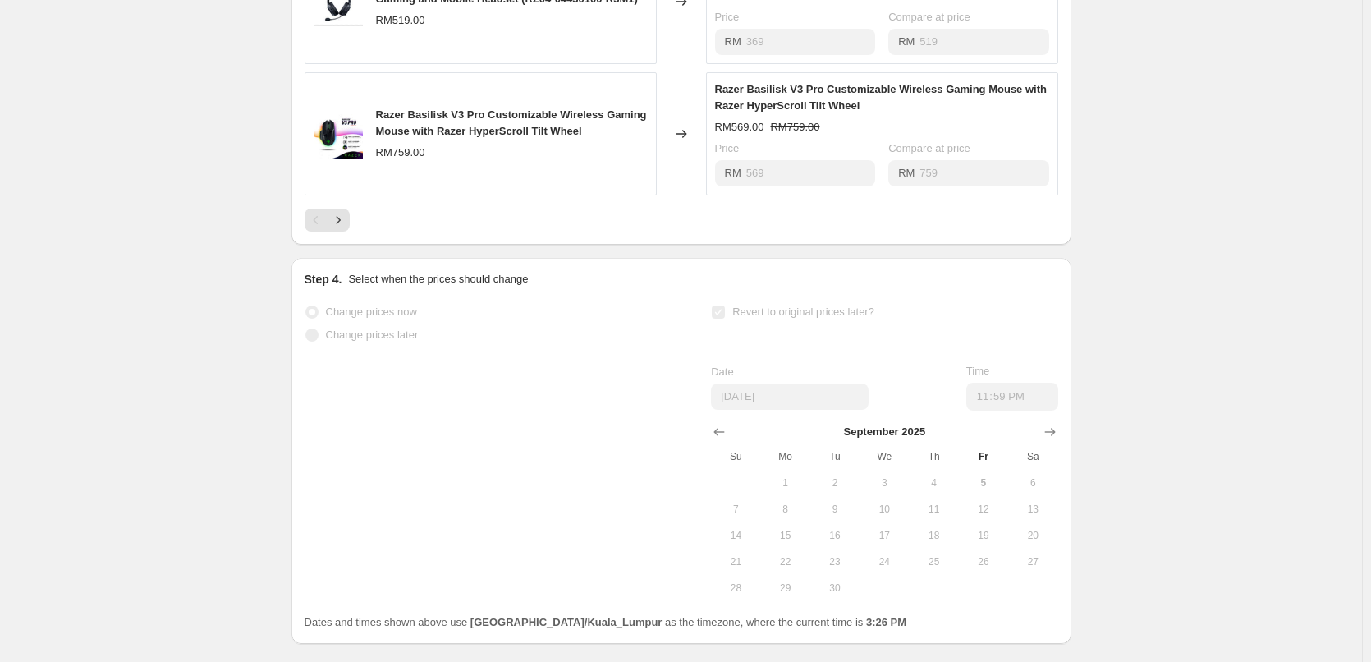
scroll to position [1068, 0]
